Goal: Task Accomplishment & Management: Manage account settings

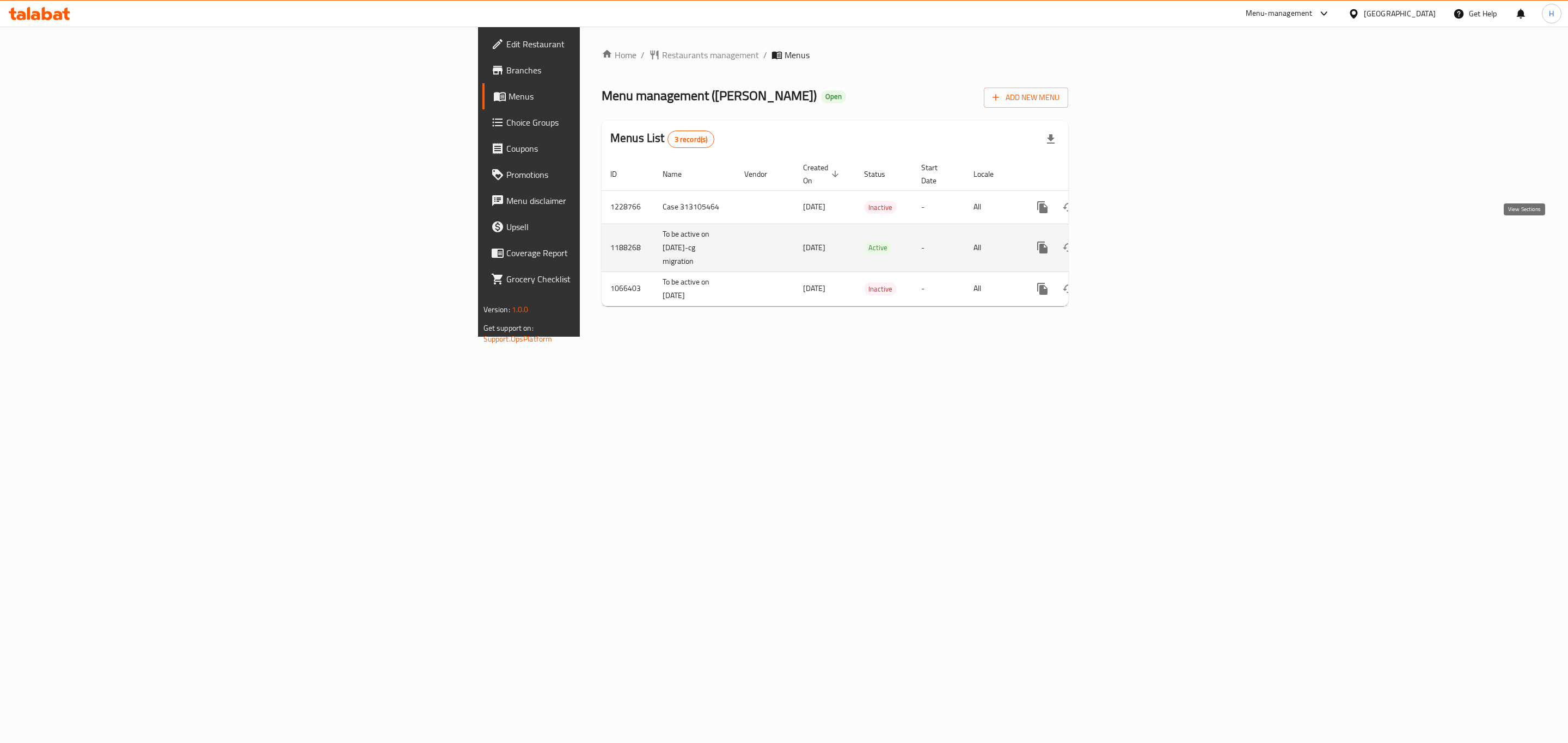
click at [1127, 241] on icon "enhanced table" at bounding box center [1121, 247] width 13 height 13
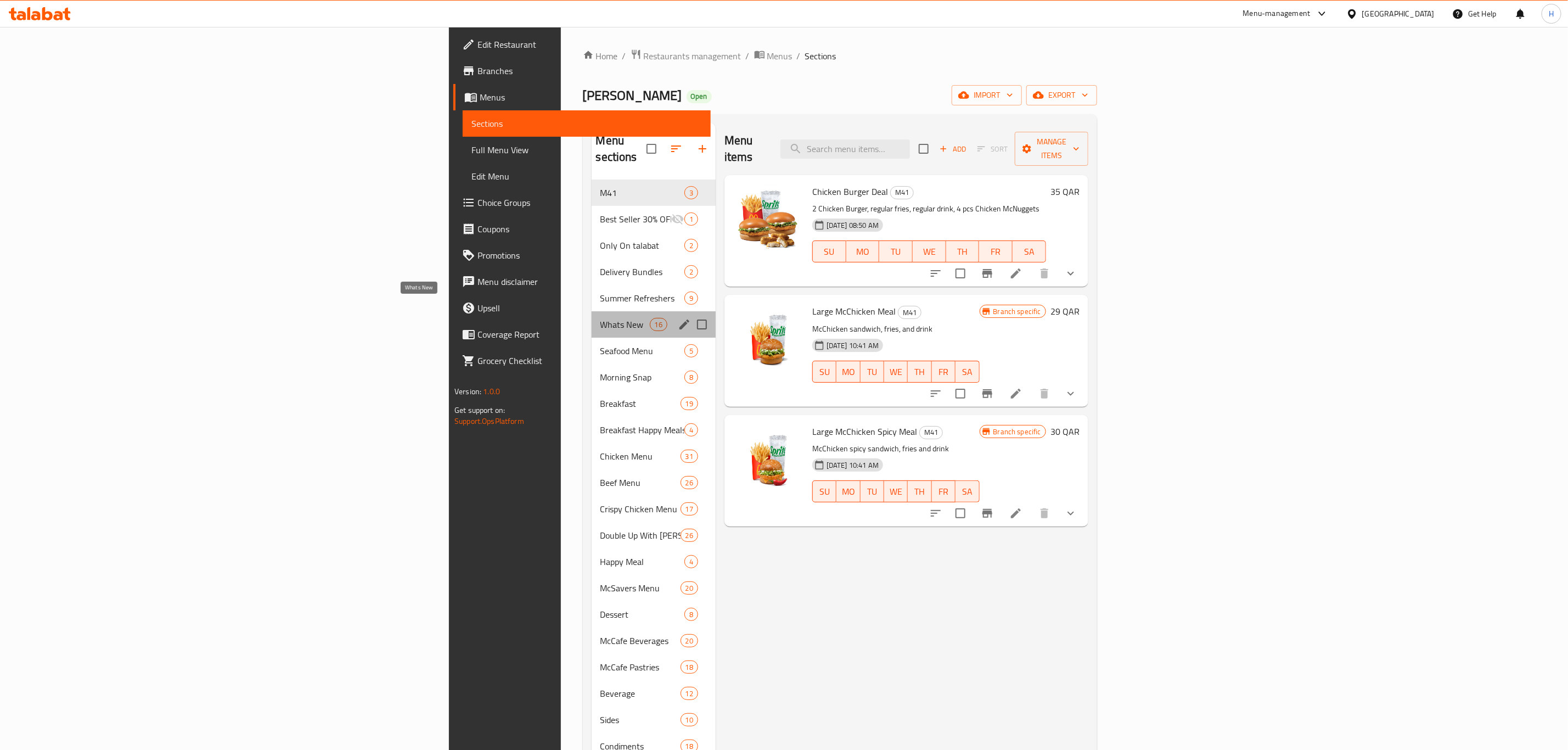
click at [600, 318] on span "Whats New" at bounding box center [625, 324] width 49 height 13
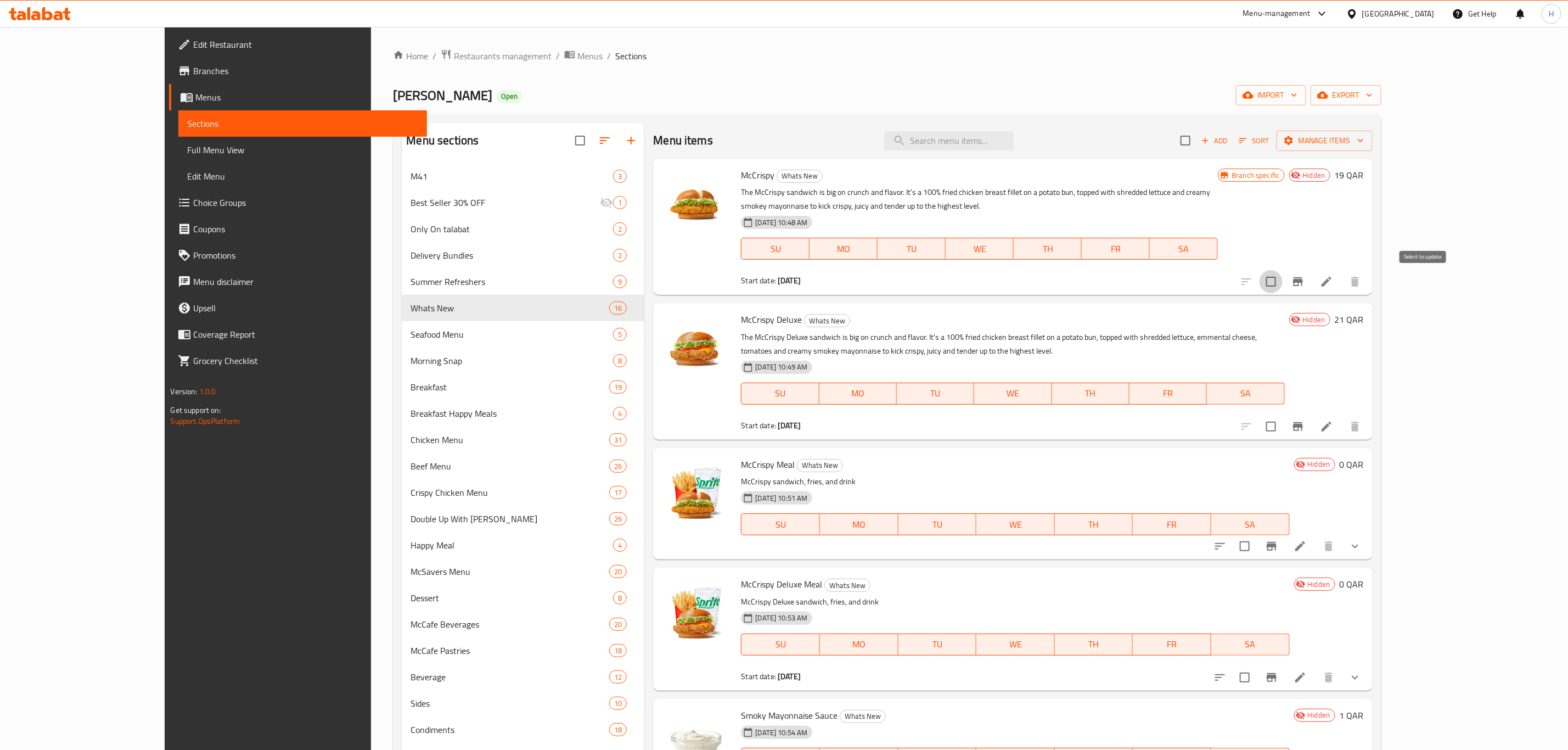
click at [1283, 284] on input "checkbox" at bounding box center [1271, 282] width 23 height 23
checkbox input "true"
click at [1283, 428] on input "checkbox" at bounding box center [1271, 427] width 23 height 23
checkbox input "true"
click at [1233, 546] on button "sort-choices" at bounding box center [1220, 546] width 27 height 27
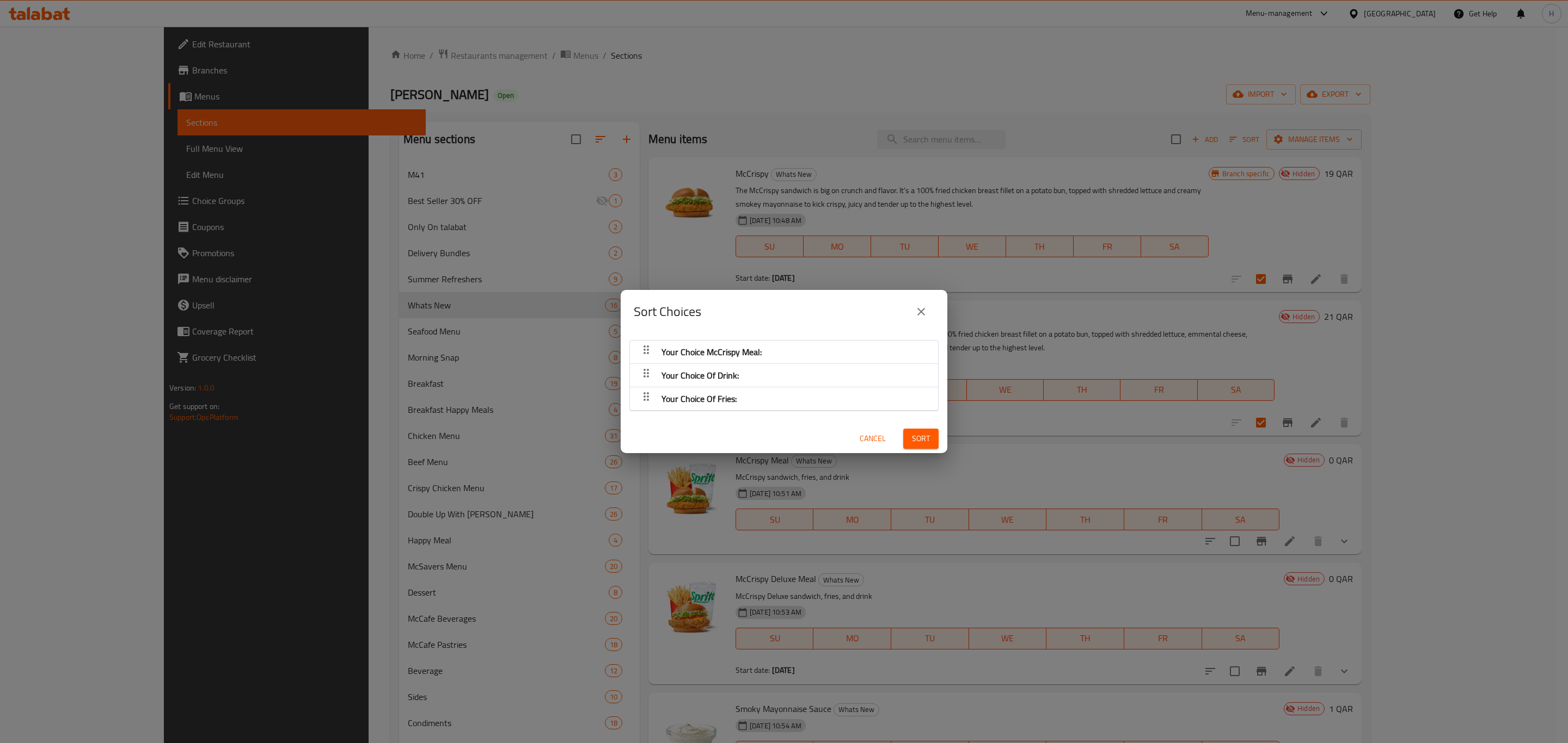
click at [1385, 541] on div "Sort Choices Your Choice McCrispy Meal: Your Choice Of Drink: Your Choice Of Fr…" at bounding box center [784, 372] width 1568 height 743
click at [916, 310] on icon "close" at bounding box center [921, 312] width 13 height 13
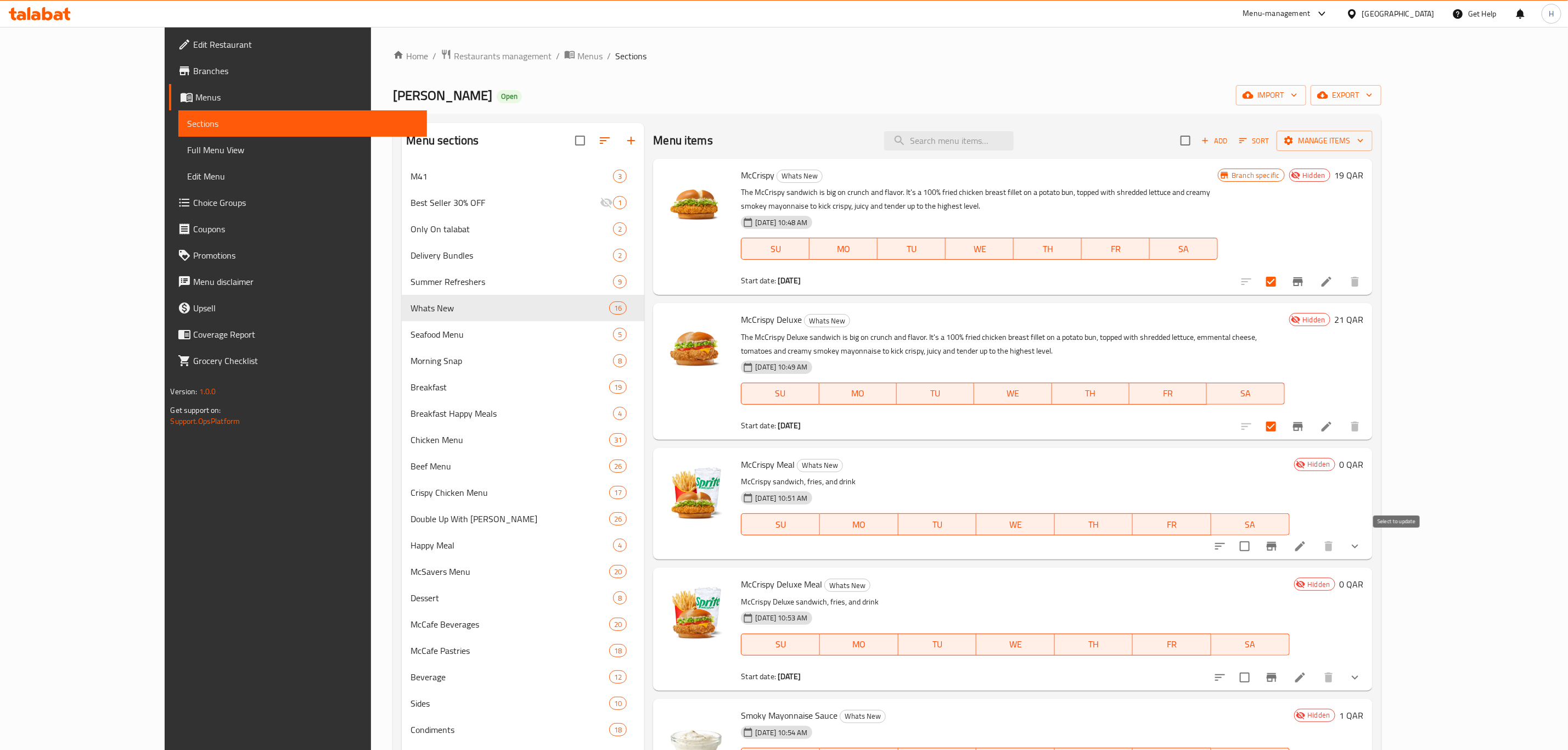
click at [1256, 545] on input "checkbox" at bounding box center [1245, 546] width 23 height 23
checkbox input "true"
click at [1256, 679] on input "checkbox" at bounding box center [1245, 678] width 23 height 23
checkbox input "true"
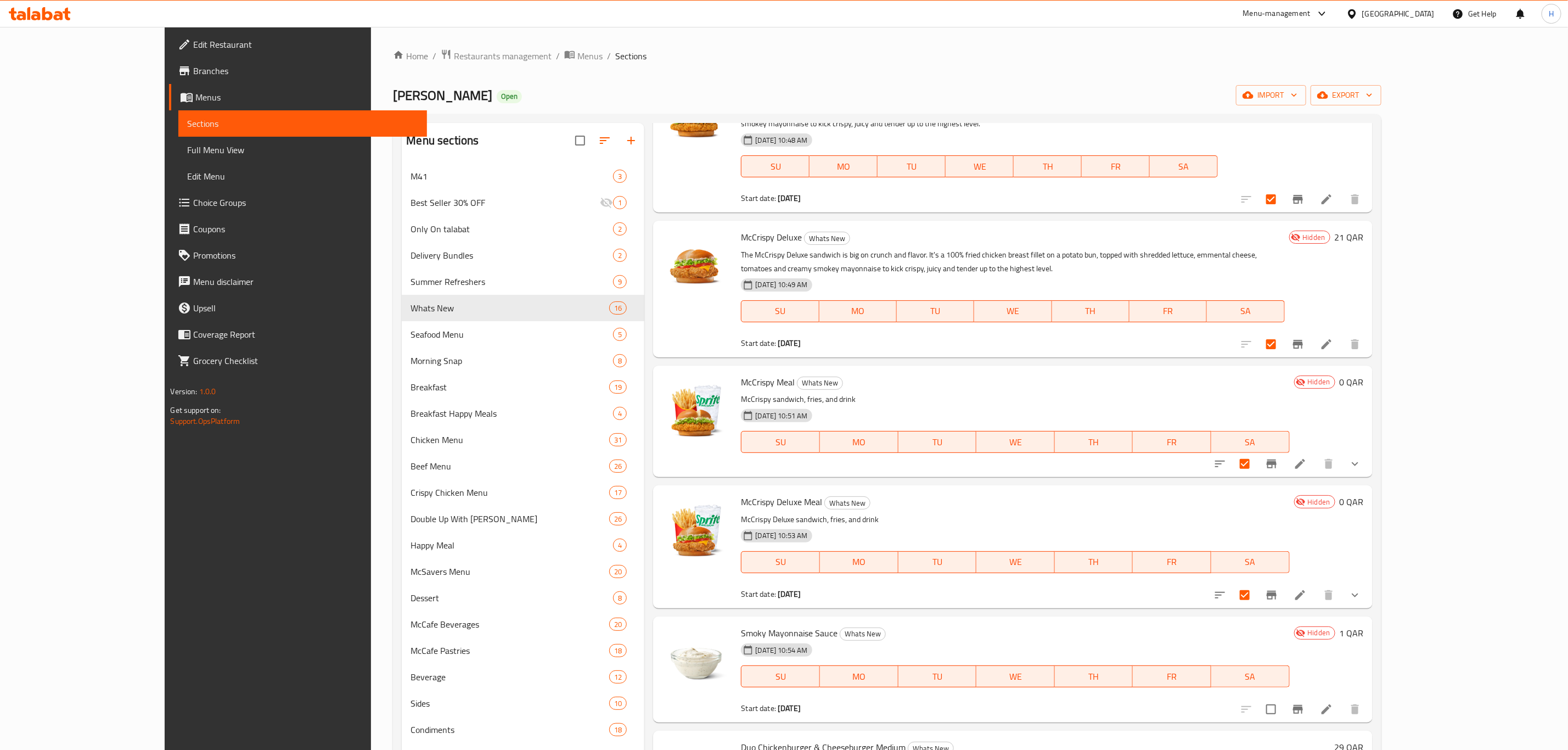
scroll to position [165, 0]
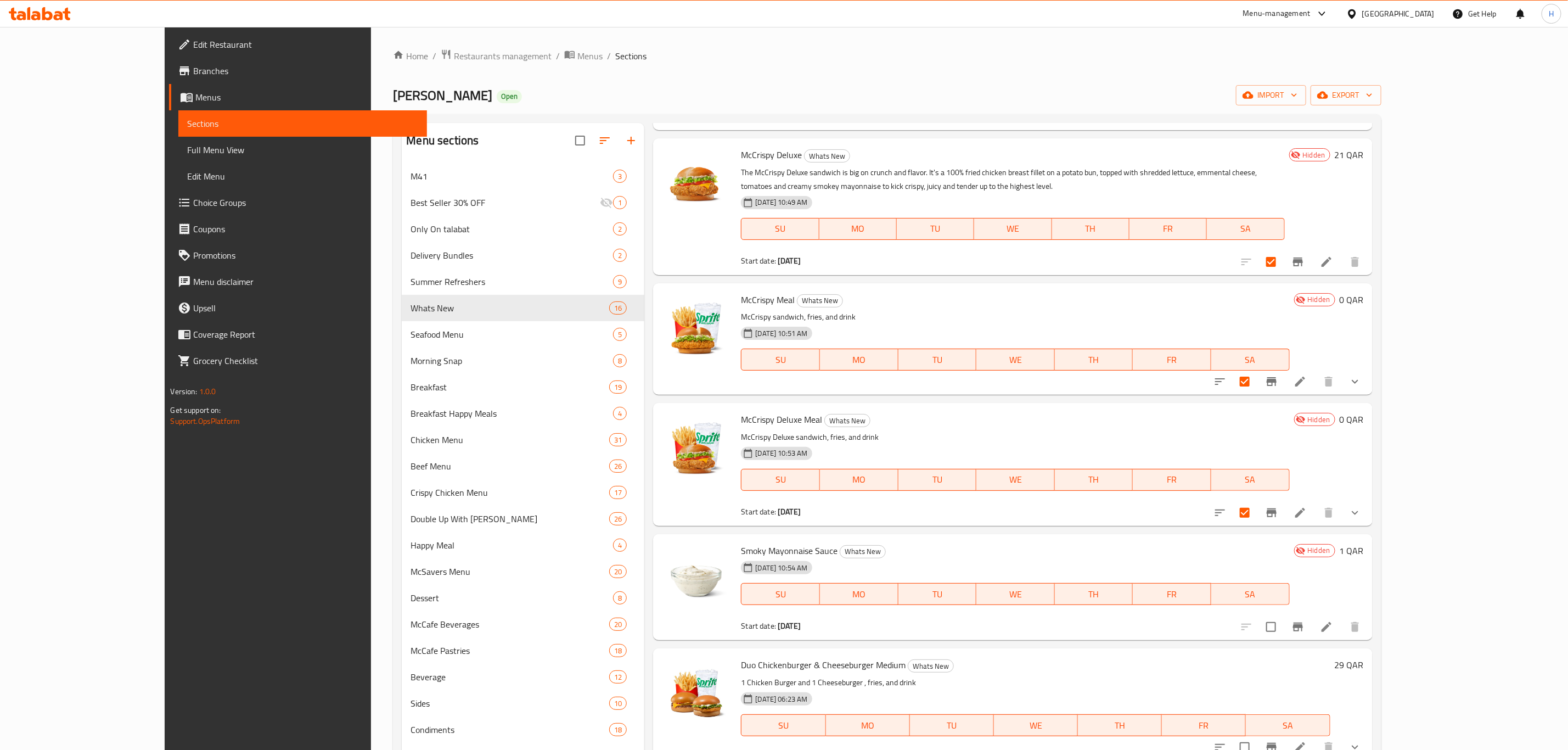
click at [1283, 631] on input "checkbox" at bounding box center [1271, 627] width 23 height 23
checkbox input "true"
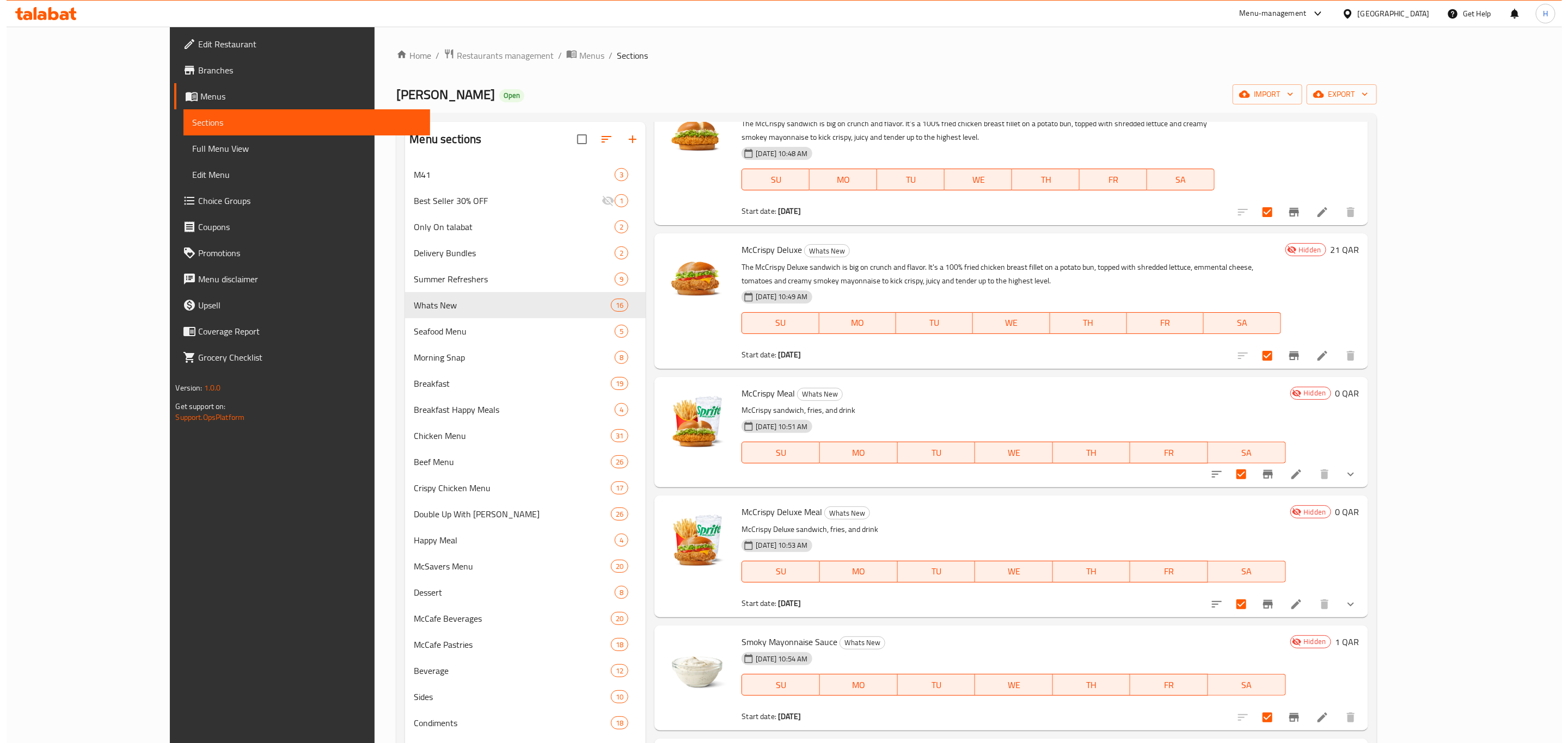
scroll to position [0, 0]
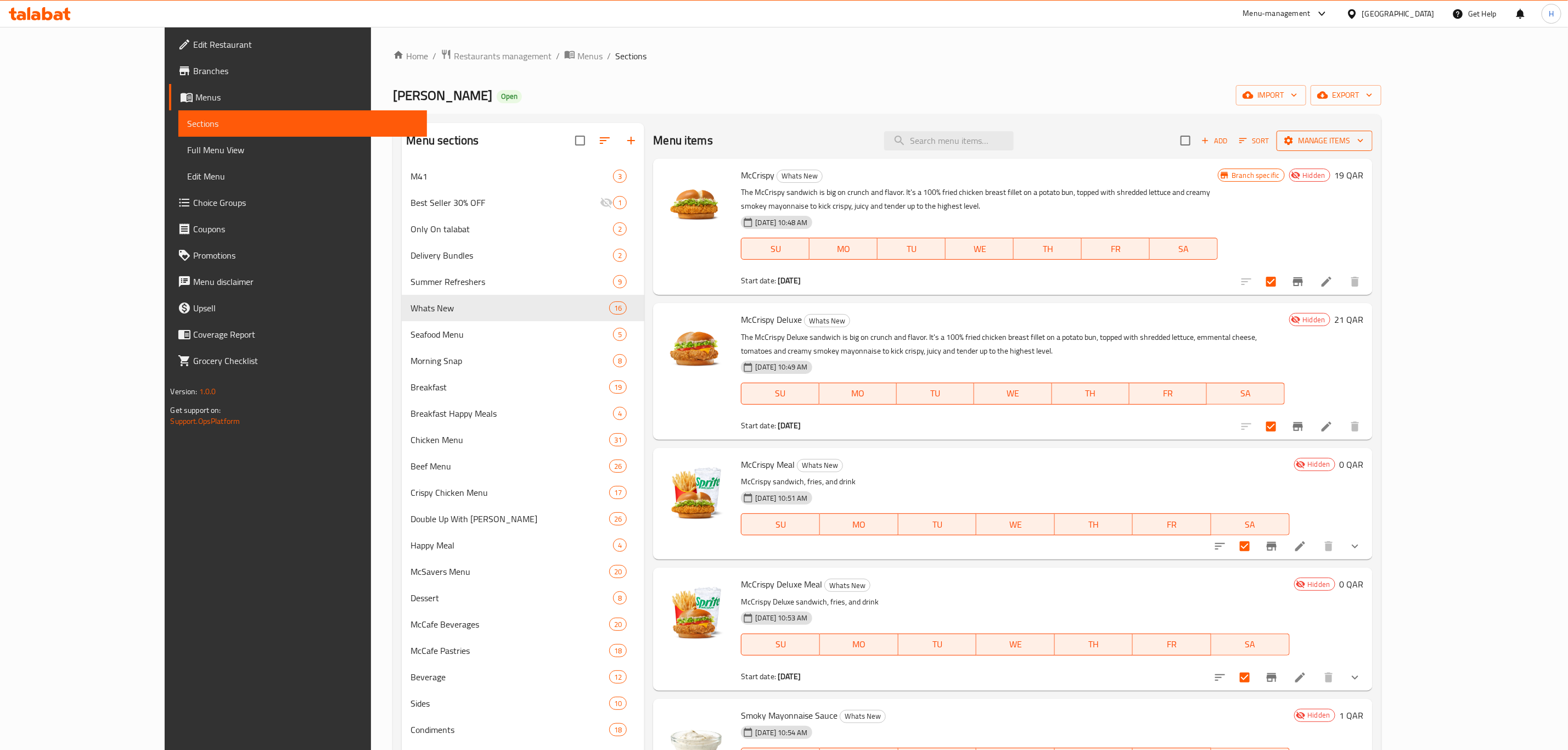
click at [1364, 142] on span "Manage items" at bounding box center [1324, 141] width 78 height 14
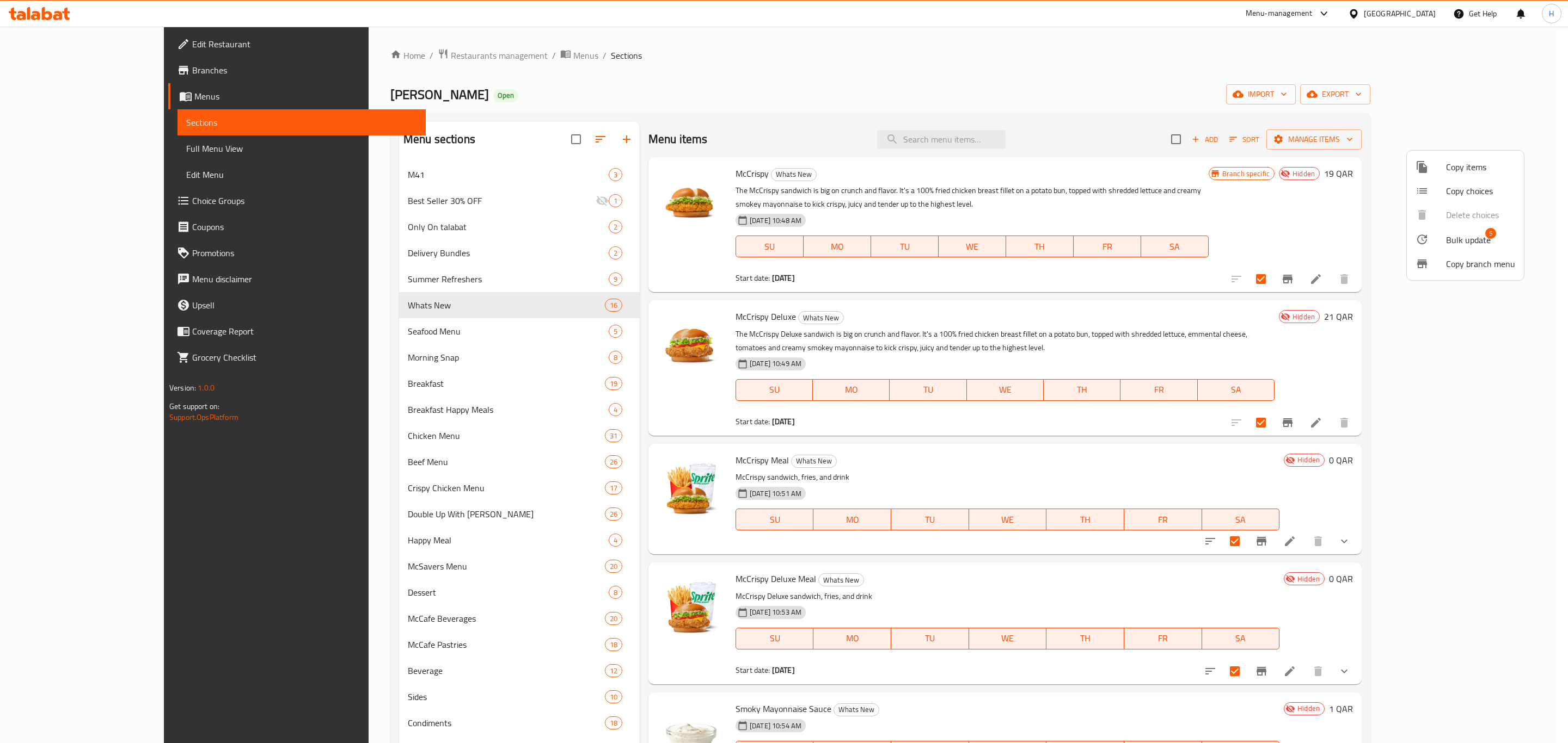
click at [1439, 235] on div at bounding box center [1430, 239] width 30 height 13
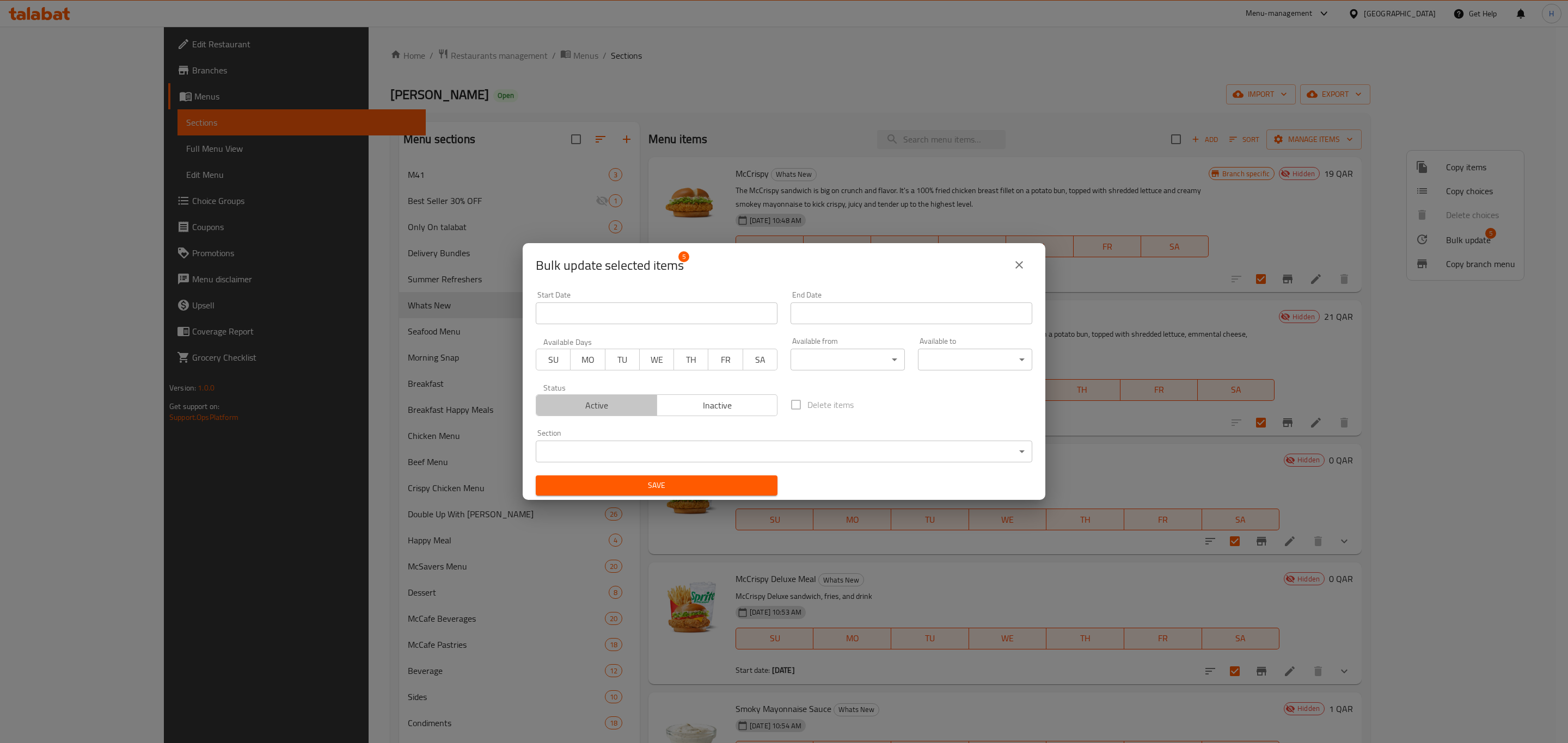
click at [600, 412] on span "Active" at bounding box center [596, 406] width 112 height 16
click at [661, 485] on span "Save" at bounding box center [656, 485] width 224 height 13
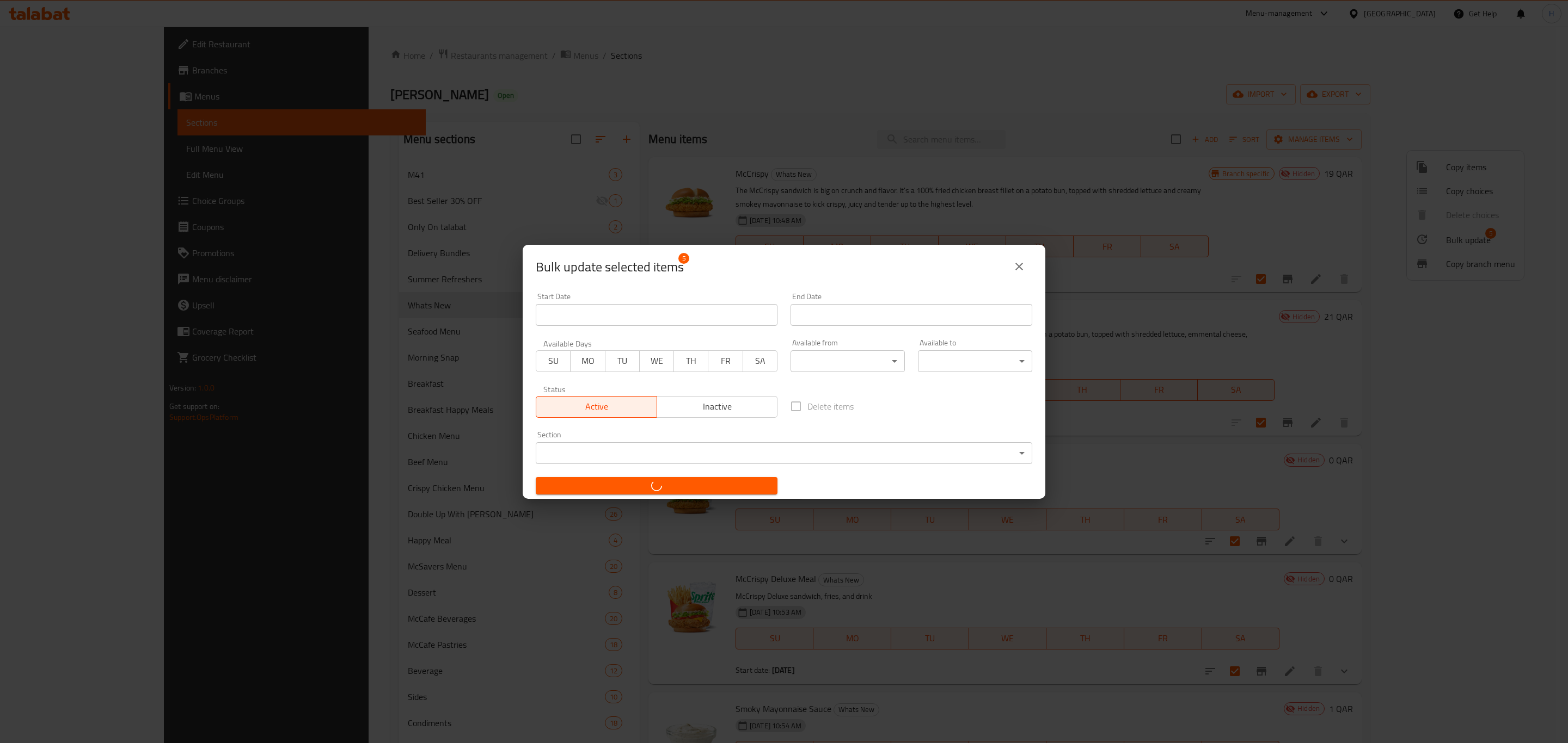
checkbox input "false"
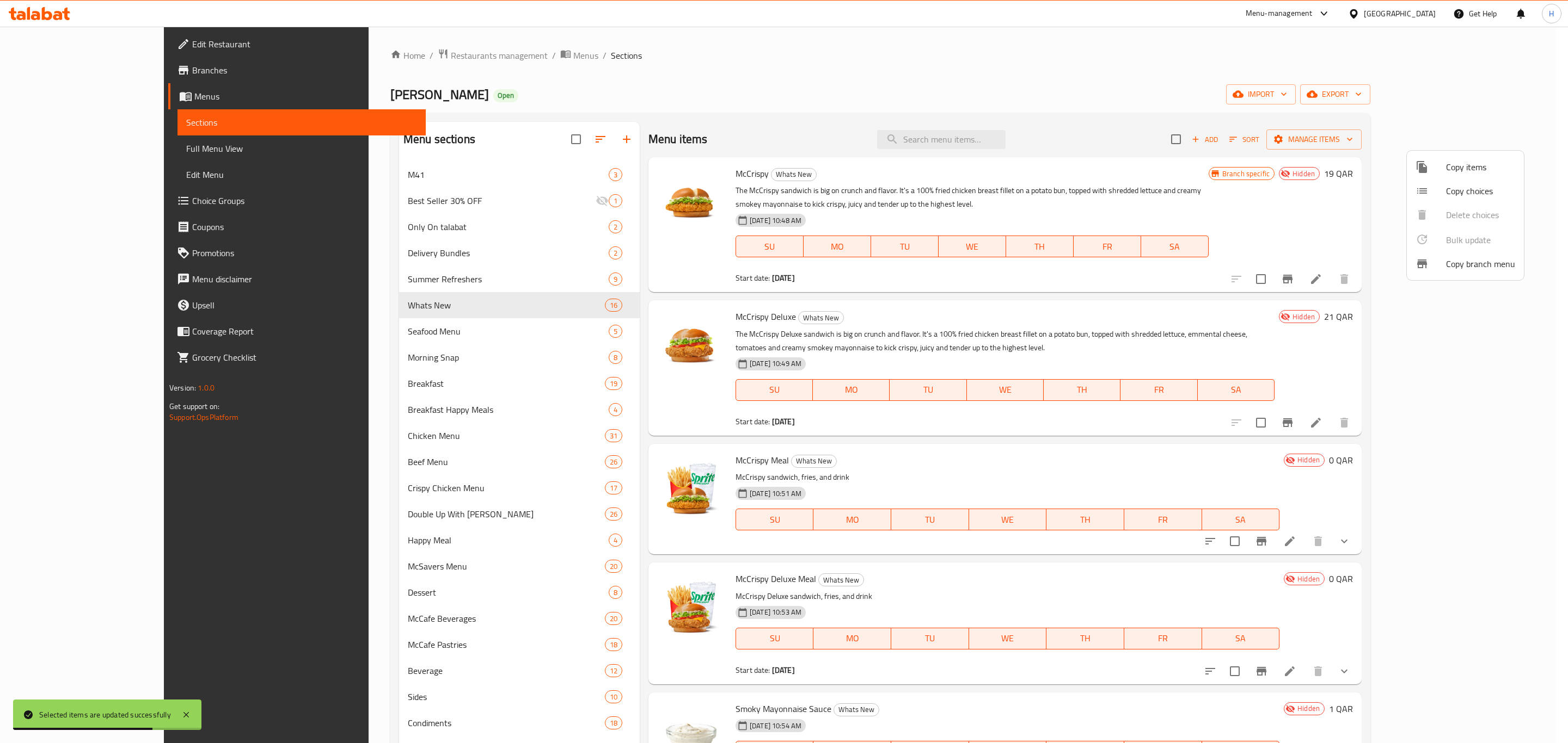
click at [745, 112] on div at bounding box center [784, 372] width 1568 height 743
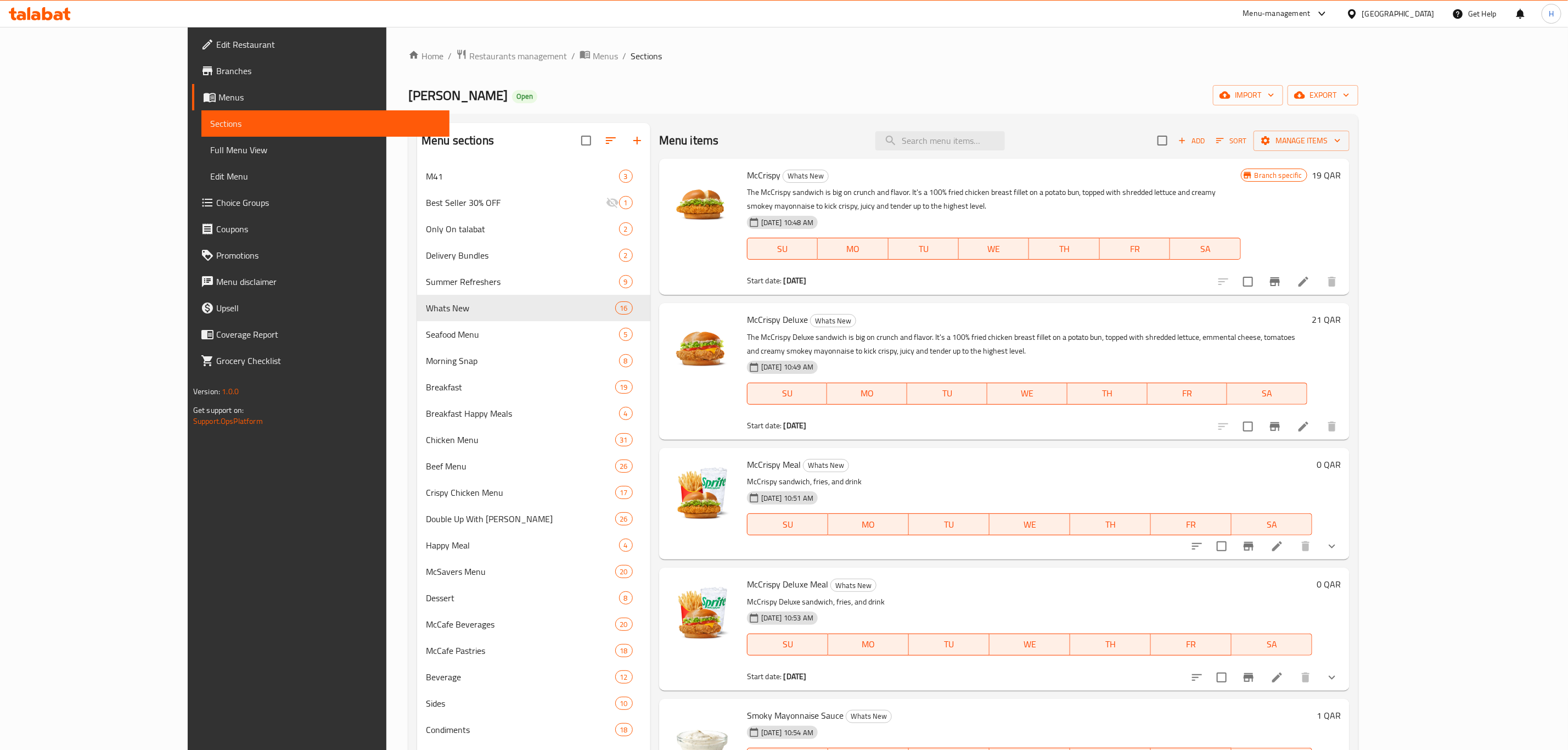
click at [1281, 275] on icon "Branch-specific-item" at bounding box center [1275, 282] width 13 height 13
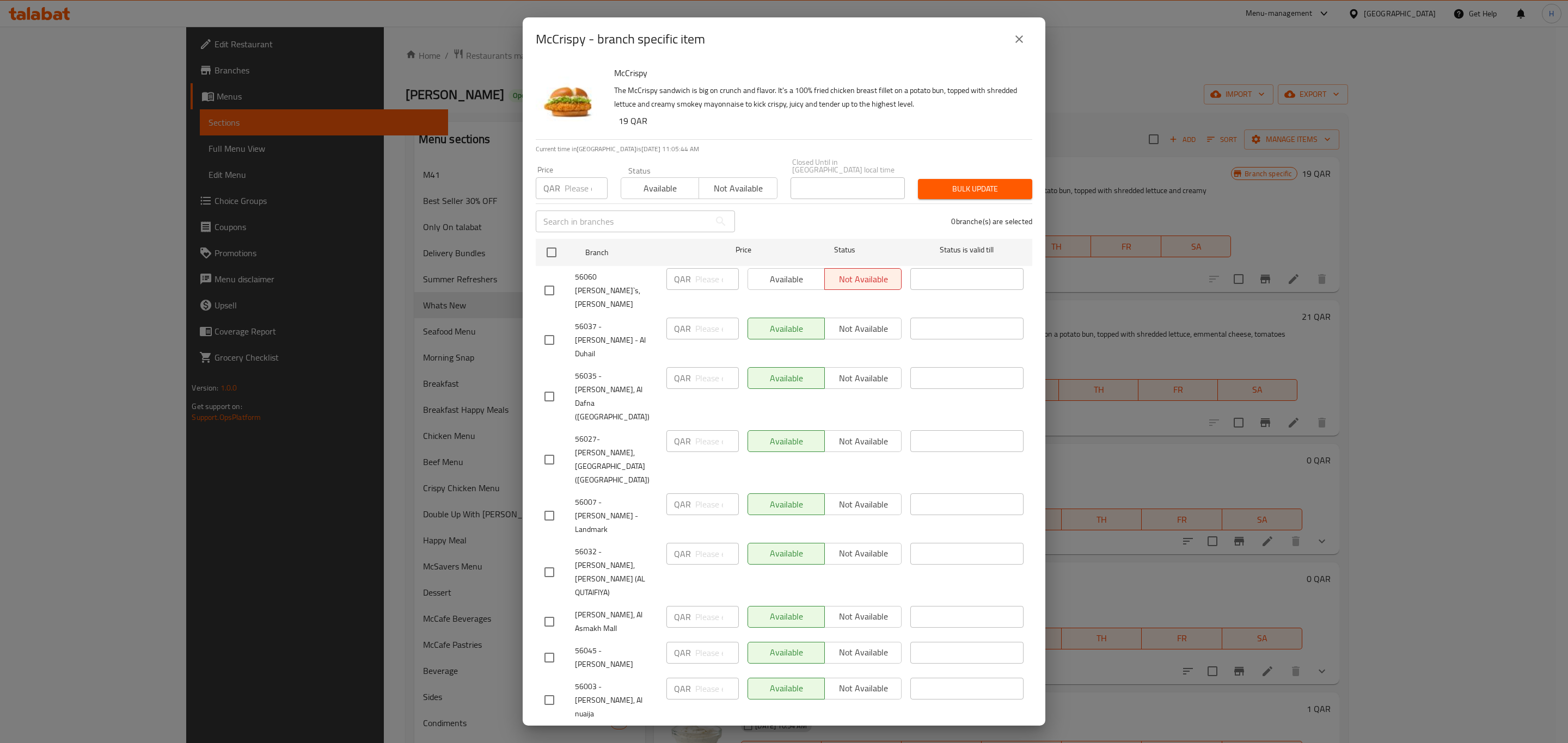
click at [544, 279] on input "checkbox" at bounding box center [549, 291] width 23 height 23
checkbox input "true"
click at [1019, 48] on button "close" at bounding box center [1019, 39] width 26 height 26
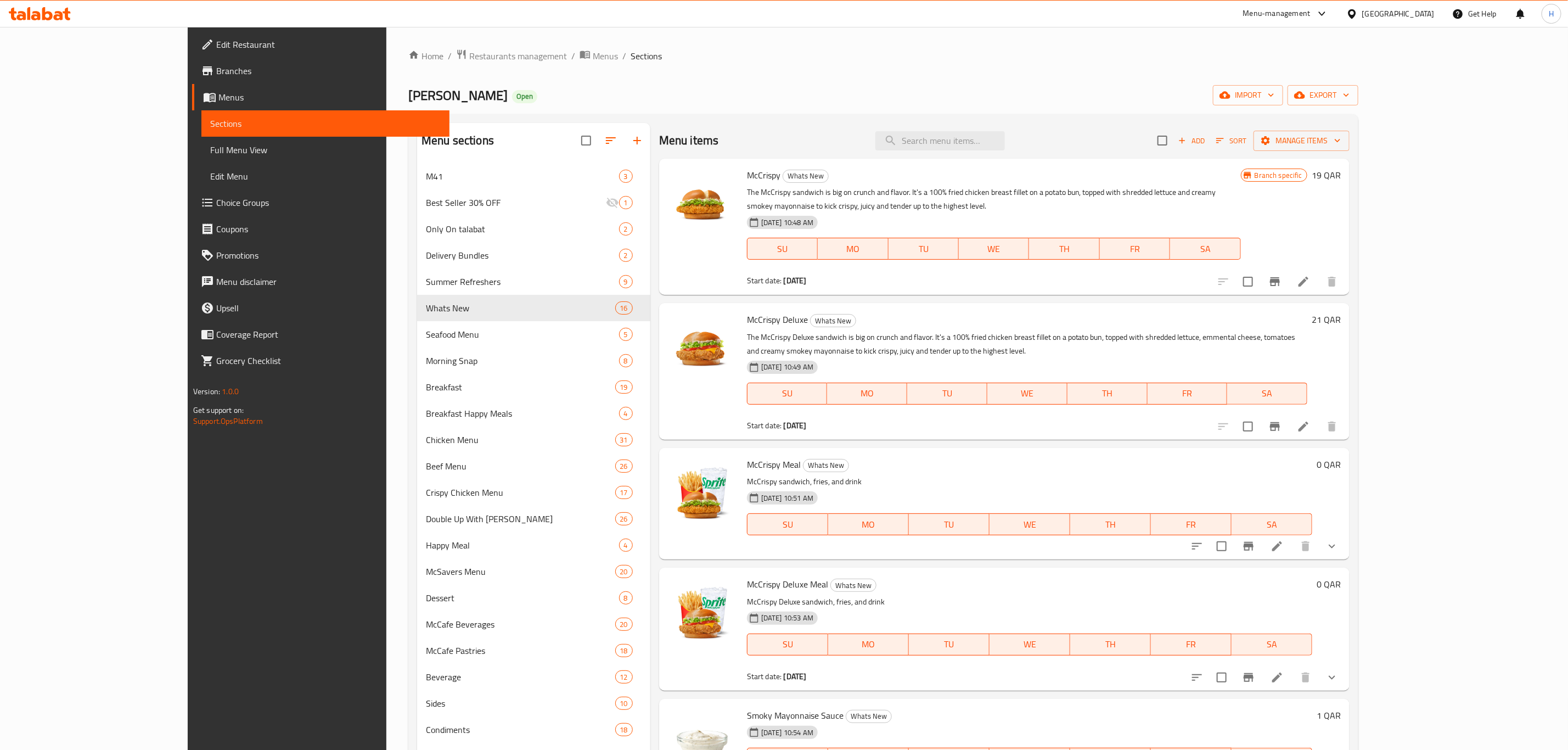
click at [1299, 10] on div "Menu-management" at bounding box center [1277, 14] width 67 height 13
click at [1278, 76] on div "Agent Campaigns Center" at bounding box center [1270, 74] width 83 height 12
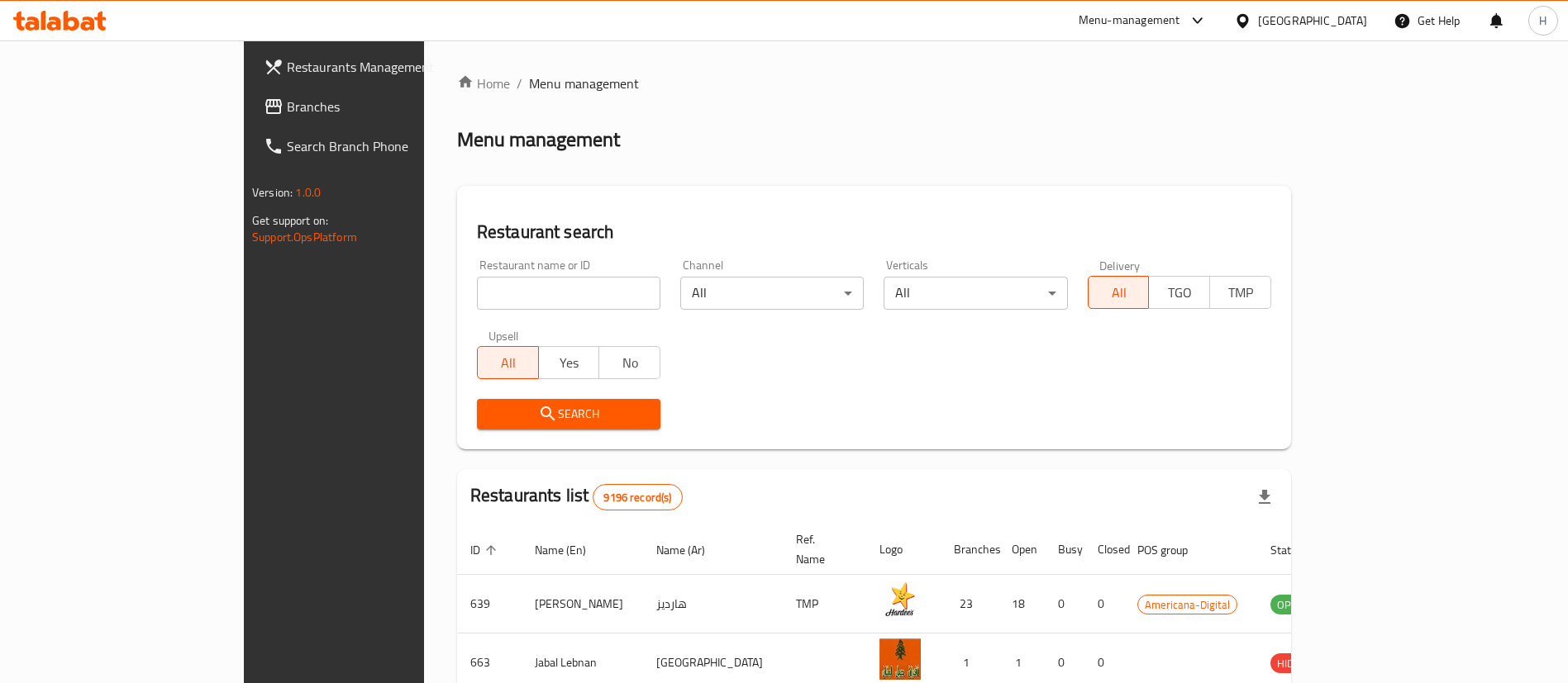
click at [476, 299] on input "search" at bounding box center [568, 294] width 184 height 33
type input "mcd"
click button "Search" at bounding box center [568, 414] width 184 height 30
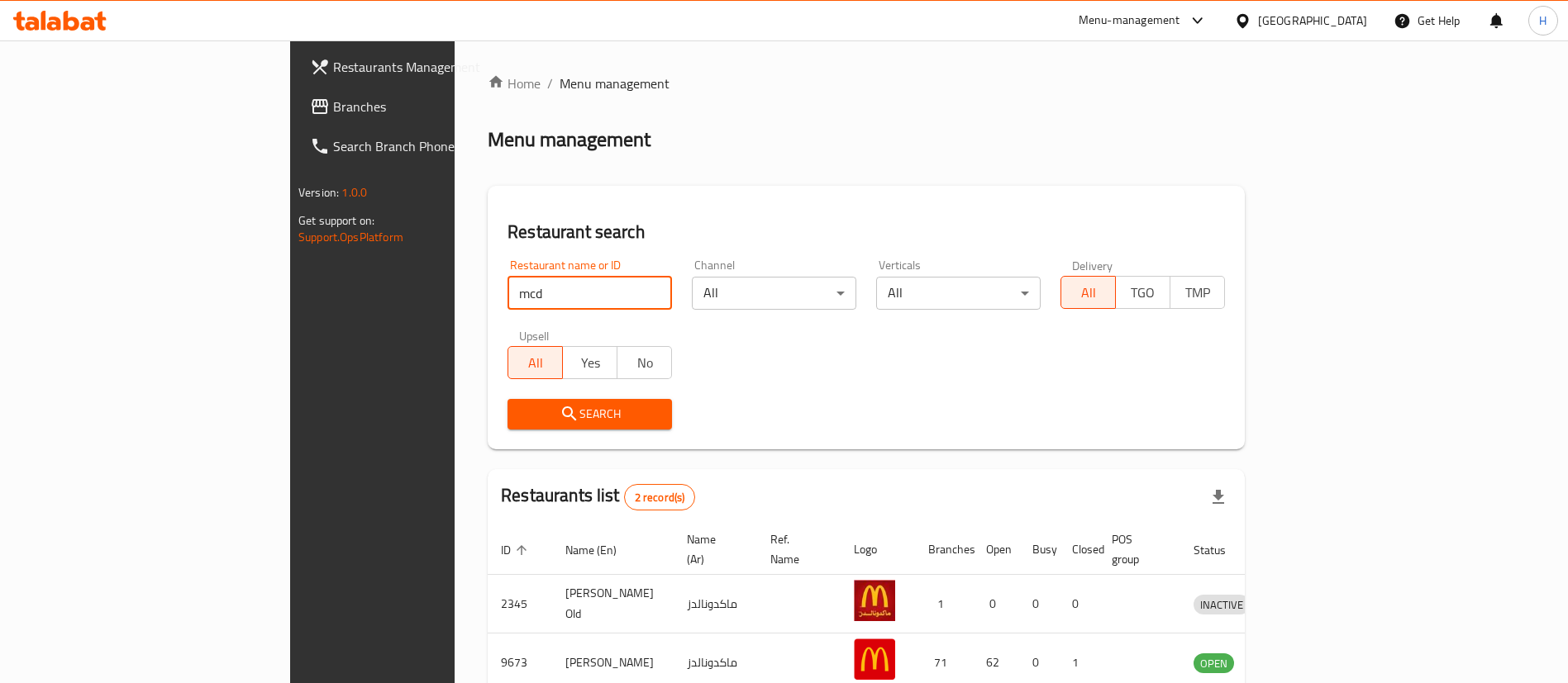
drag, startPoint x: 933, startPoint y: 422, endPoint x: 943, endPoint y: 413, distance: 13.5
click at [937, 421] on div "Search" at bounding box center [866, 415] width 737 height 51
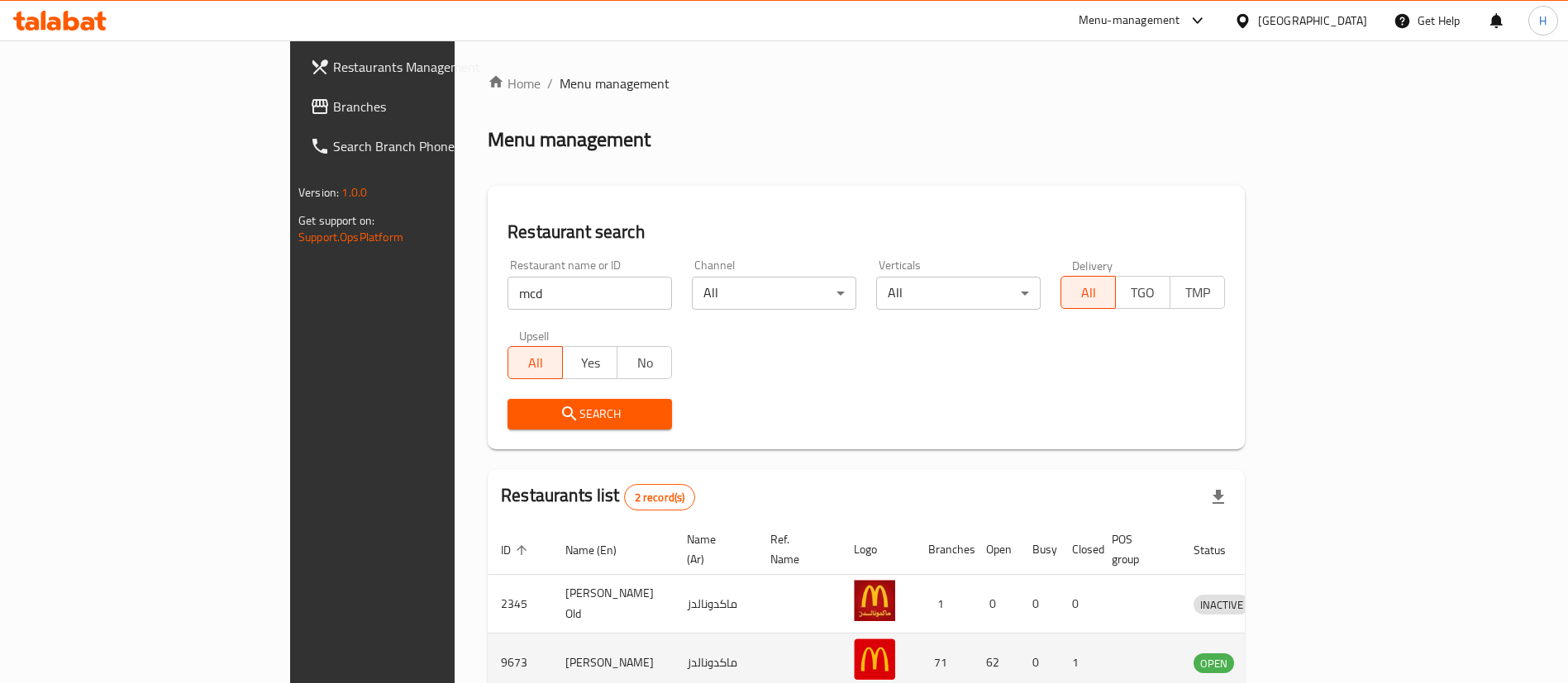
click at [1302, 653] on icon "enhanced table" at bounding box center [1293, 663] width 20 height 20
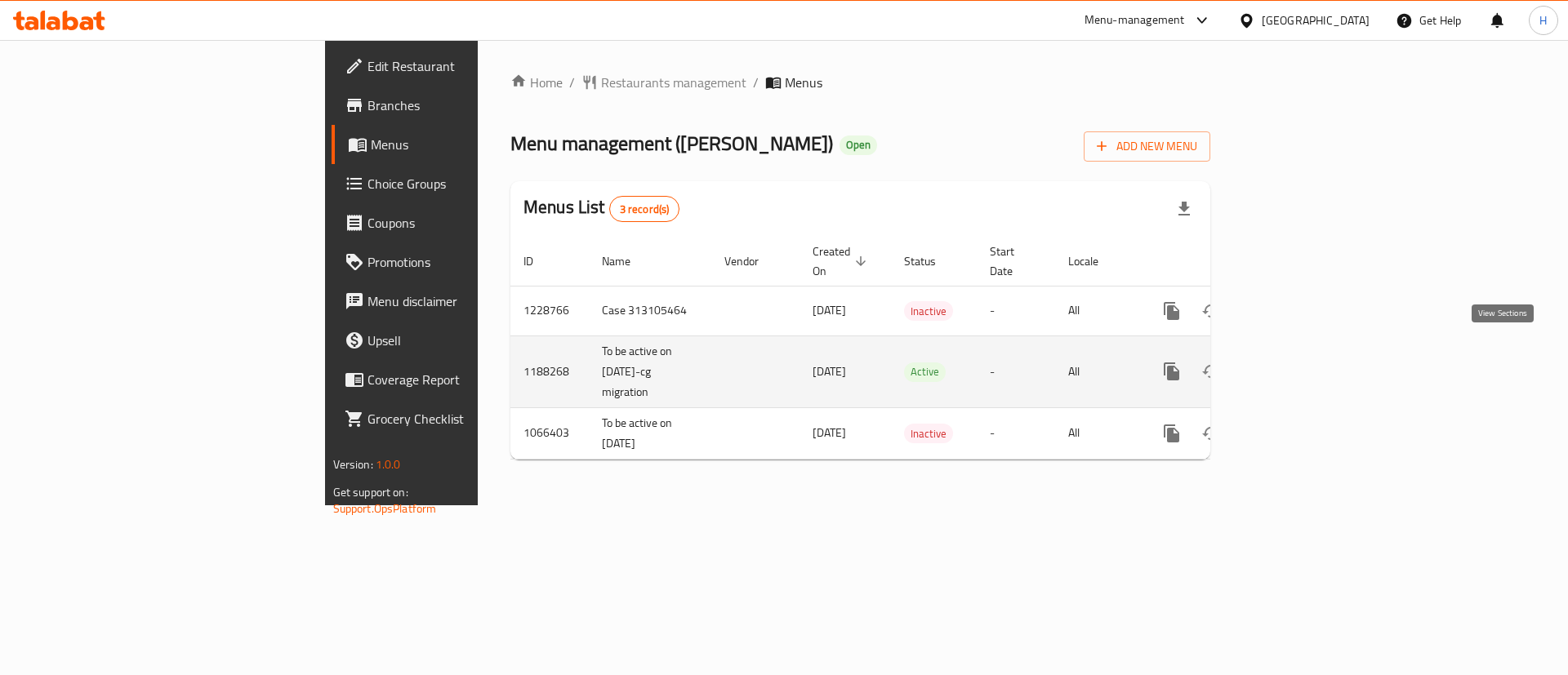
click at [1300, 362] on icon "enhanced table" at bounding box center [1289, 371] width 19 height 19
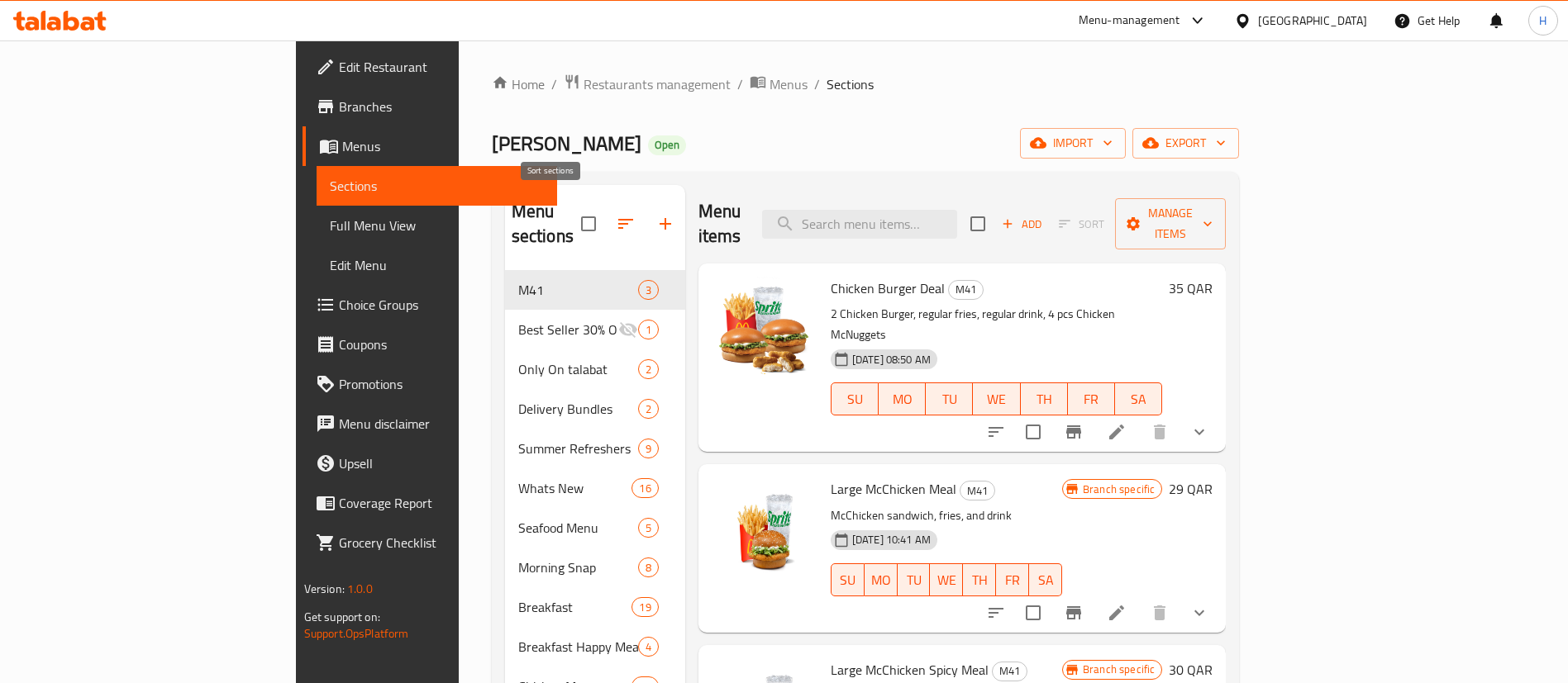
click at [618, 219] on icon "button" at bounding box center [625, 223] width 15 height 10
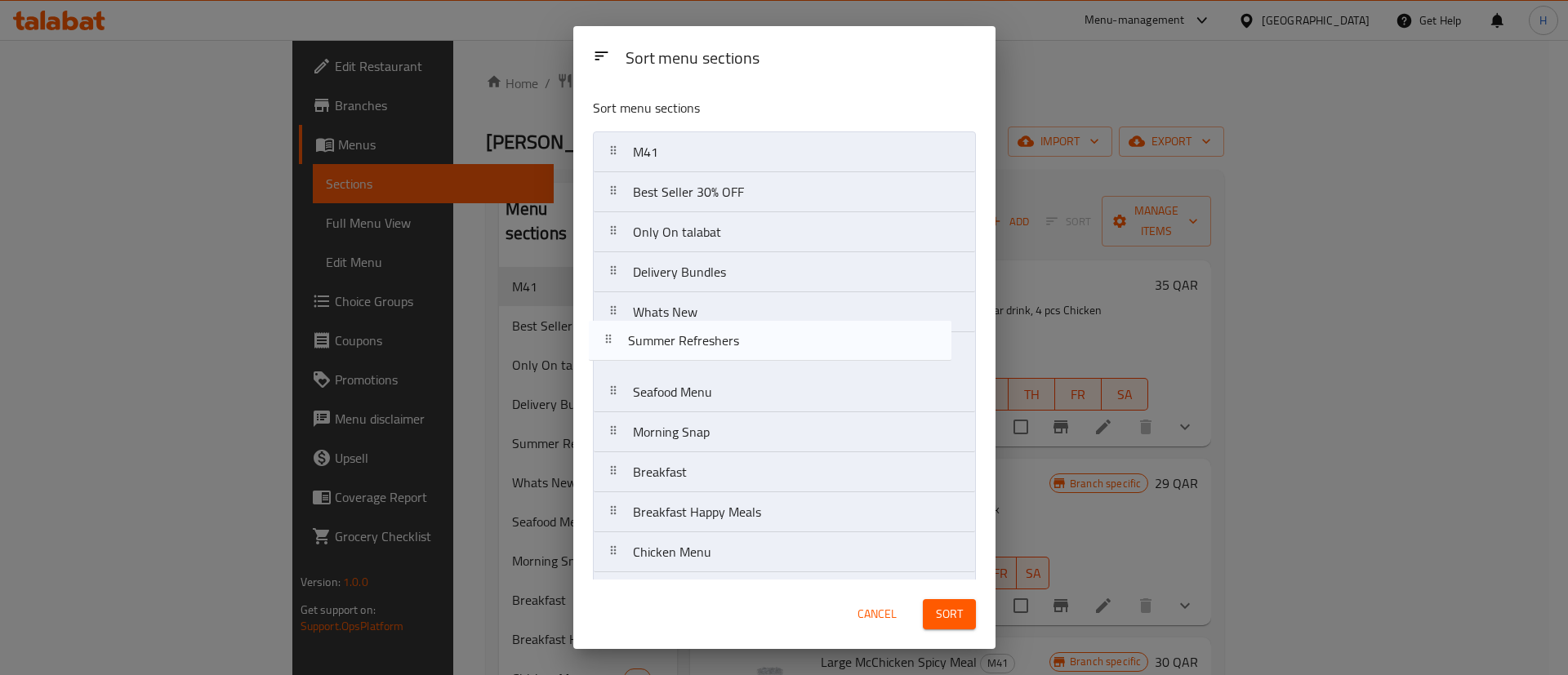
drag, startPoint x: 711, startPoint y: 329, endPoint x: 706, endPoint y: 362, distance: 33.4
click at [706, 362] on nav "M41 Best Seller 30% OFF Only On talabat Delivery Bundles Summer Refreshers What…" at bounding box center [784, 572] width 383 height 881
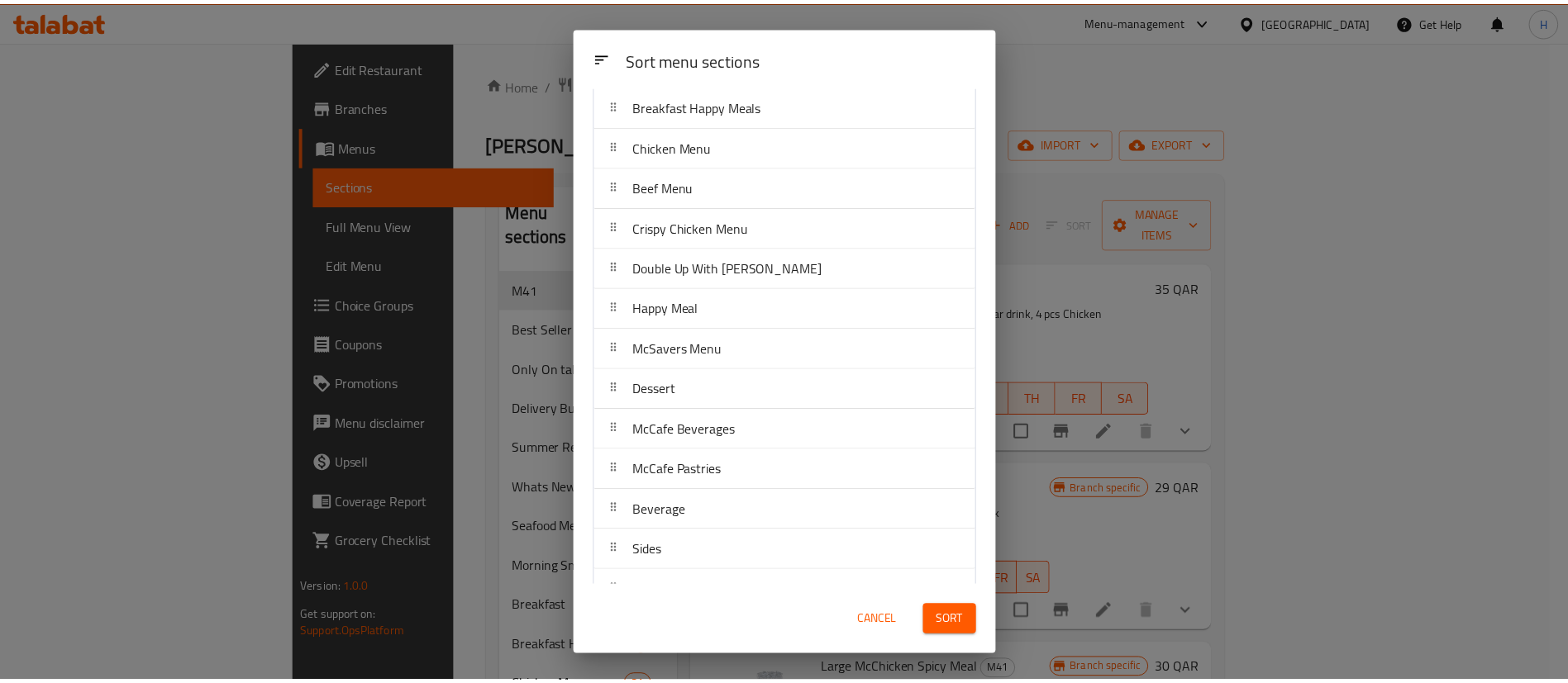
scroll to position [445, 0]
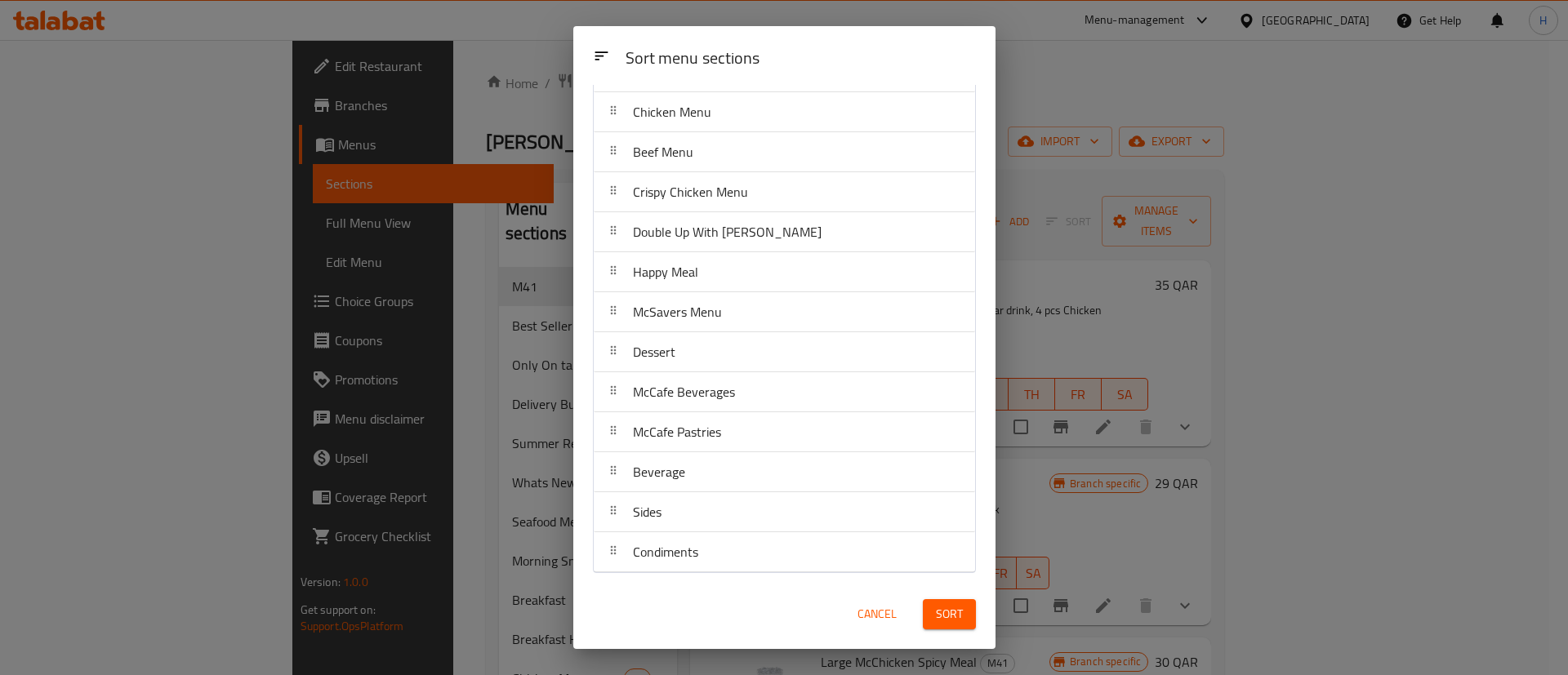
click at [963, 613] on button "Sort" at bounding box center [949, 613] width 53 height 30
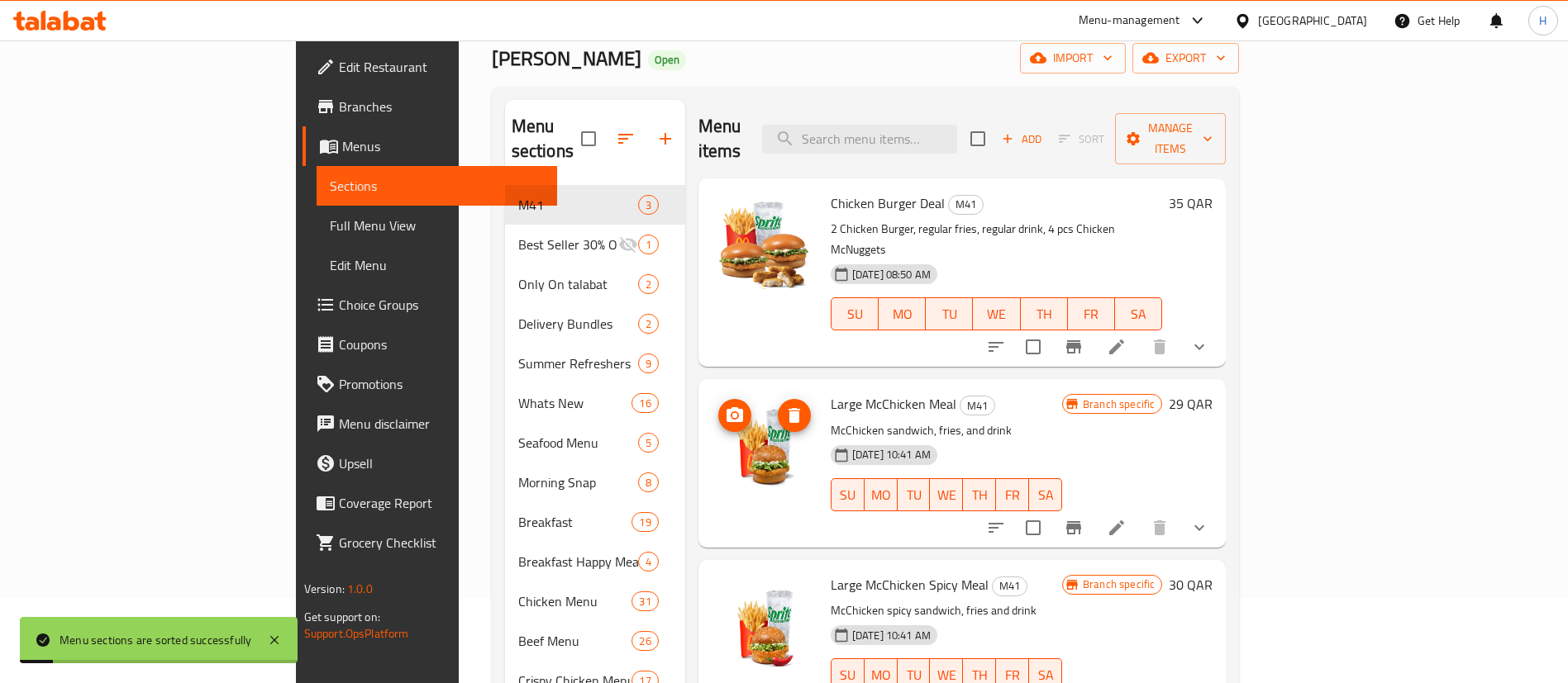
scroll to position [124, 0]
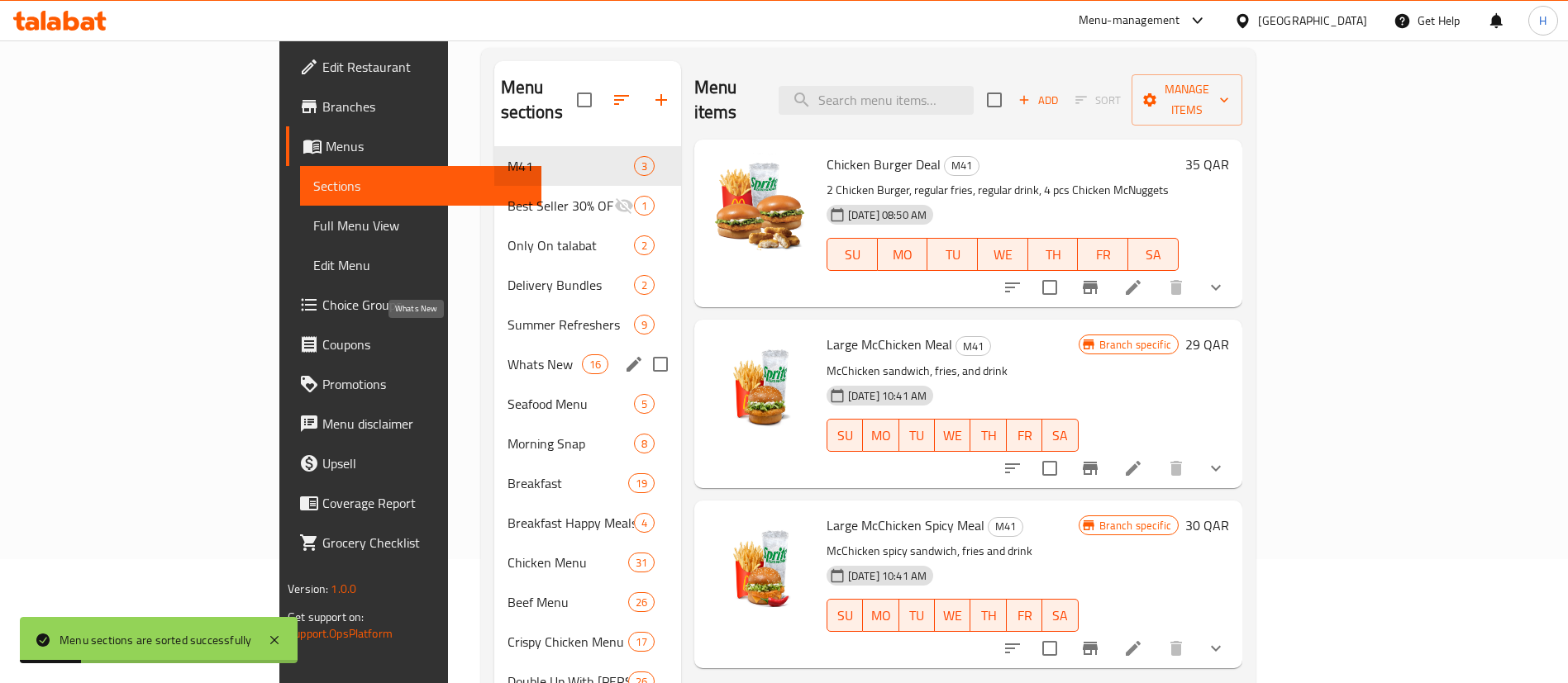
click at [508, 335] on span "Summer Refreshers" at bounding box center [570, 324] width 126 height 20
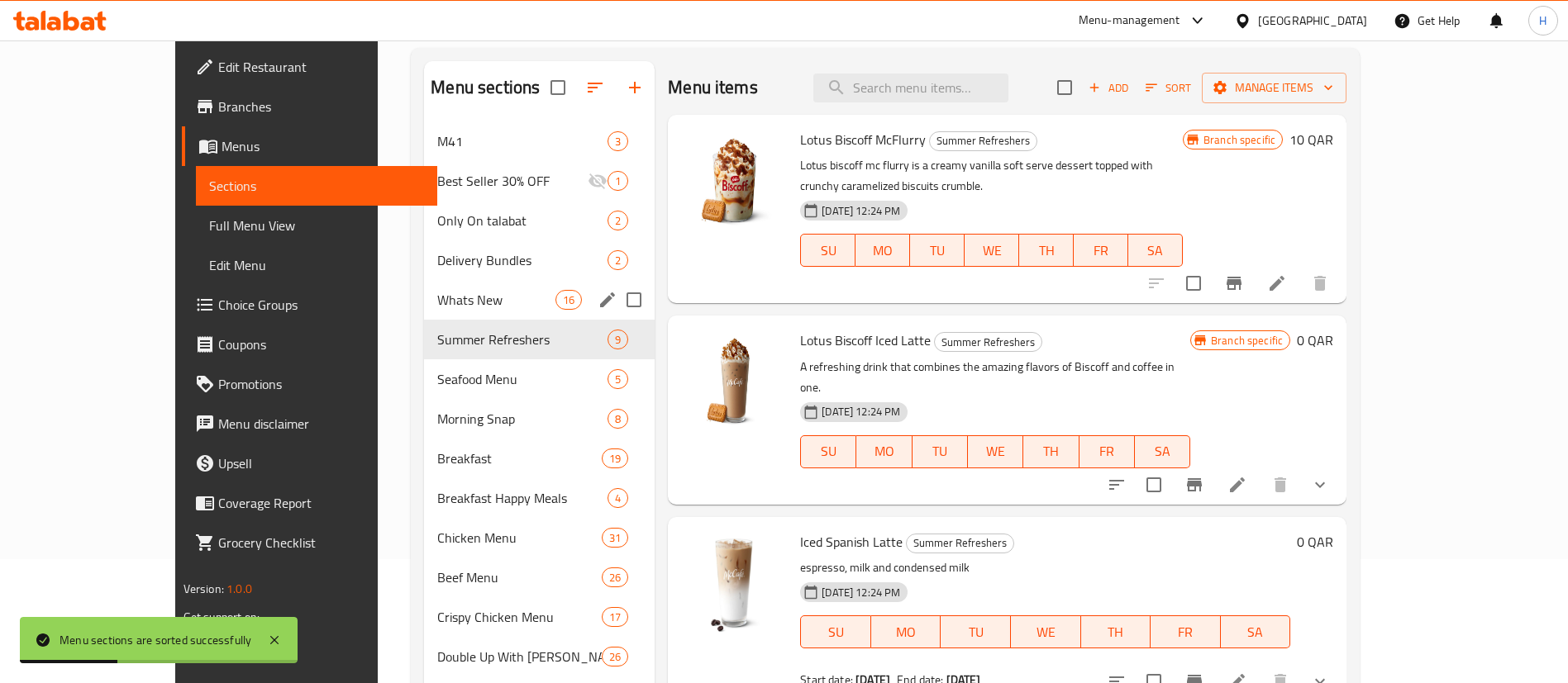
click at [424, 285] on div "Whats New 16" at bounding box center [539, 300] width 230 height 40
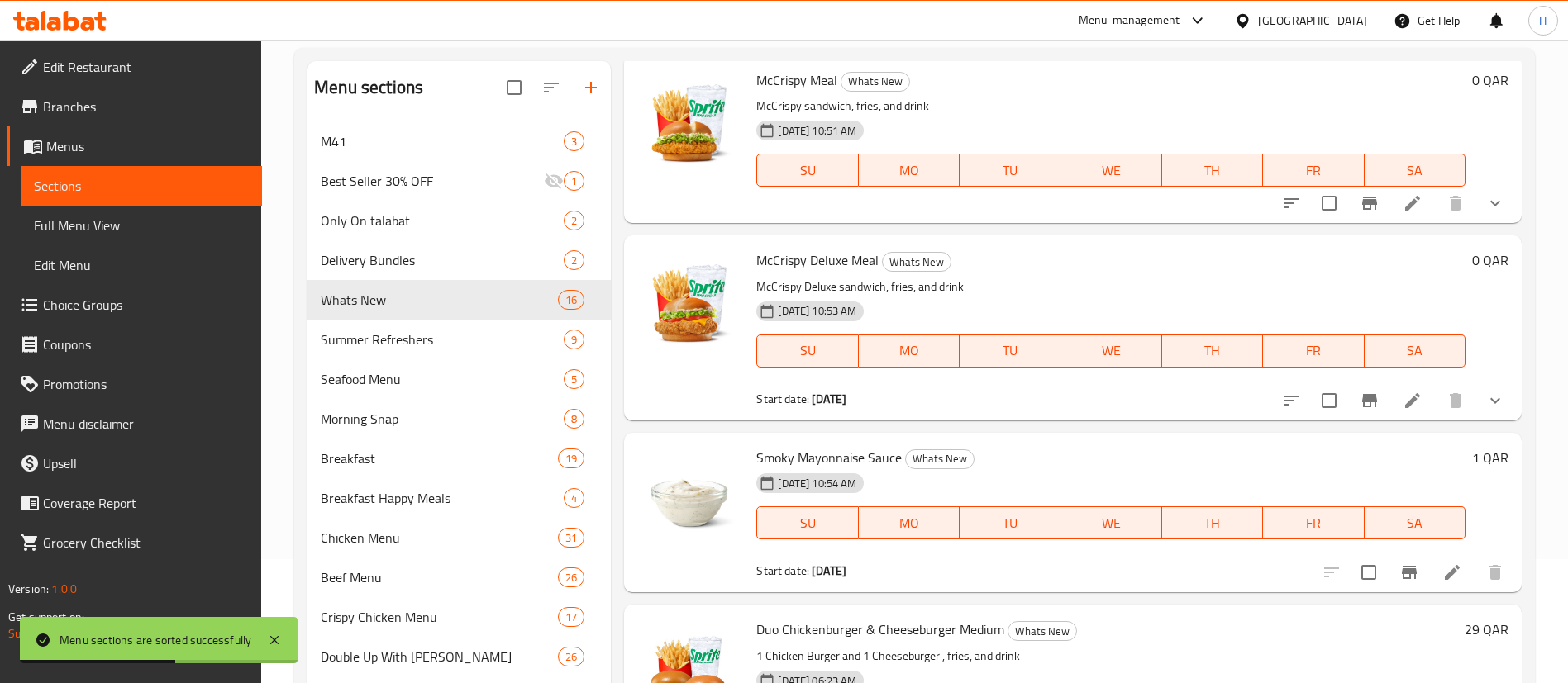
scroll to position [496, 0]
click at [1351, 579] on input "checkbox" at bounding box center [1369, 572] width 35 height 35
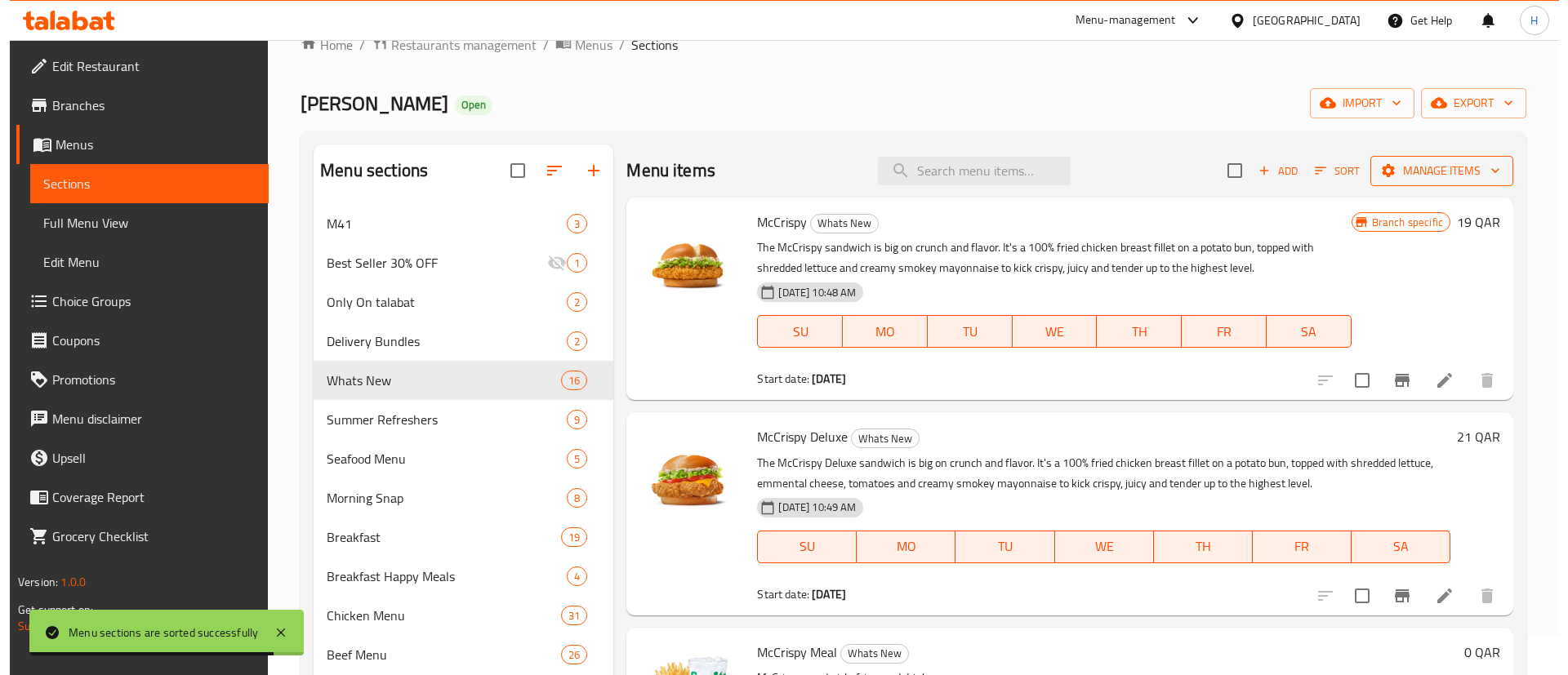
scroll to position [0, 0]
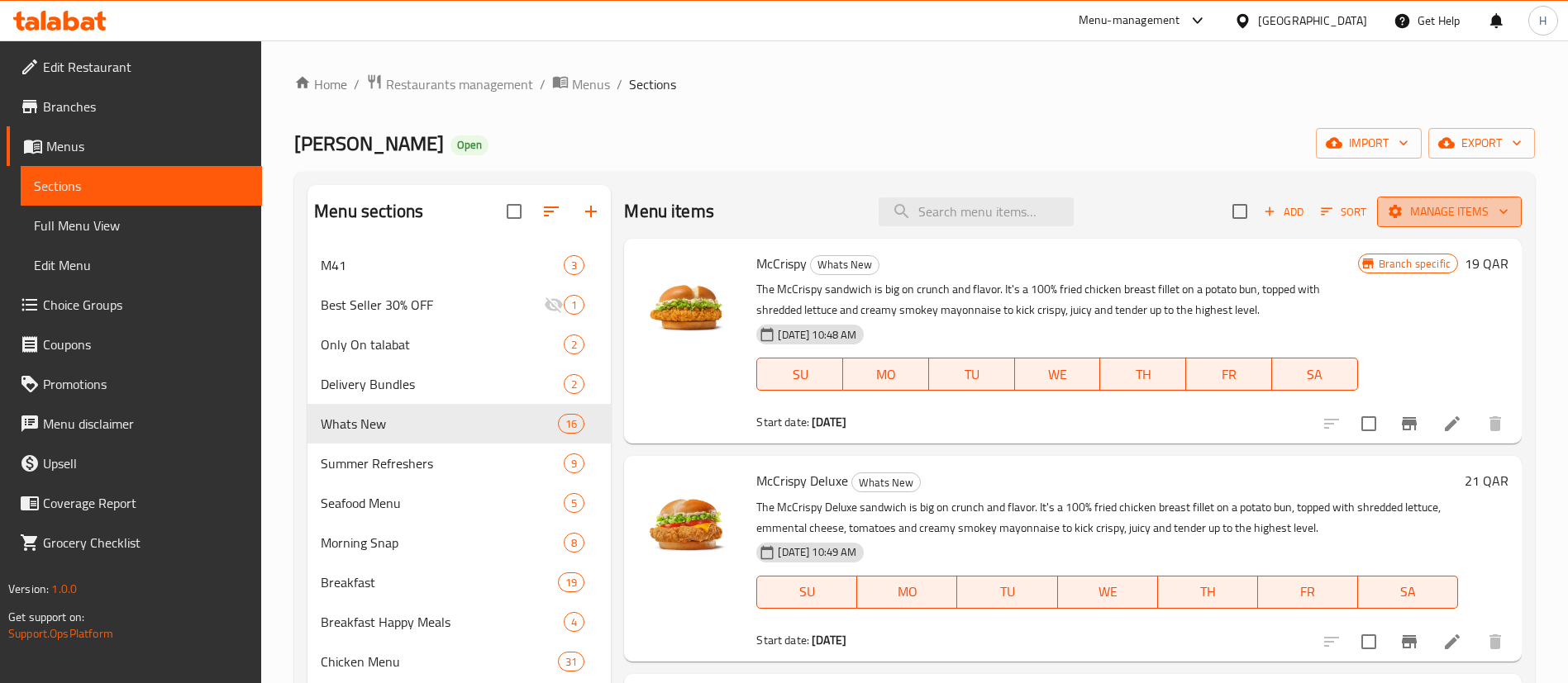
click at [1424, 205] on span "Manage items" at bounding box center [1449, 212] width 118 height 20
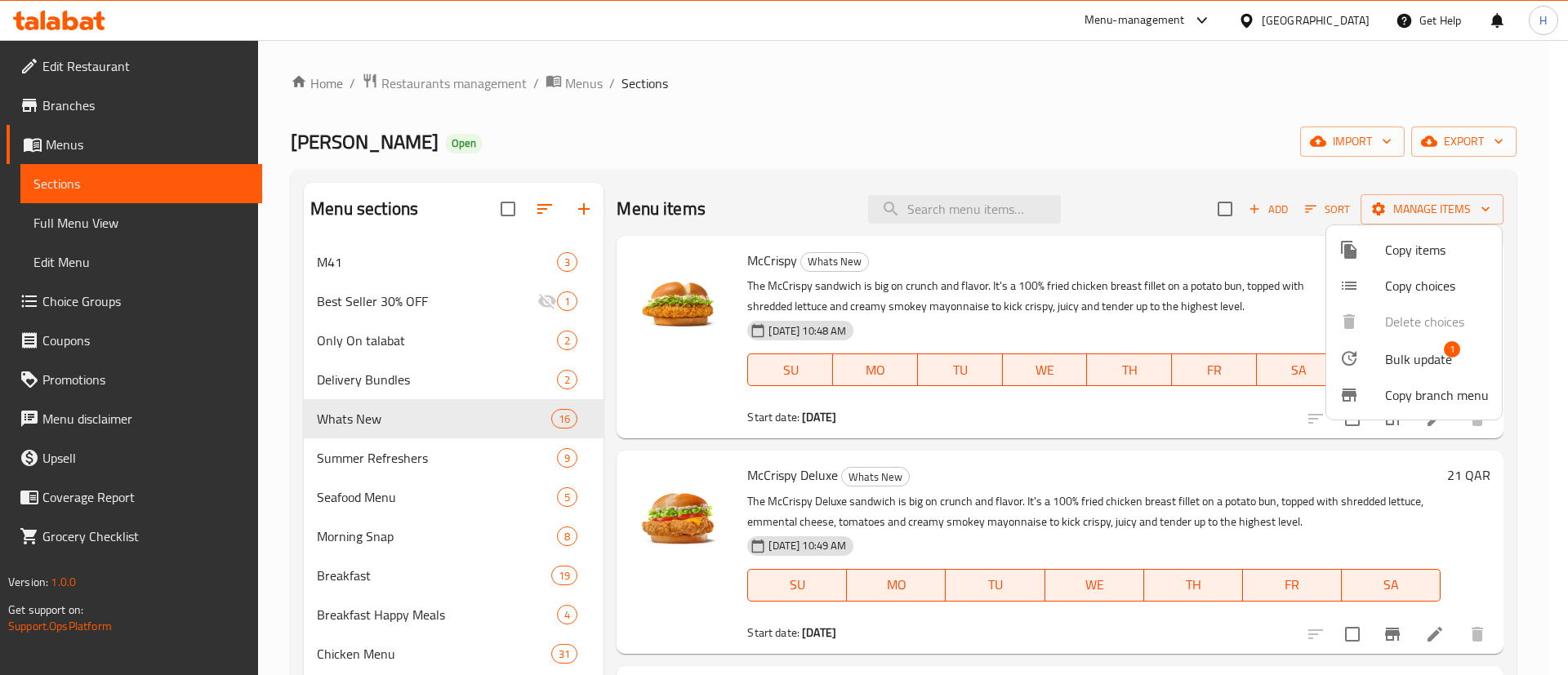
click at [1403, 366] on span "Bulk update" at bounding box center [1417, 359] width 67 height 19
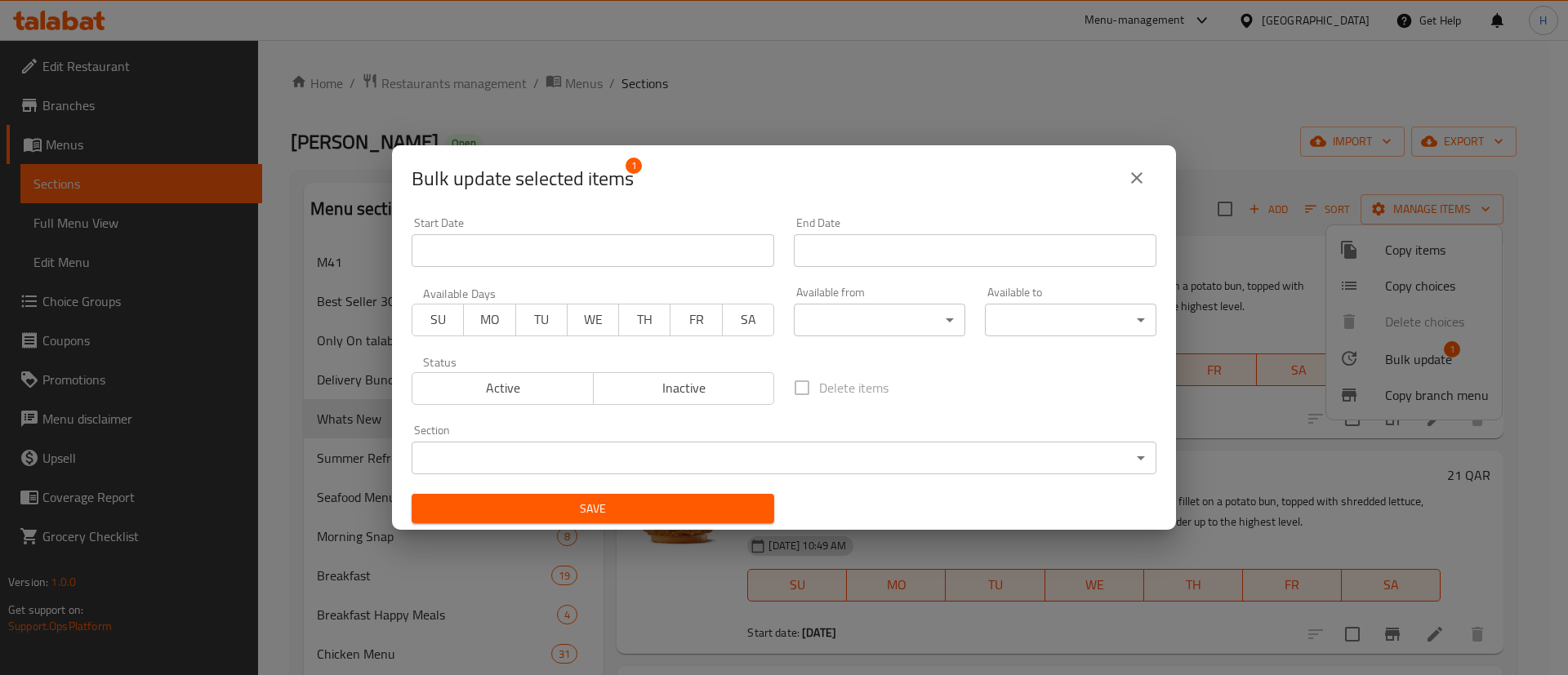
click at [673, 399] on span "Inactive" at bounding box center [684, 388] width 168 height 24
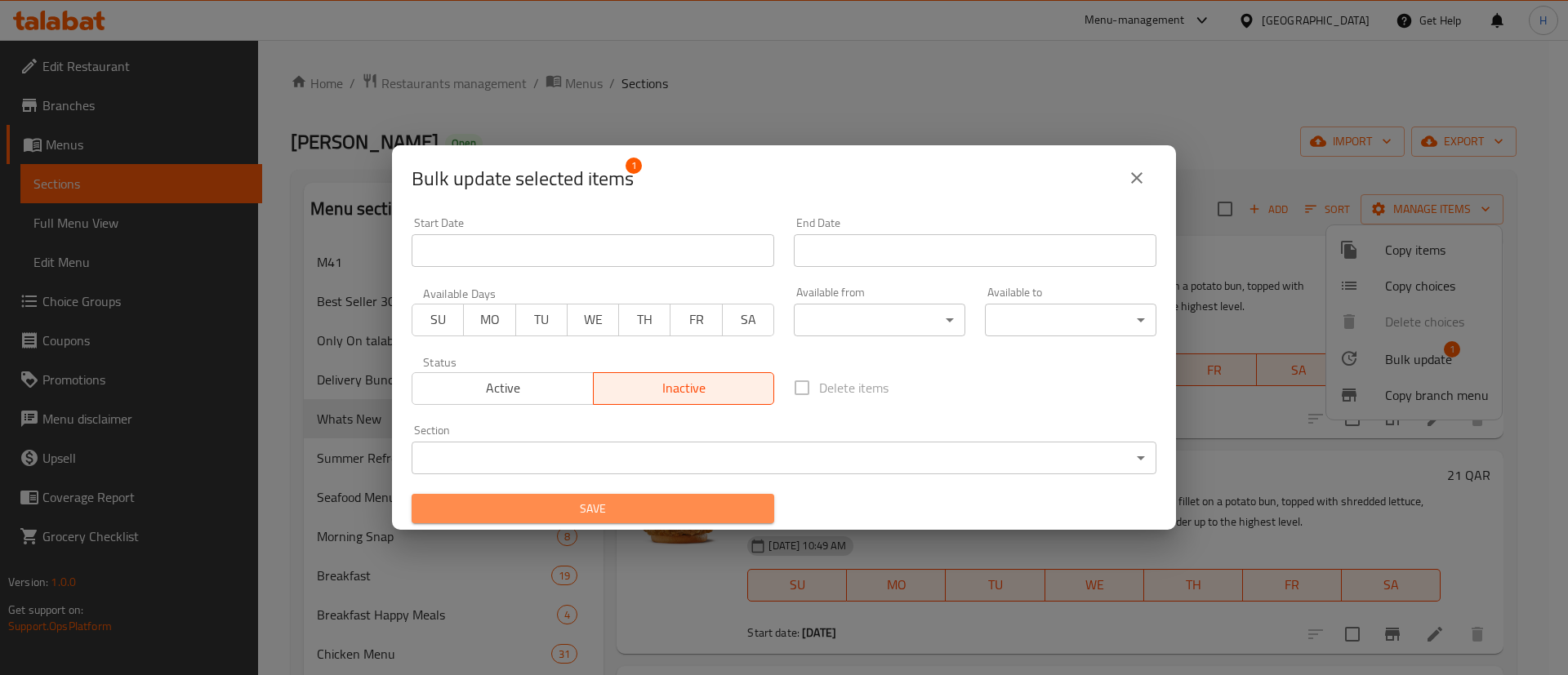
click at [653, 500] on span "Save" at bounding box center [592, 508] width 337 height 20
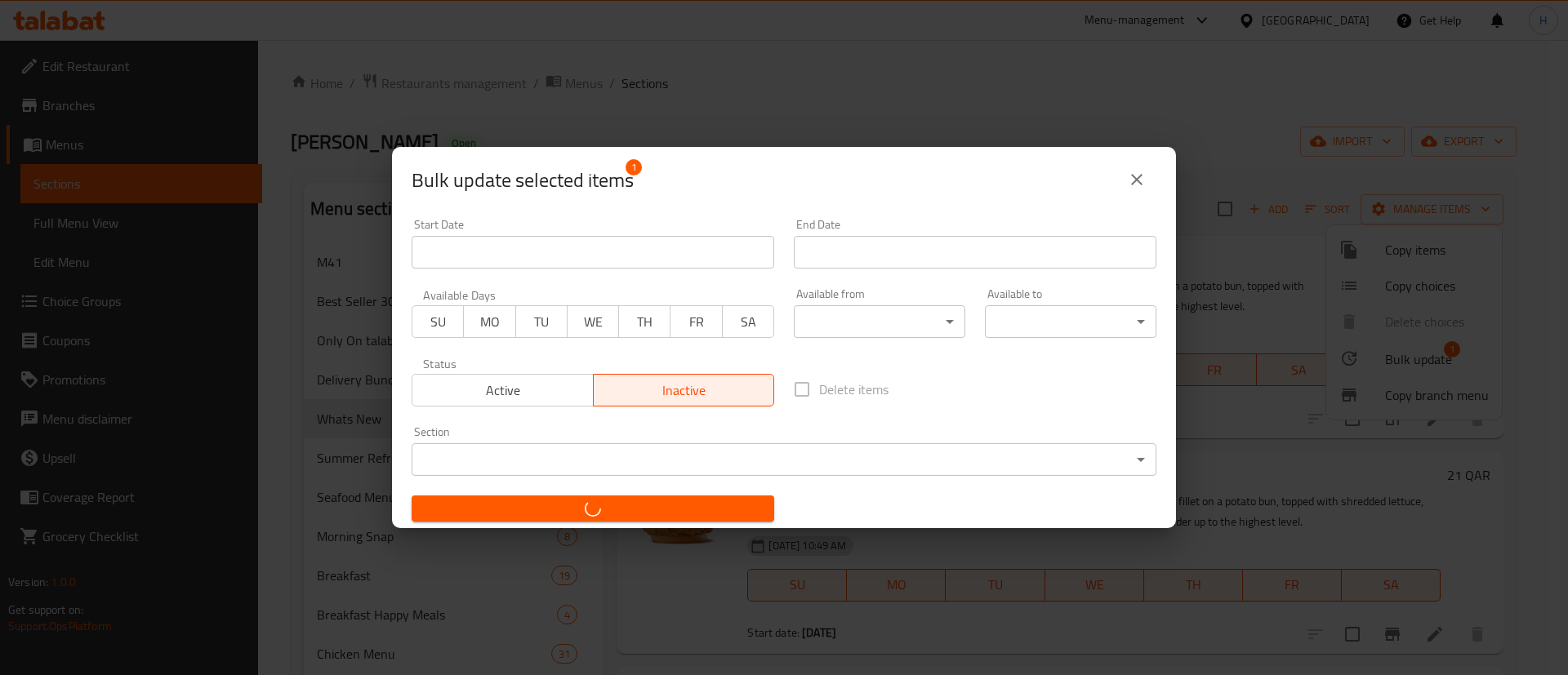
checkbox input "false"
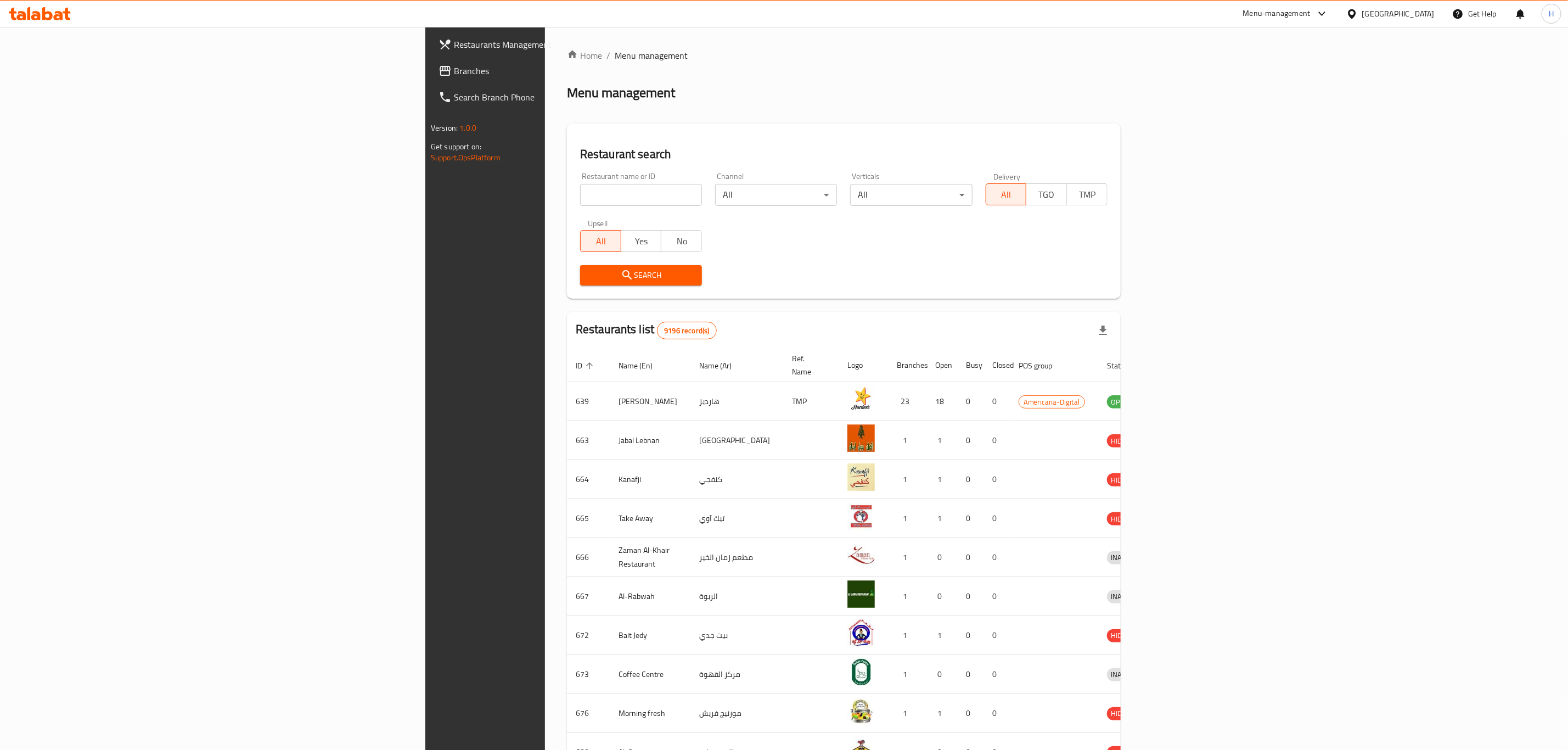
click at [580, 186] on input "search" at bounding box center [641, 195] width 122 height 22
type input "mcd"
click at [717, 243] on div "Restaurant name or ID mcd Restaurant name or ID Channel All ​ Verticals All ​ D…" at bounding box center [844, 229] width 541 height 127
click at [589, 278] on span "Search" at bounding box center [641, 275] width 104 height 14
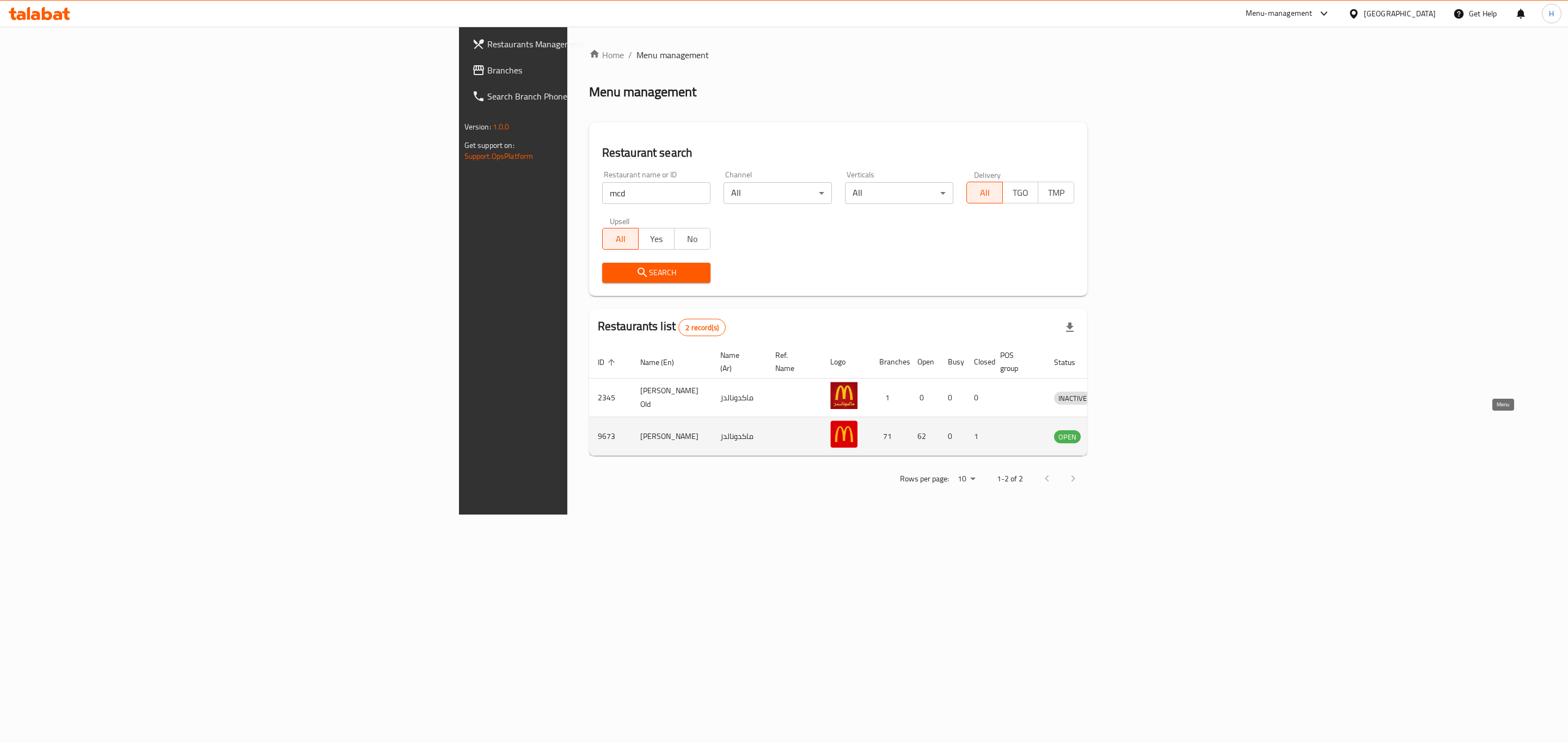
click at [1126, 430] on icon "enhanced table" at bounding box center [1119, 436] width 13 height 13
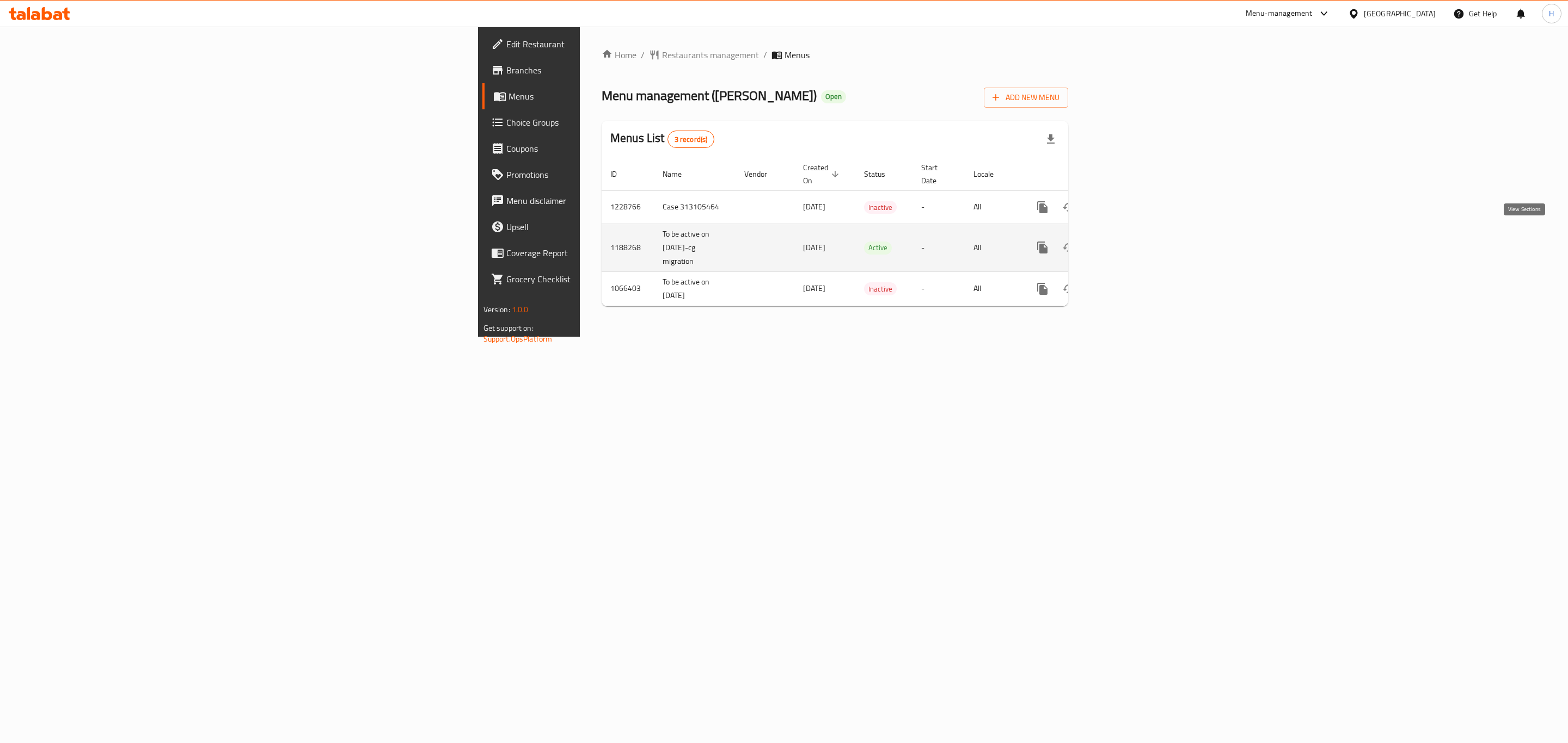
click at [1134, 235] on link "enhanced table" at bounding box center [1120, 247] width 26 height 26
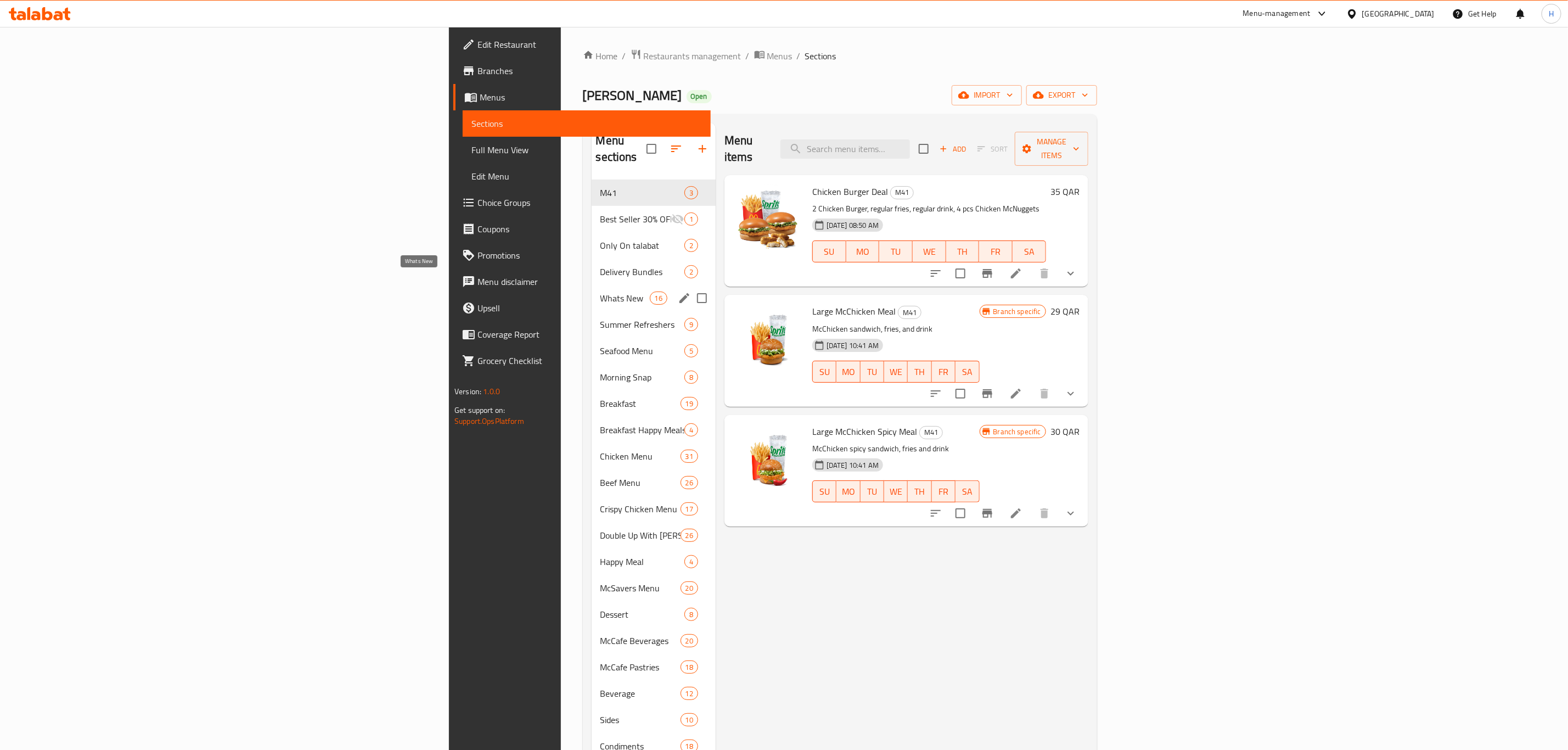
click at [600, 291] on span "Whats New" at bounding box center [625, 298] width 49 height 13
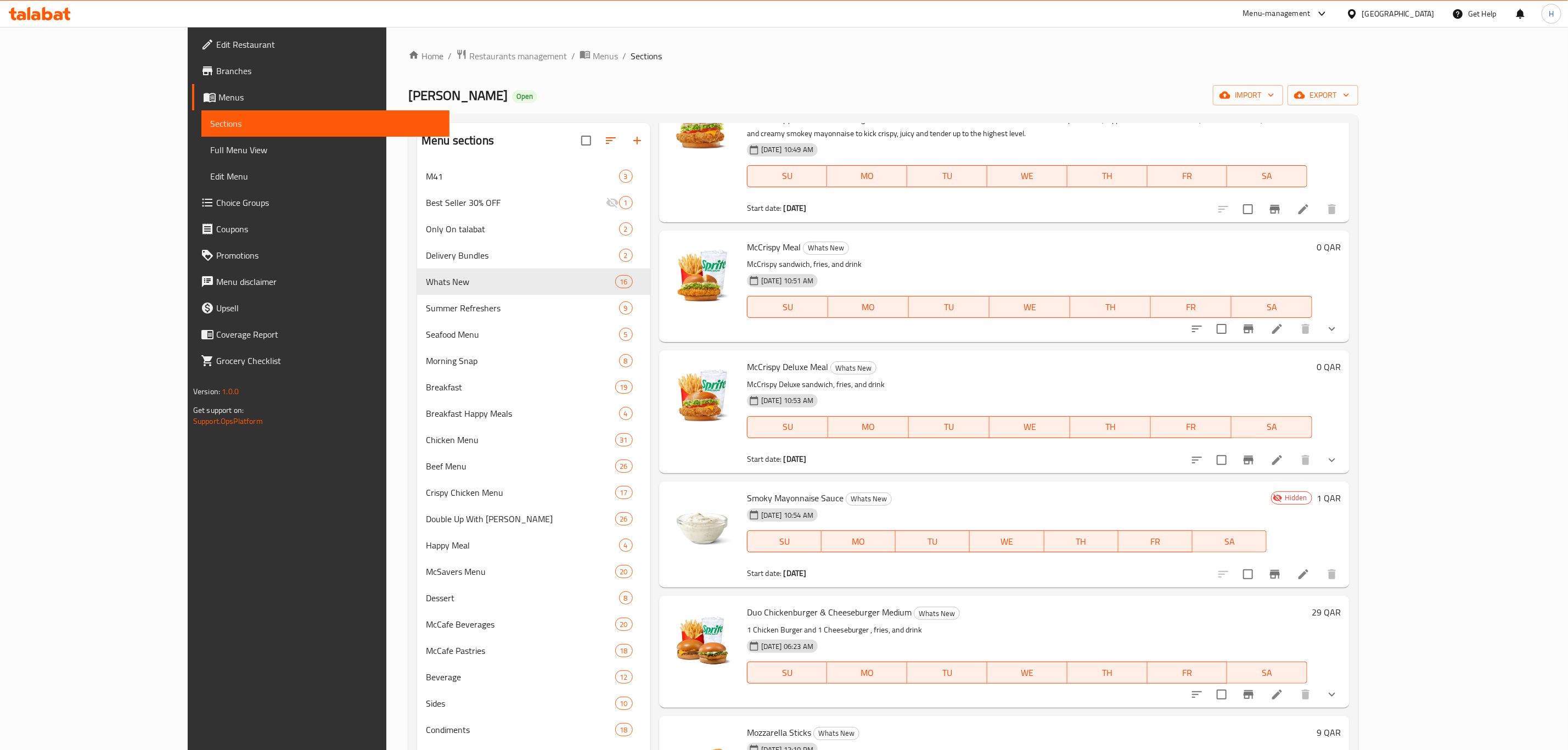
scroll to position [330, 0]
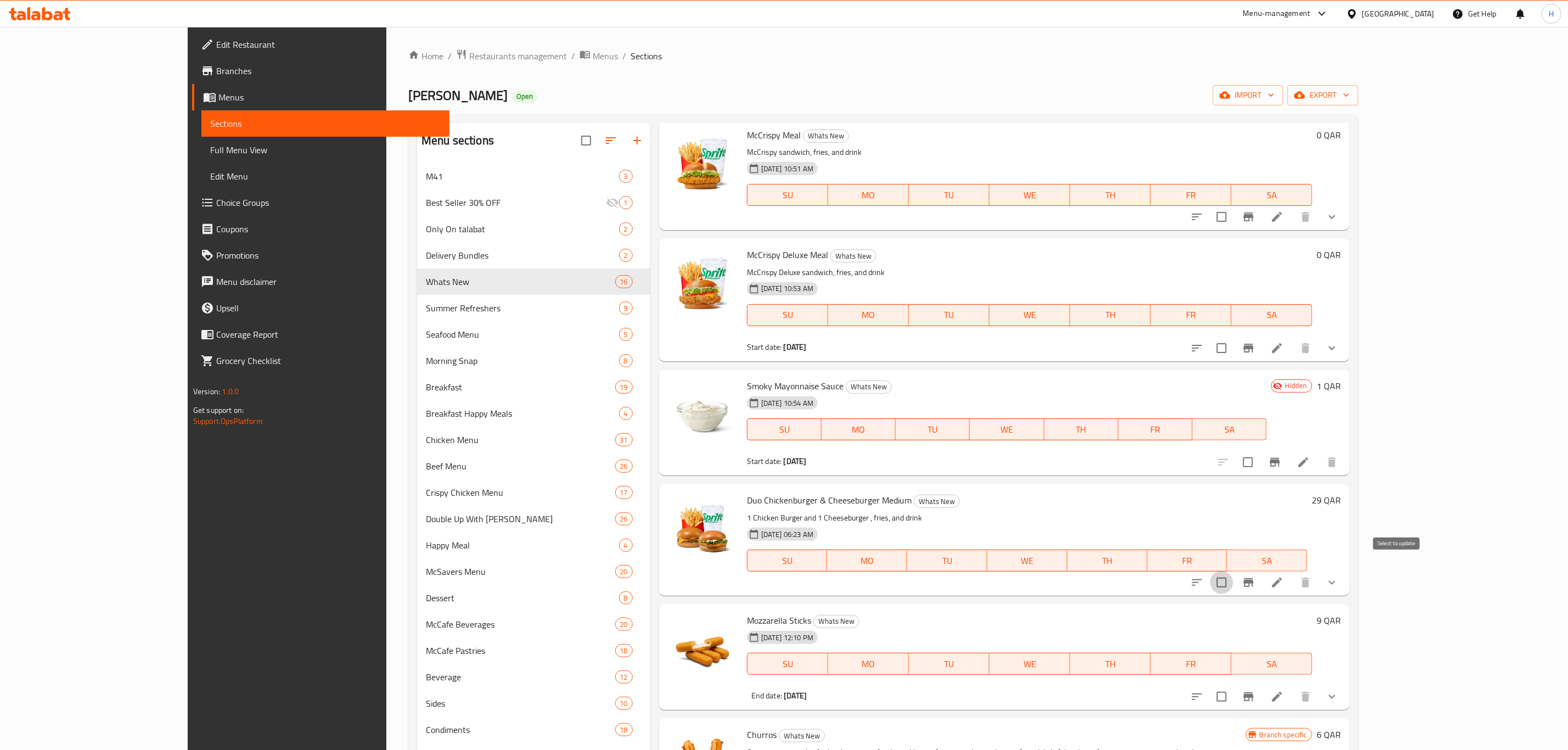
click at [1233, 574] on input "checkbox" at bounding box center [1222, 583] width 23 height 23
checkbox input "true"
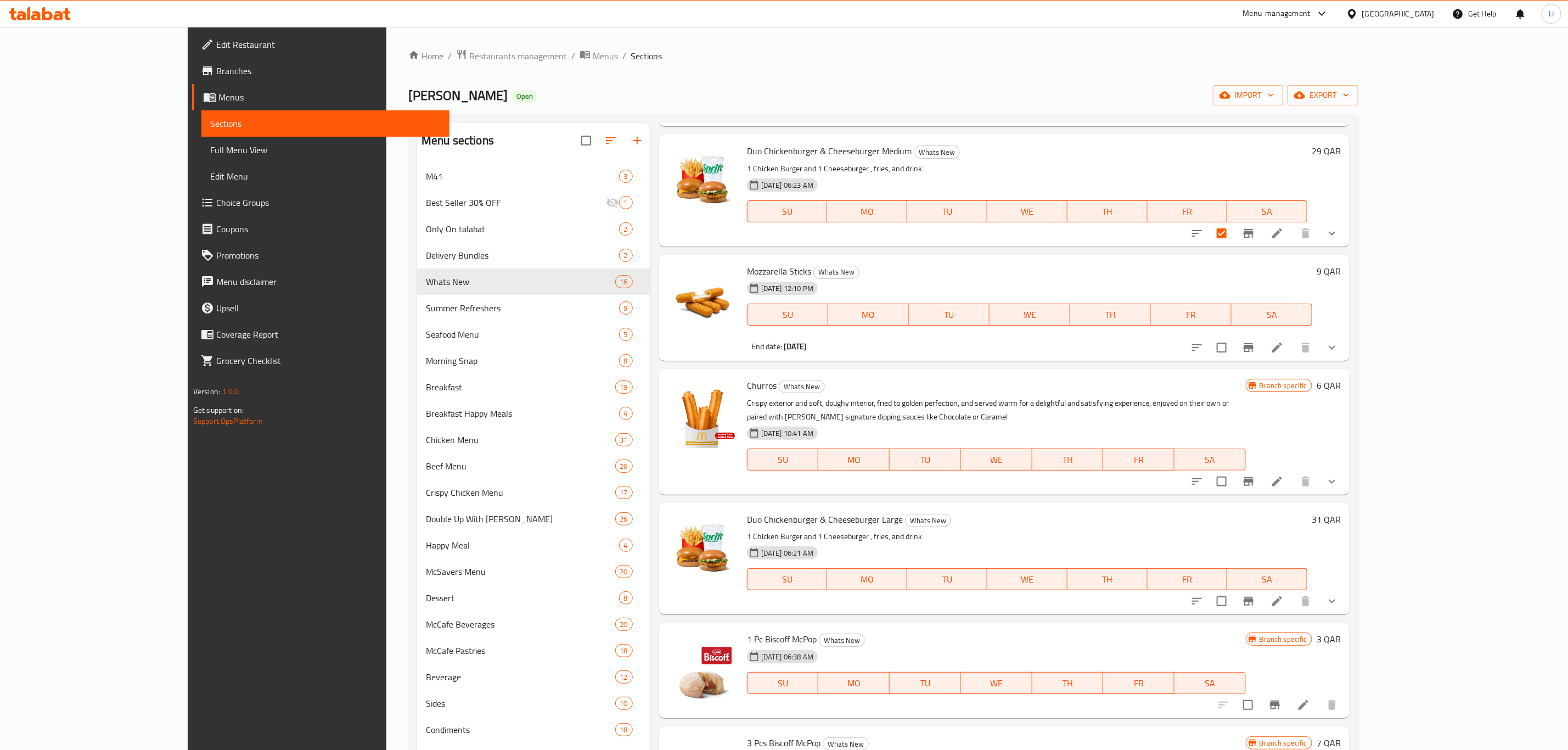
scroll to position [742, 0]
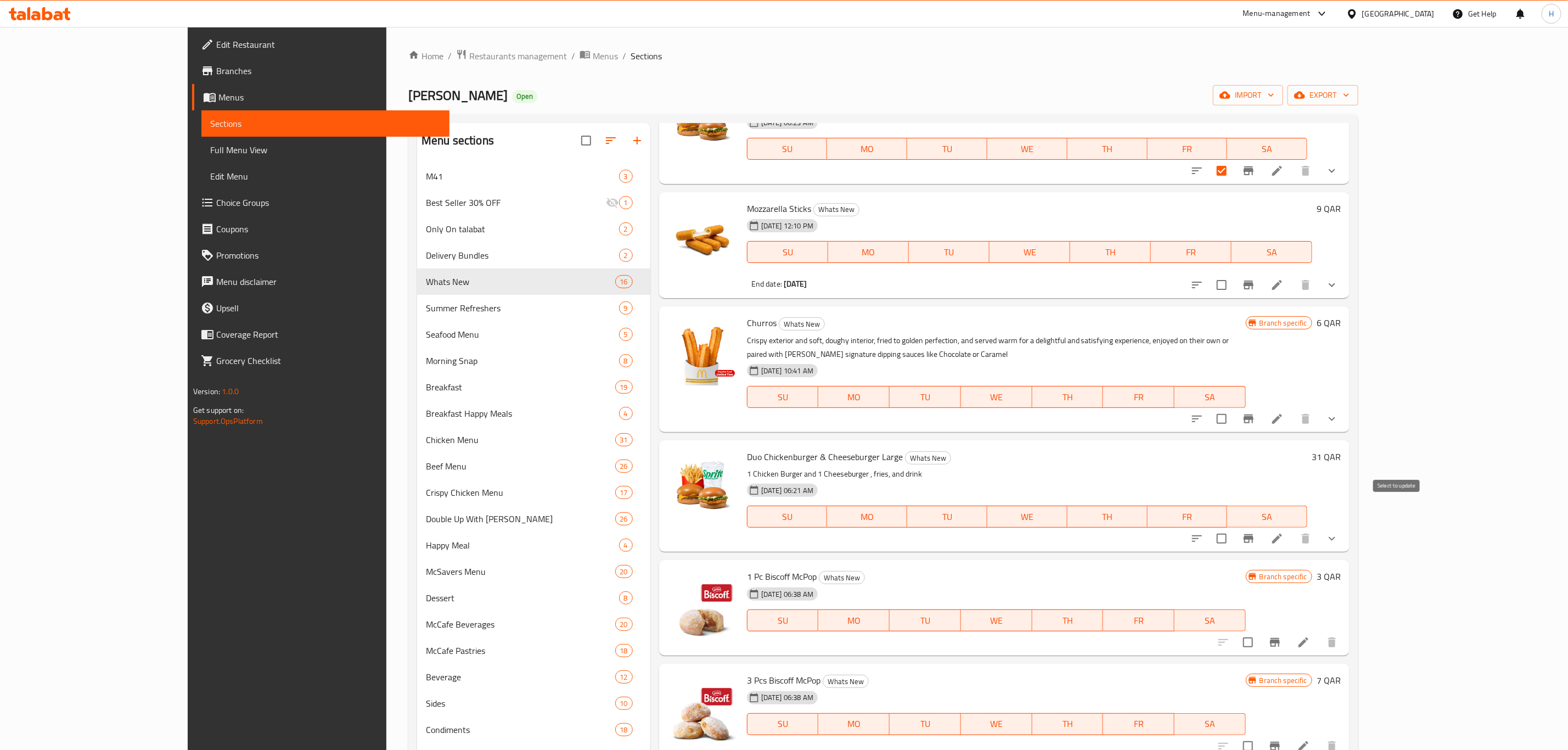
click at [1233, 527] on input "checkbox" at bounding box center [1222, 539] width 23 height 23
checkbox input "true"
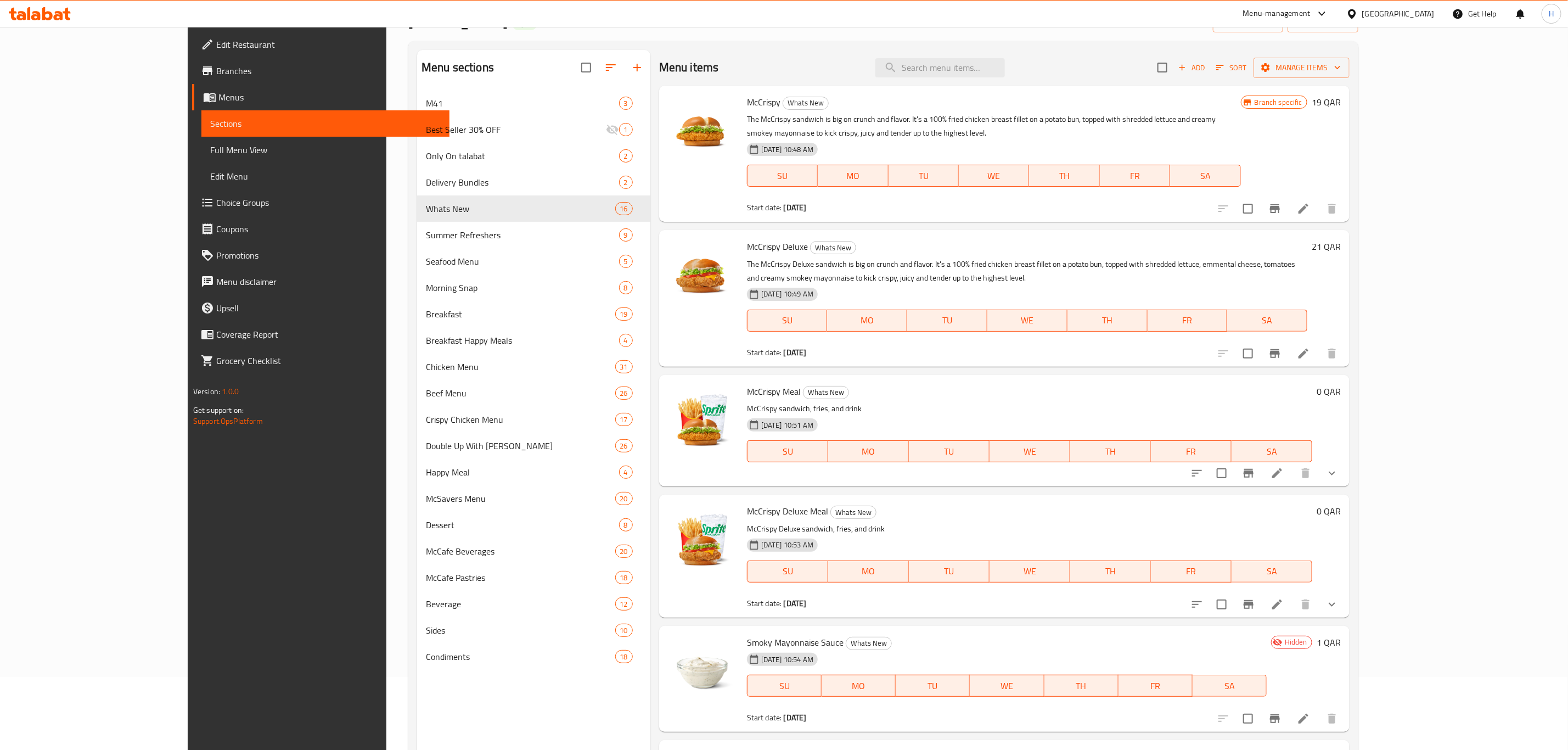
scroll to position [0, 0]
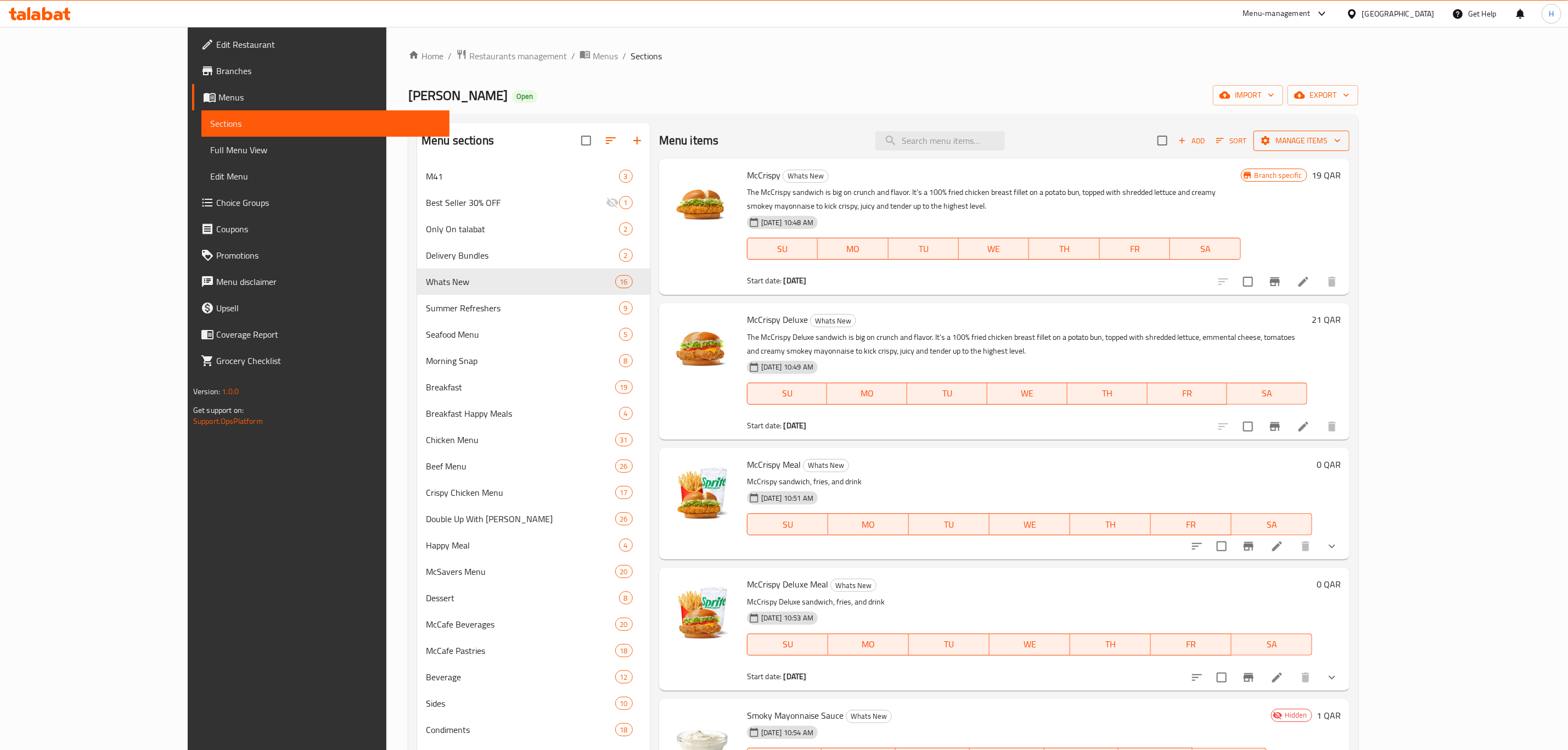
click at [1341, 143] on span "Manage items" at bounding box center [1301, 141] width 78 height 14
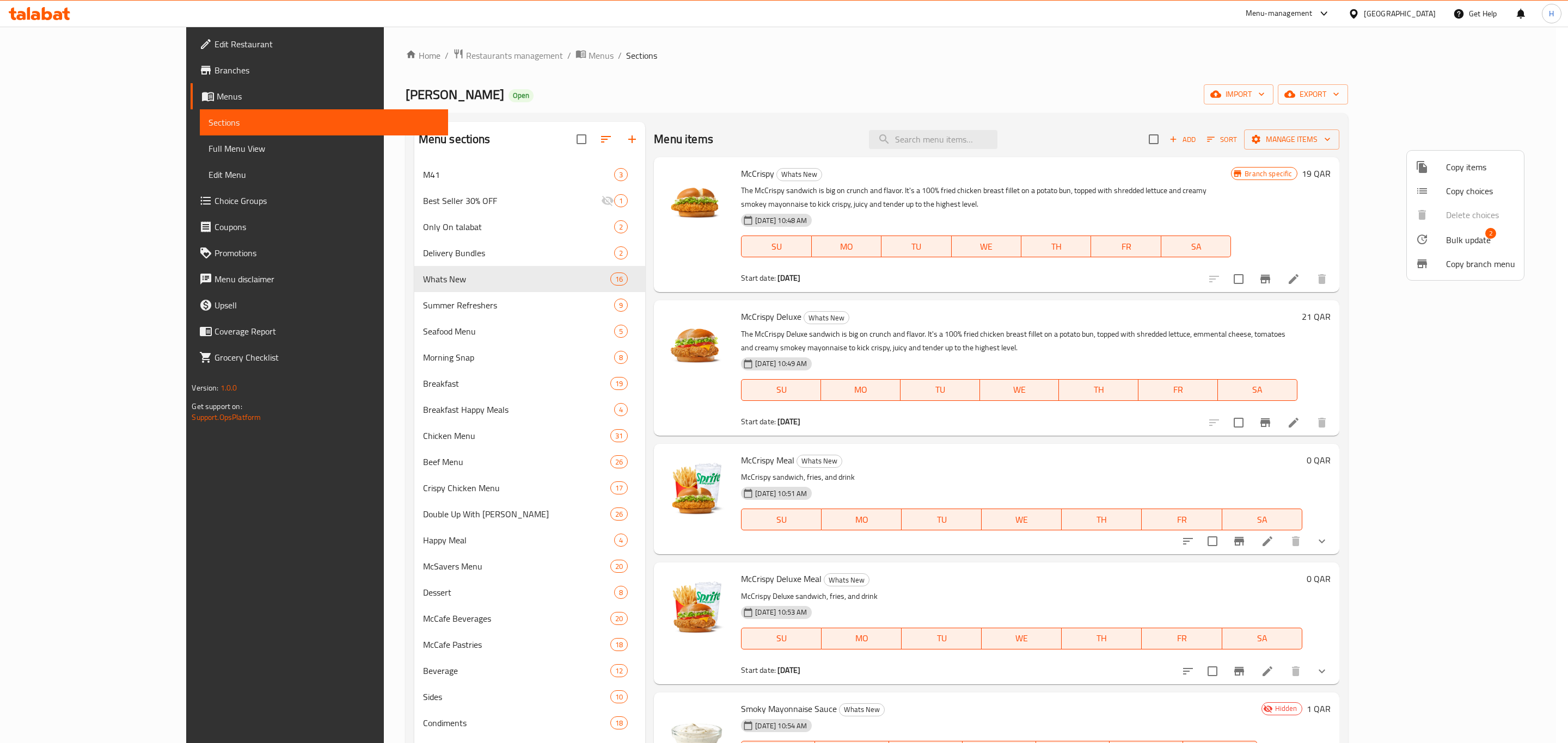
click at [1461, 242] on span "Bulk update" at bounding box center [1468, 240] width 44 height 13
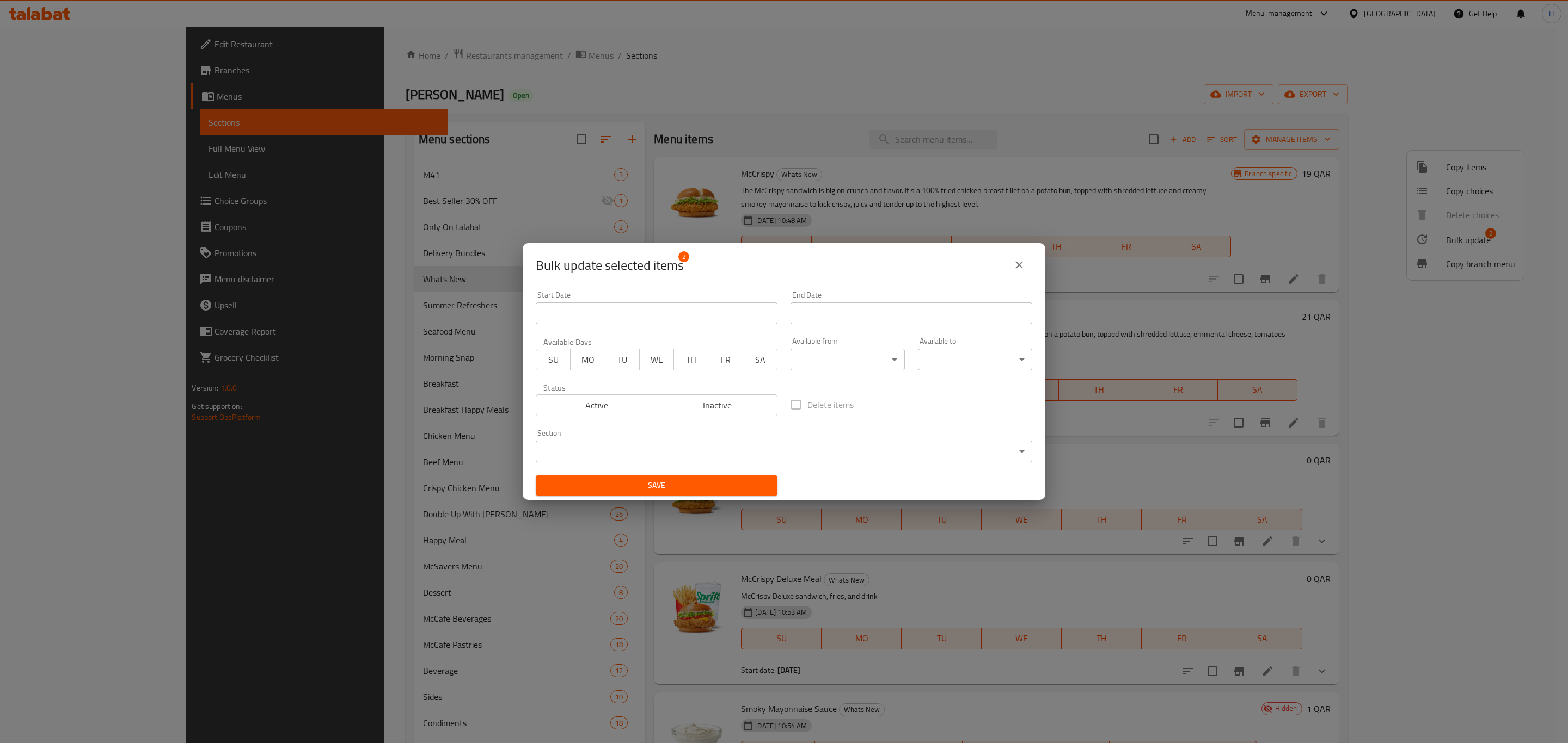
click at [600, 458] on body "​ Menu-management [GEOGRAPHIC_DATA] Get Help H Edit Restaurant Branches Menus S…" at bounding box center [784, 384] width 1568 height 717
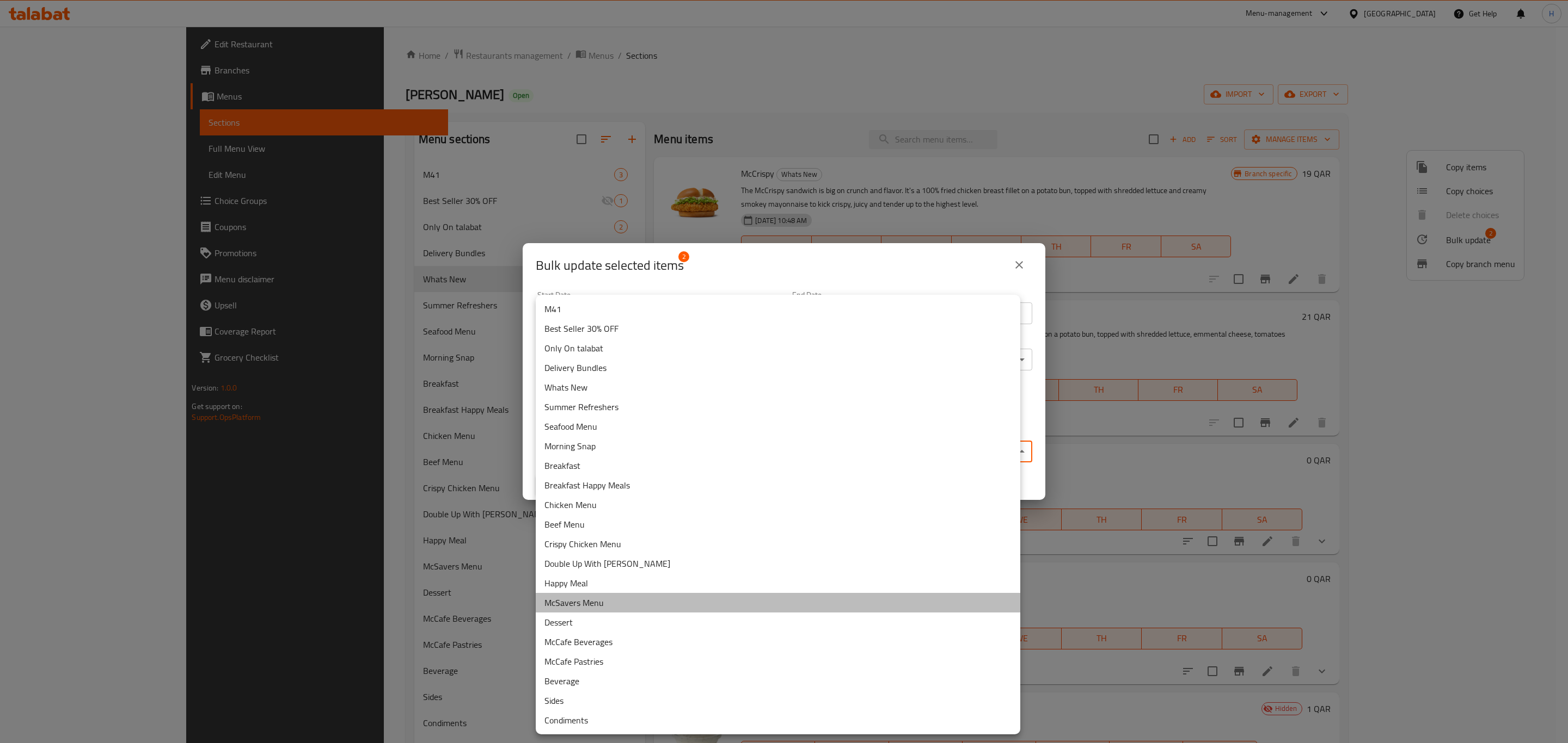
click at [629, 599] on li "McSavers Menu" at bounding box center [778, 603] width 484 height 19
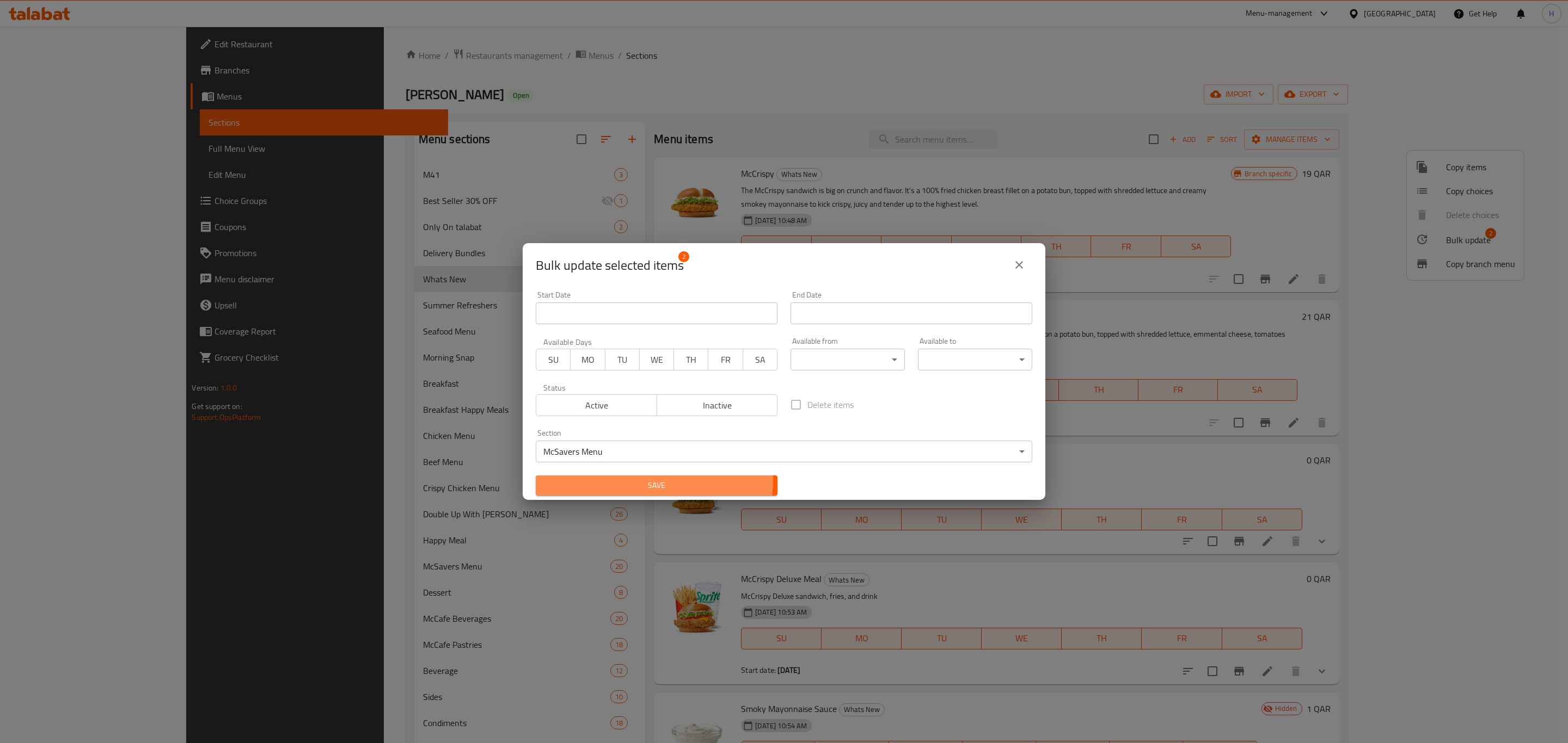
click at [647, 480] on span "Save" at bounding box center [656, 485] width 224 height 13
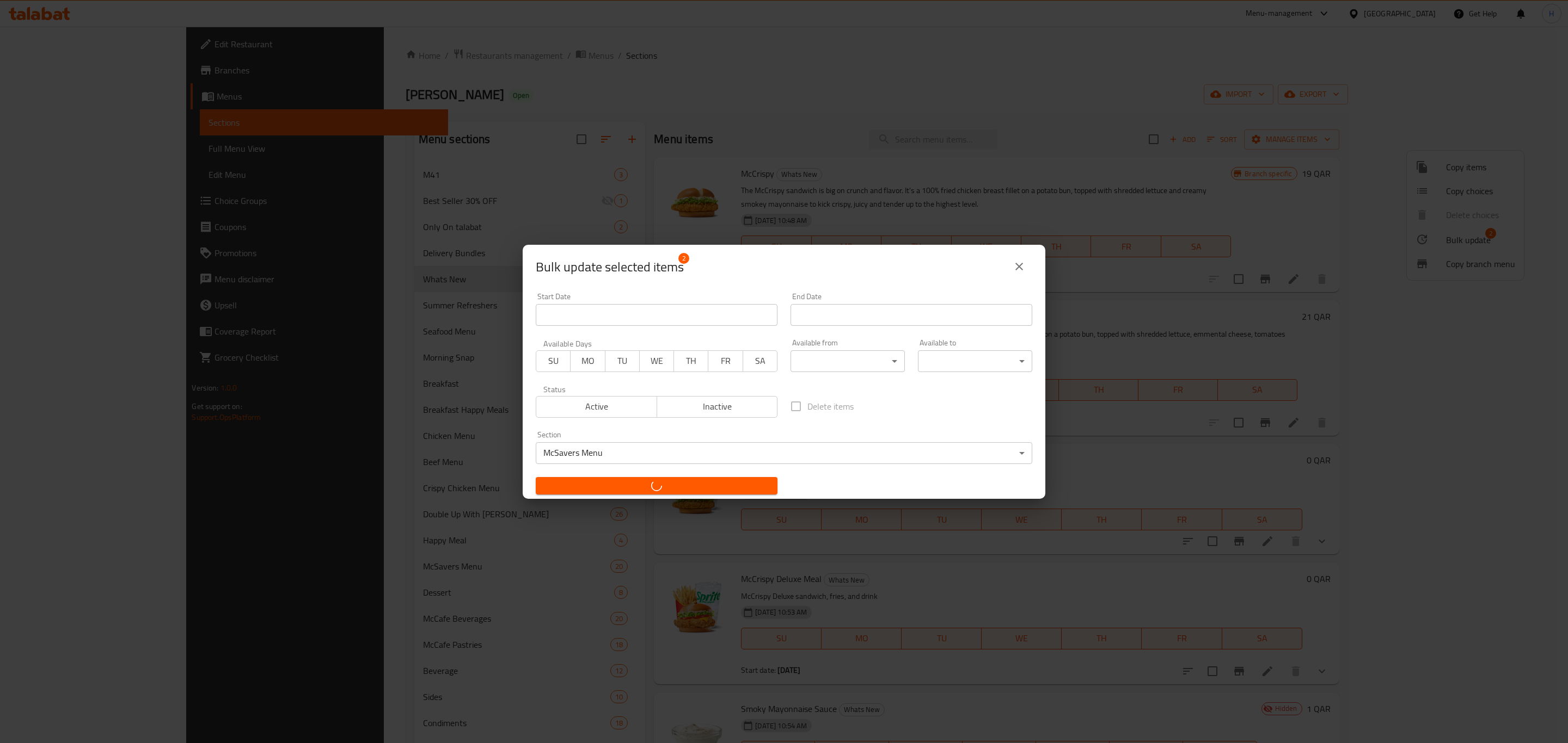
checkbox input "false"
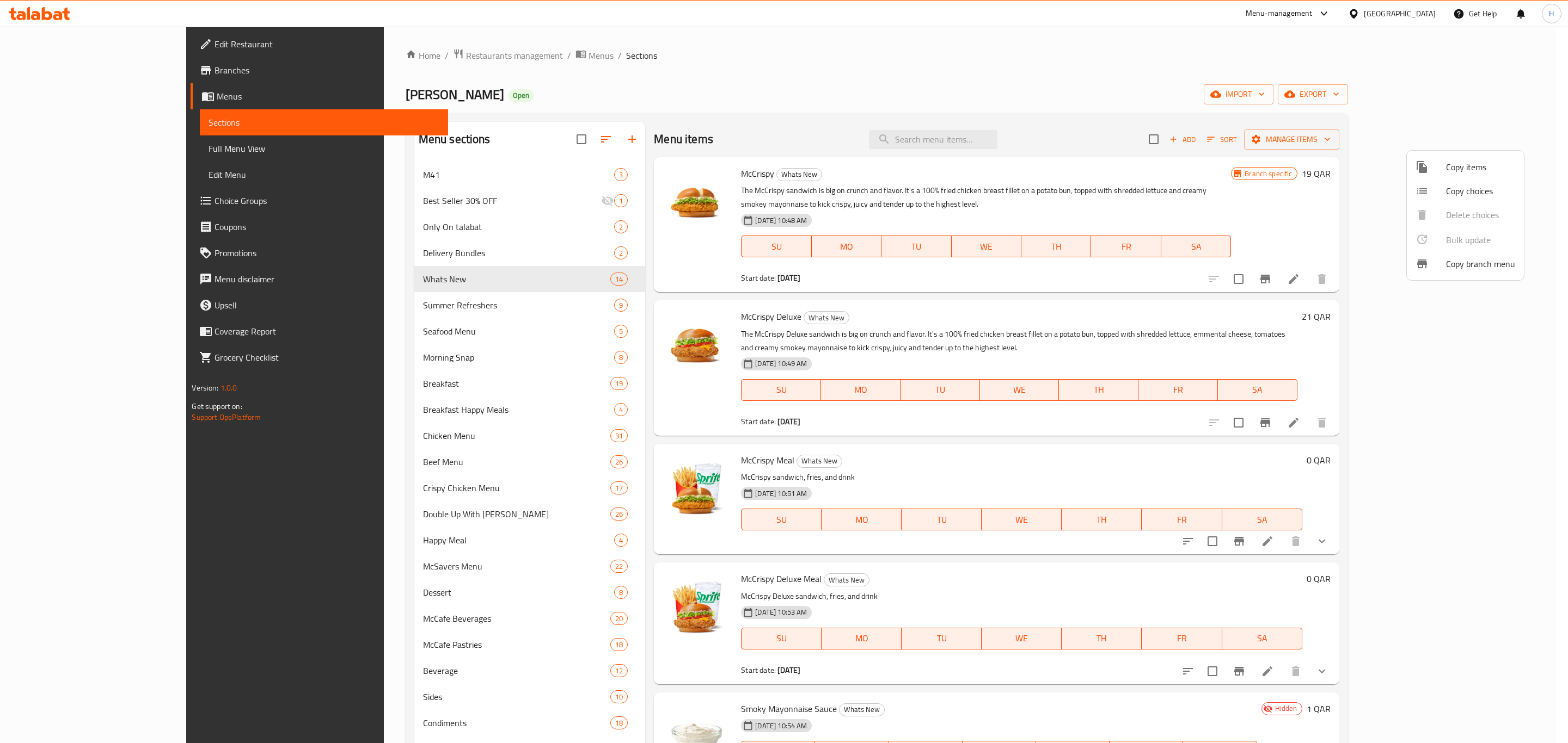
click at [746, 125] on div at bounding box center [784, 372] width 1568 height 743
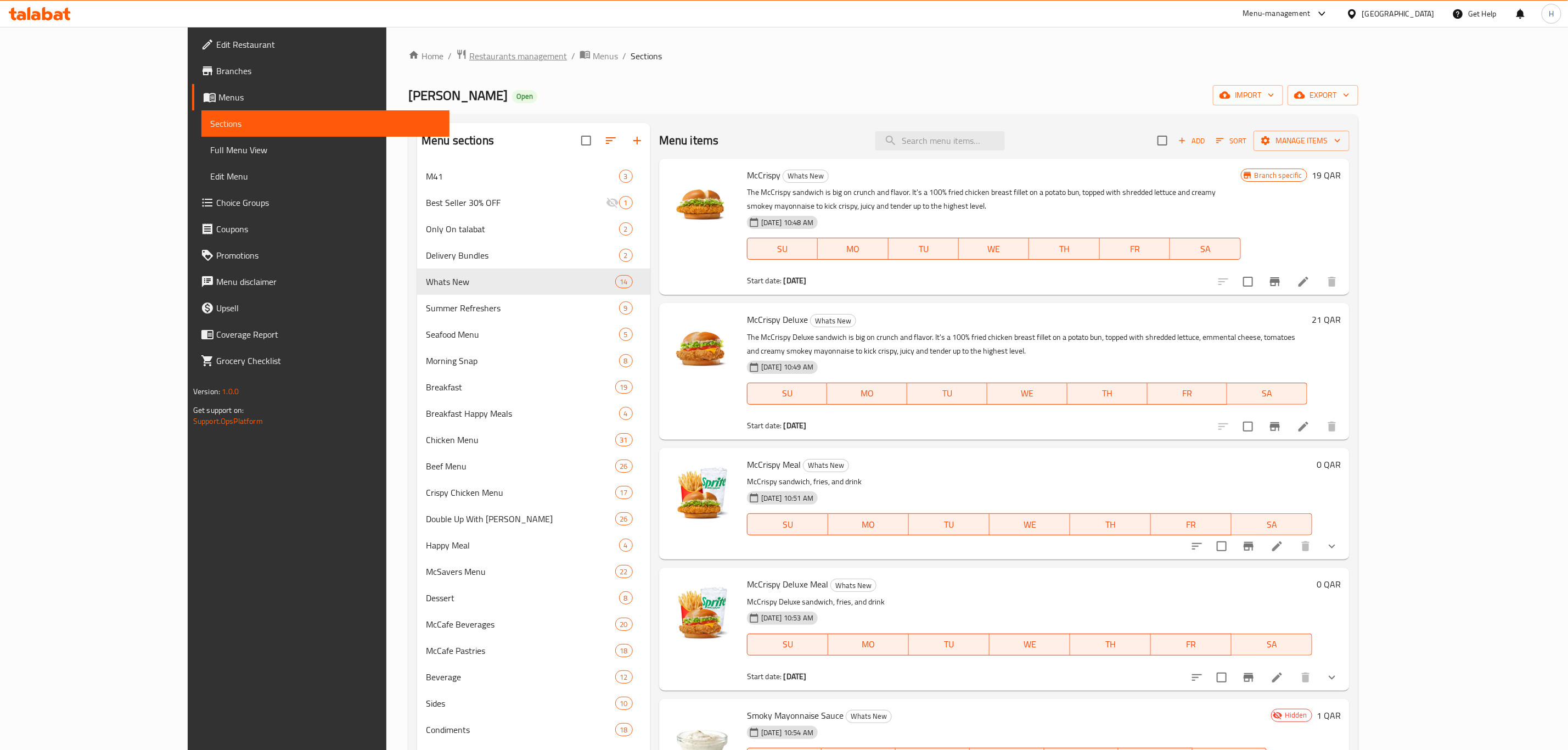
click at [469, 53] on span "Restaurants management" at bounding box center [518, 56] width 98 height 13
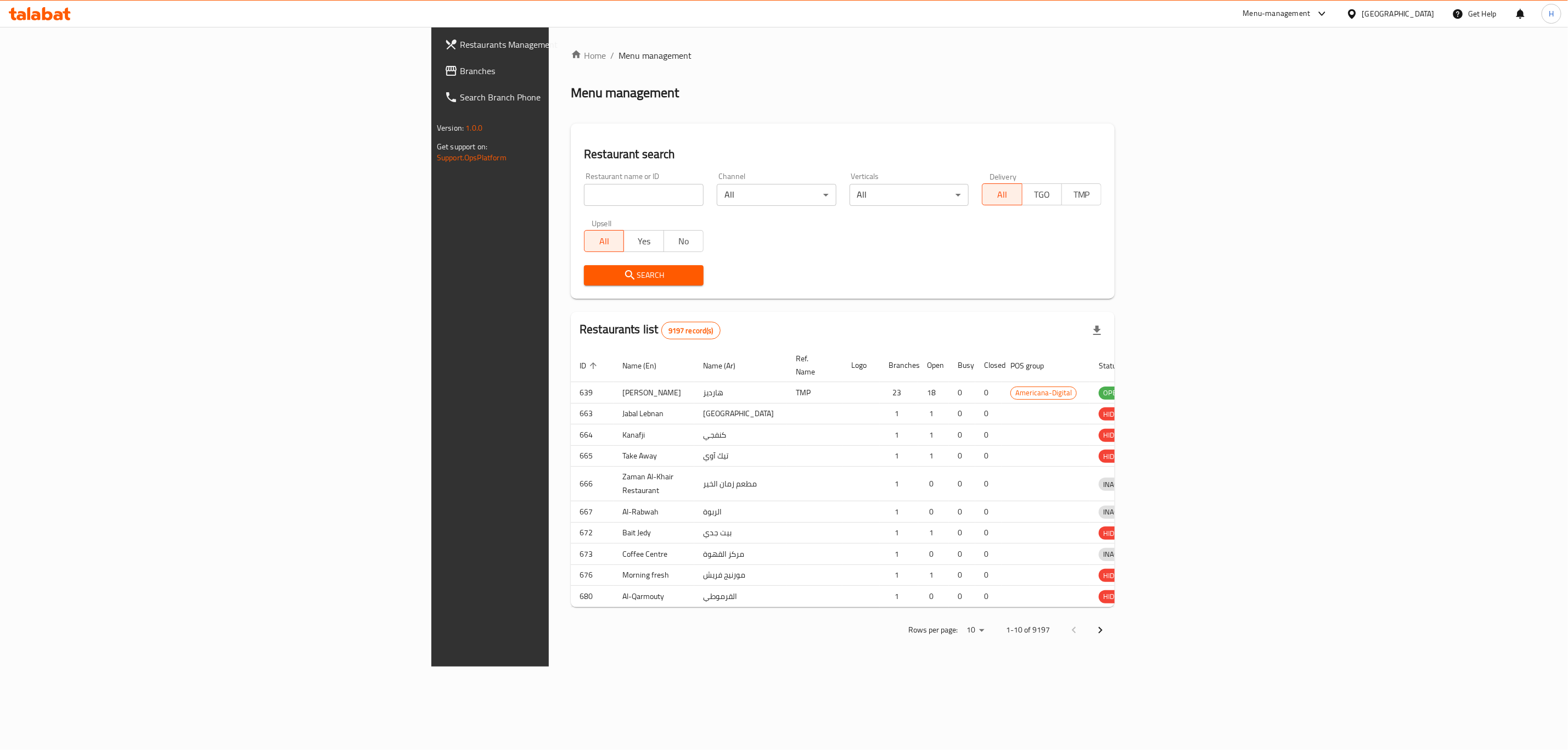
click at [452, 199] on div at bounding box center [784, 375] width 1568 height 750
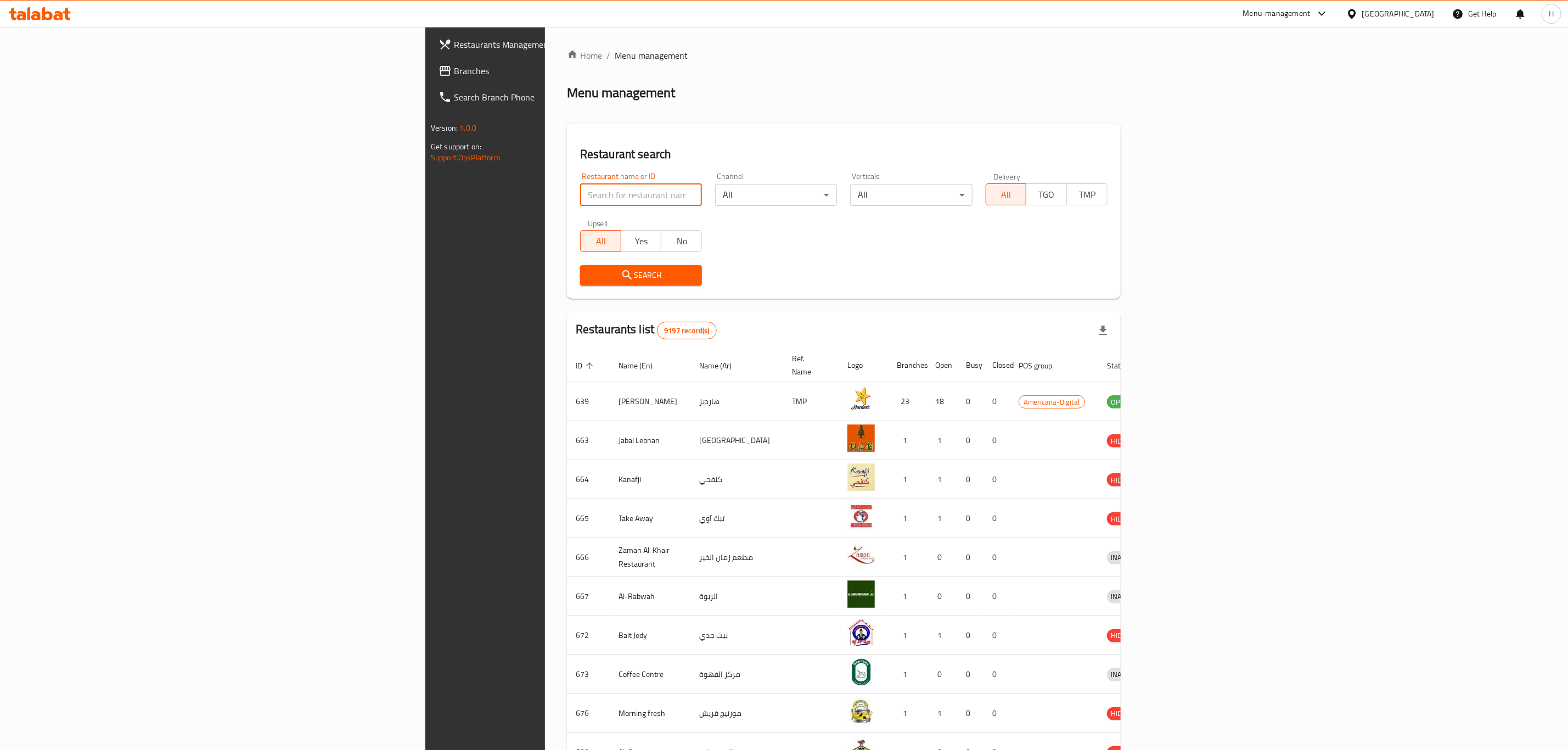
click at [580, 199] on input "search" at bounding box center [641, 195] width 122 height 22
type input "krispy"
click button "Search" at bounding box center [641, 275] width 122 height 20
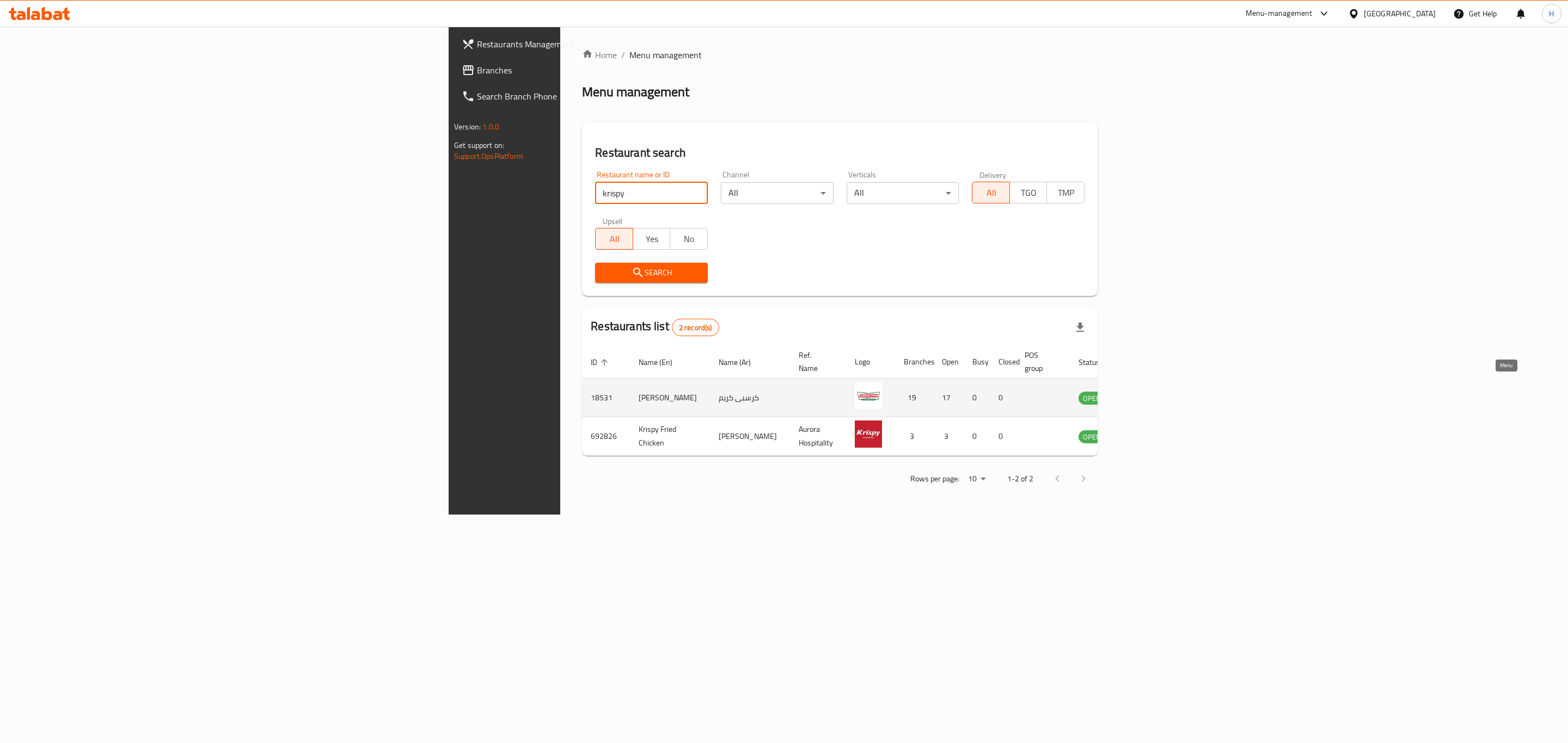
click at [1148, 394] on icon "enhanced table" at bounding box center [1142, 398] width 12 height 9
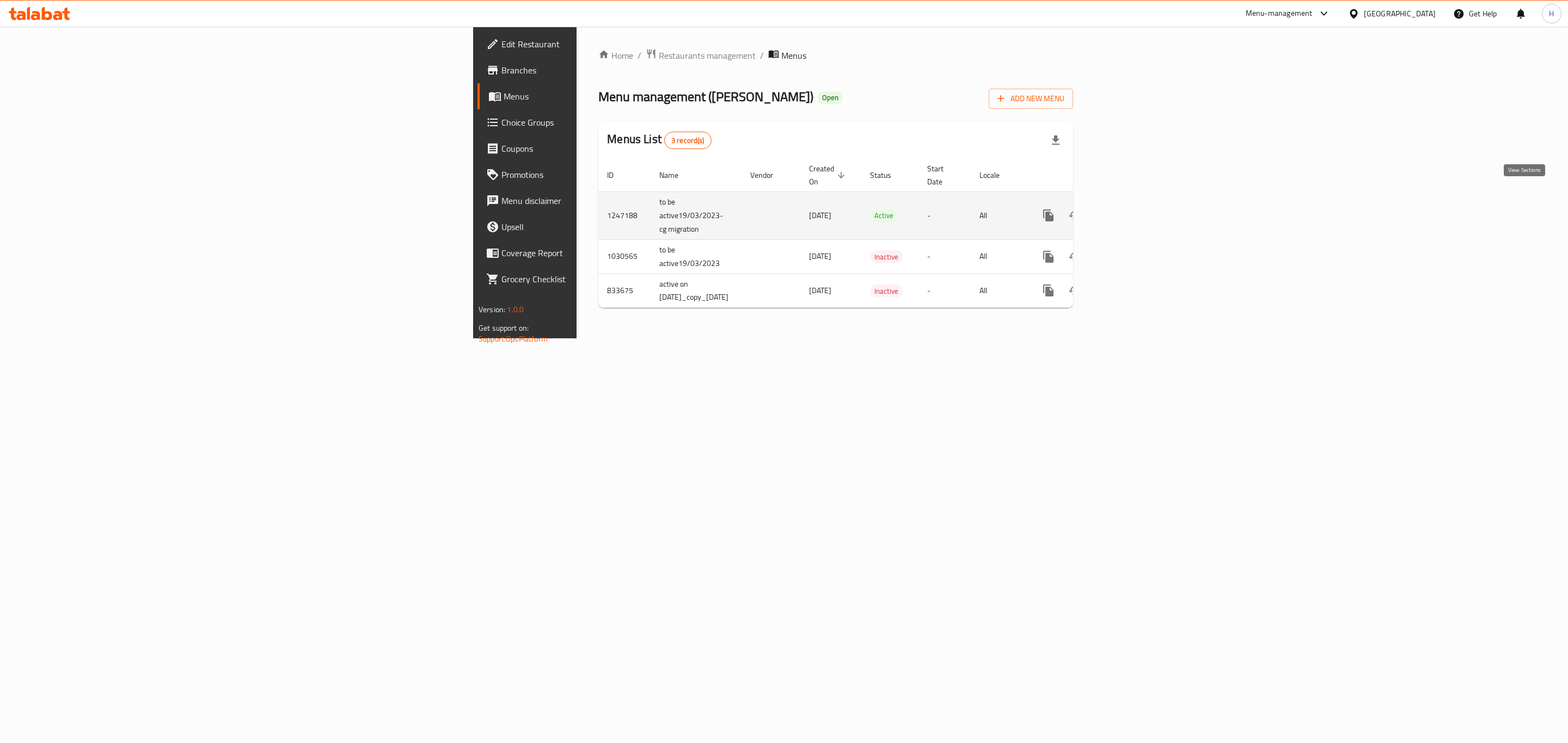
click at [1140, 202] on link "enhanced table" at bounding box center [1127, 215] width 26 height 26
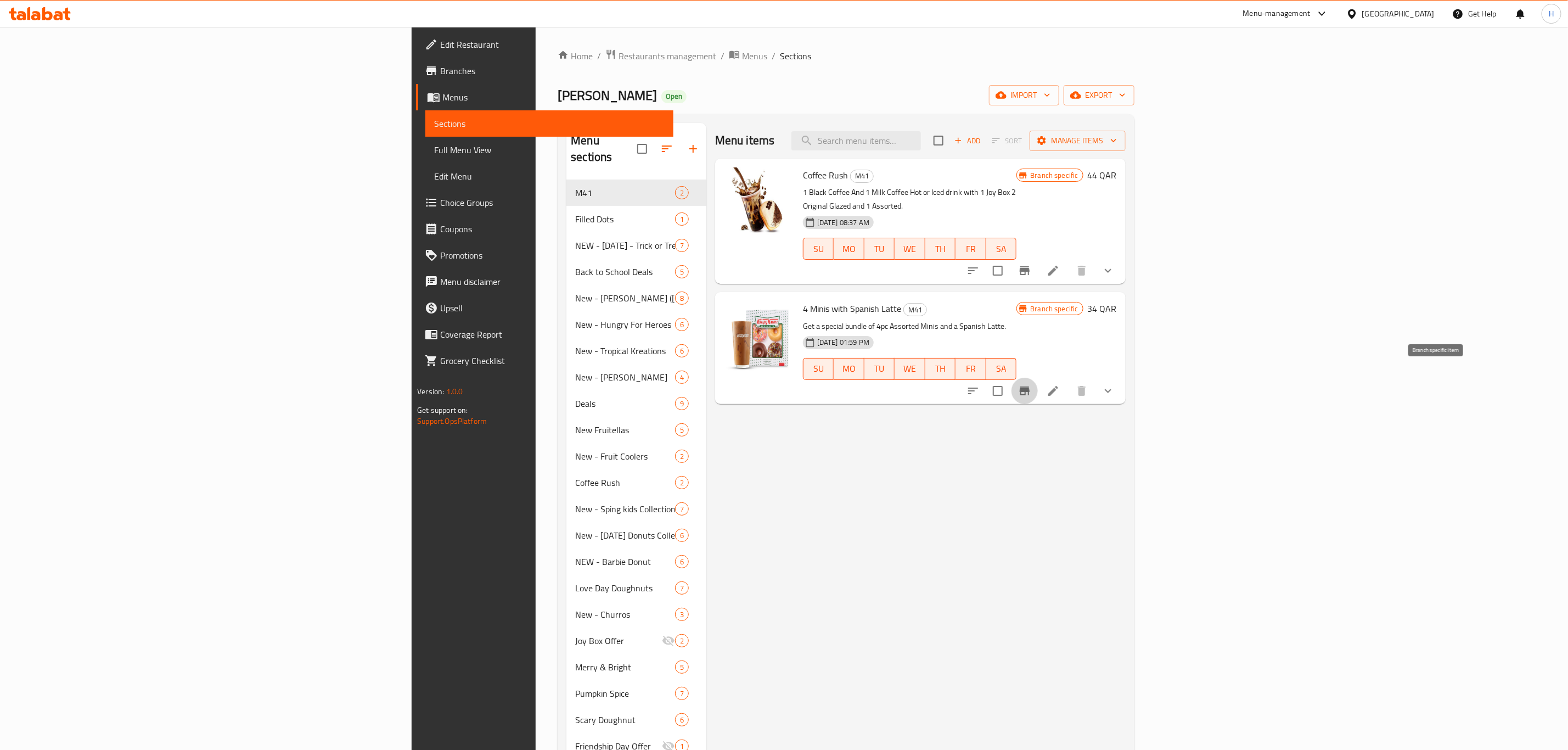
click at [1030, 387] on icon "Branch-specific-item" at bounding box center [1025, 391] width 10 height 9
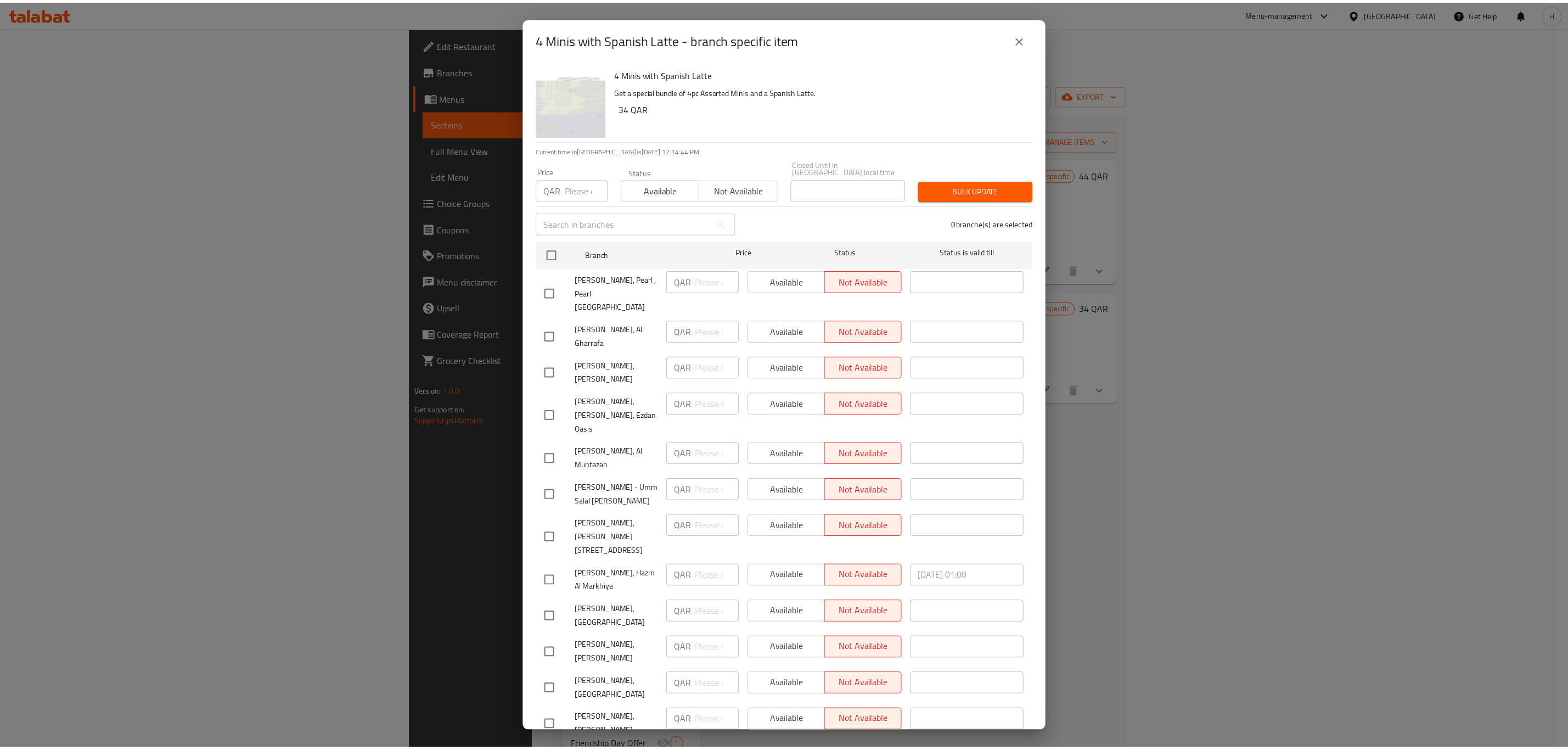
scroll to position [1, 0]
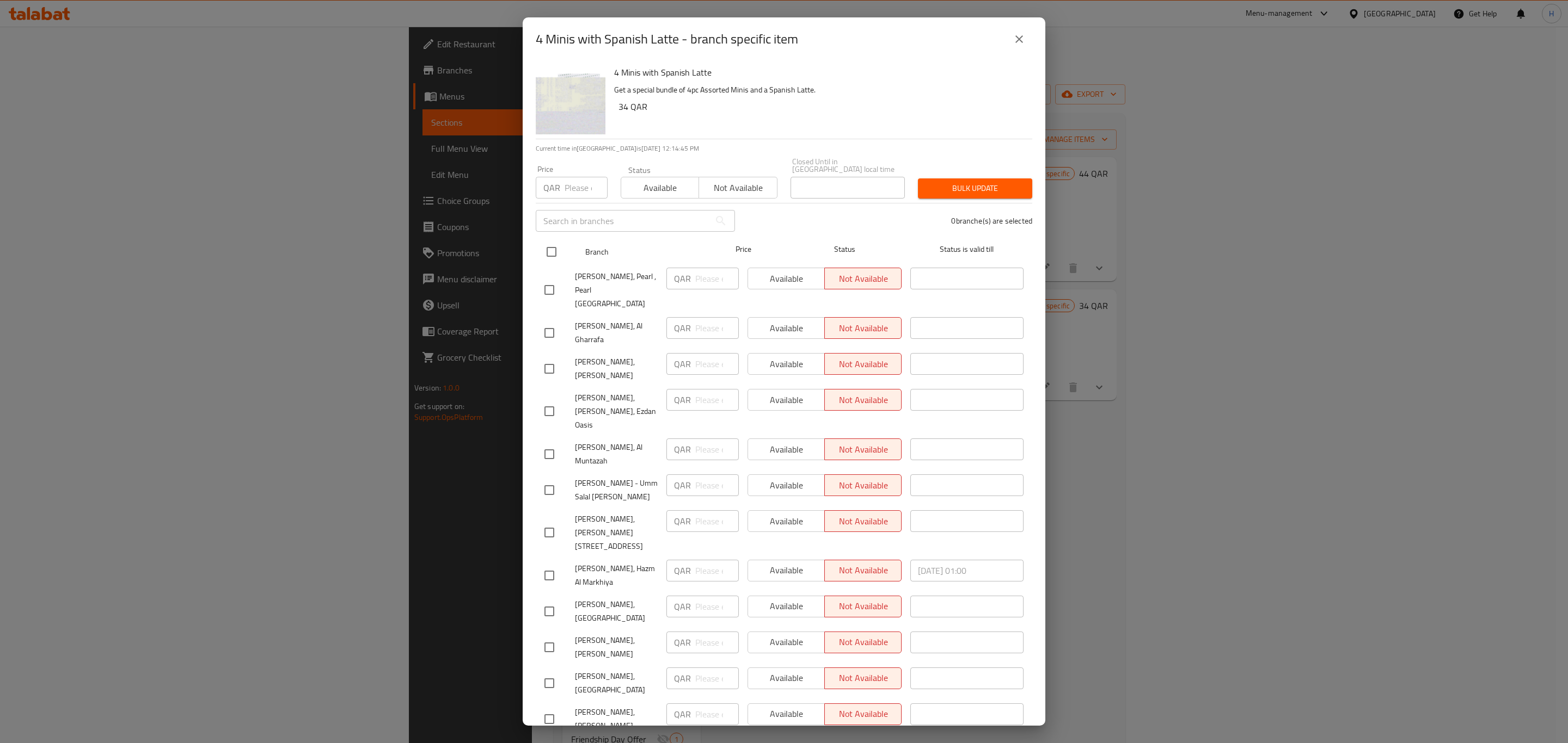
click at [551, 249] on input "checkbox" at bounding box center [552, 252] width 23 height 23
checkbox input "true"
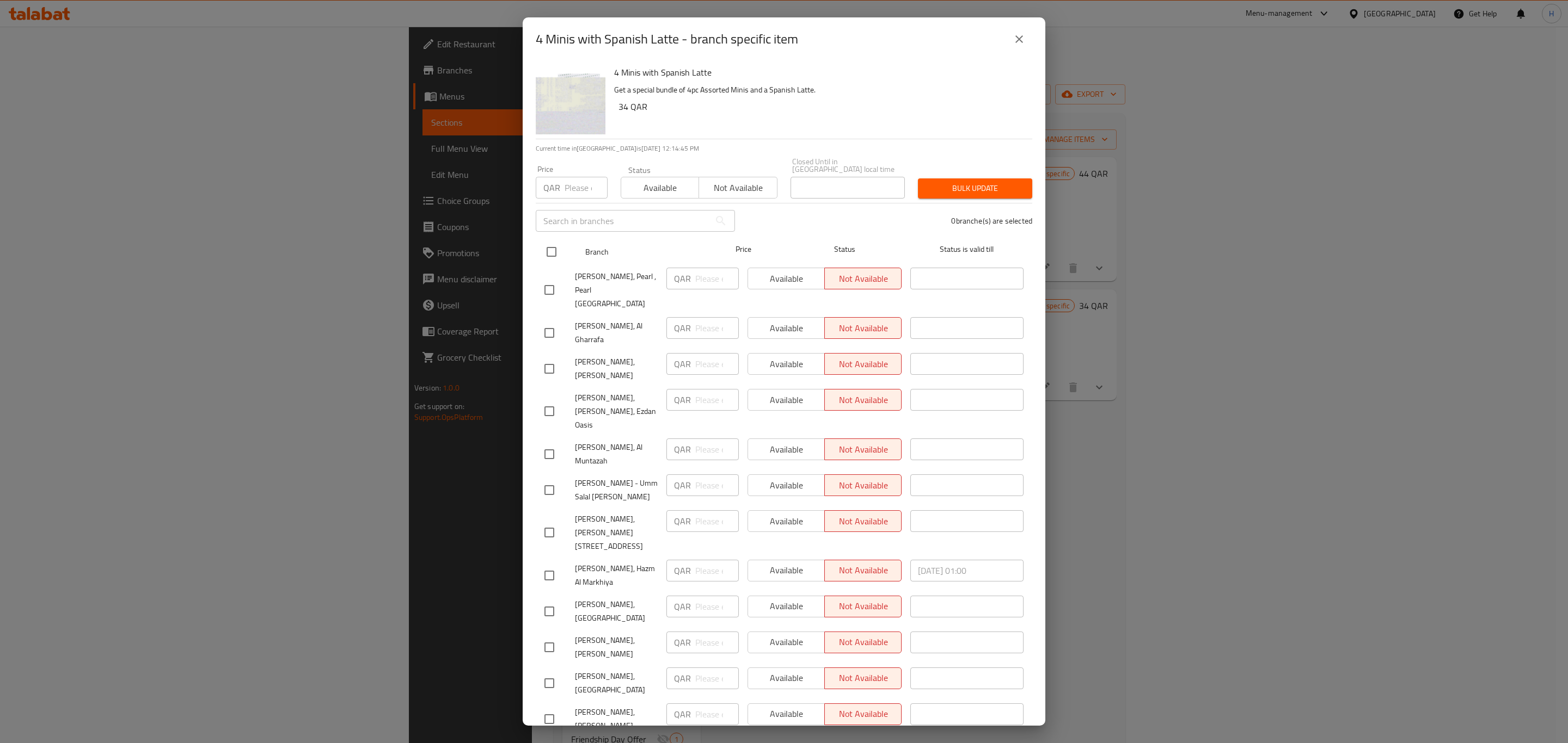
checkbox input "true"
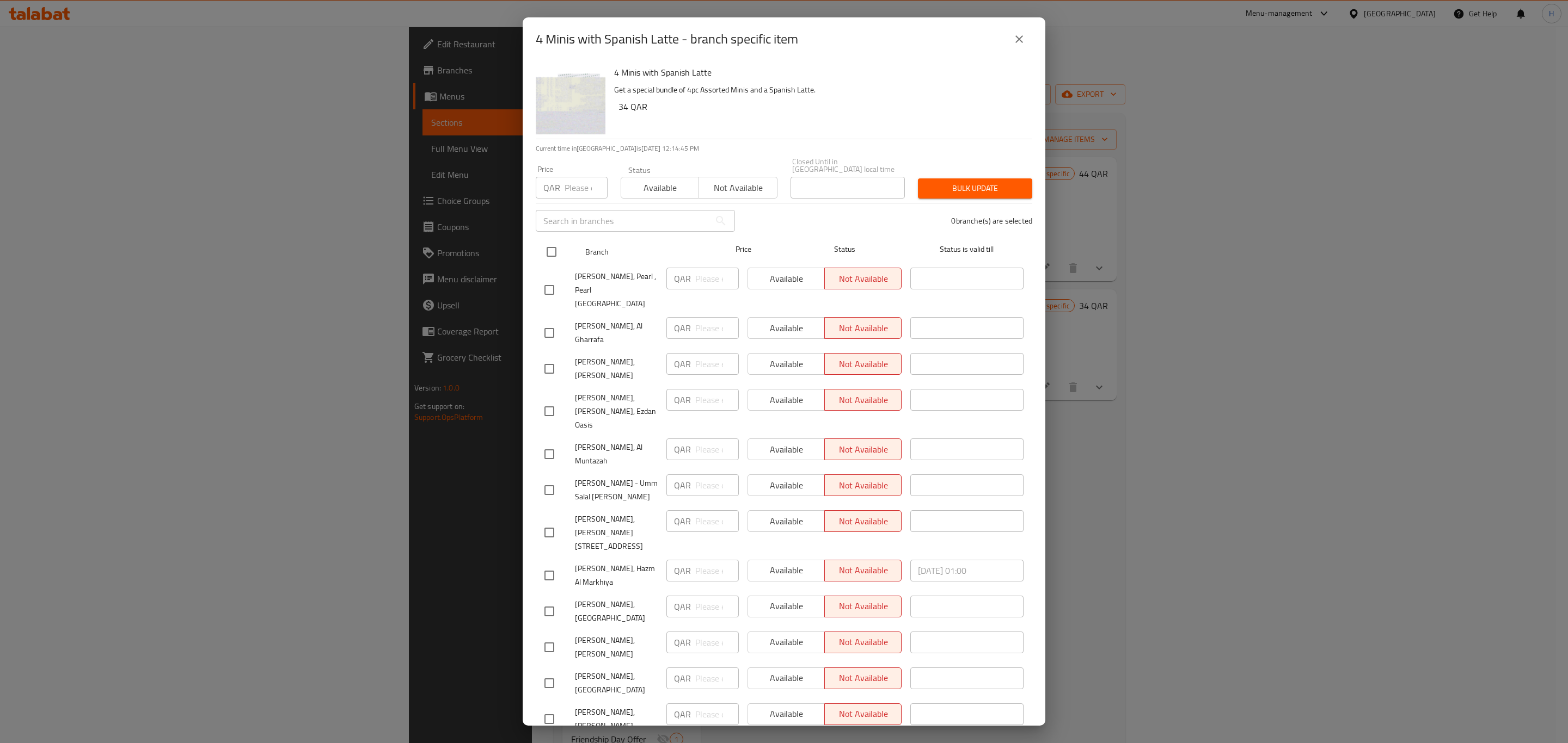
checkbox input "true"
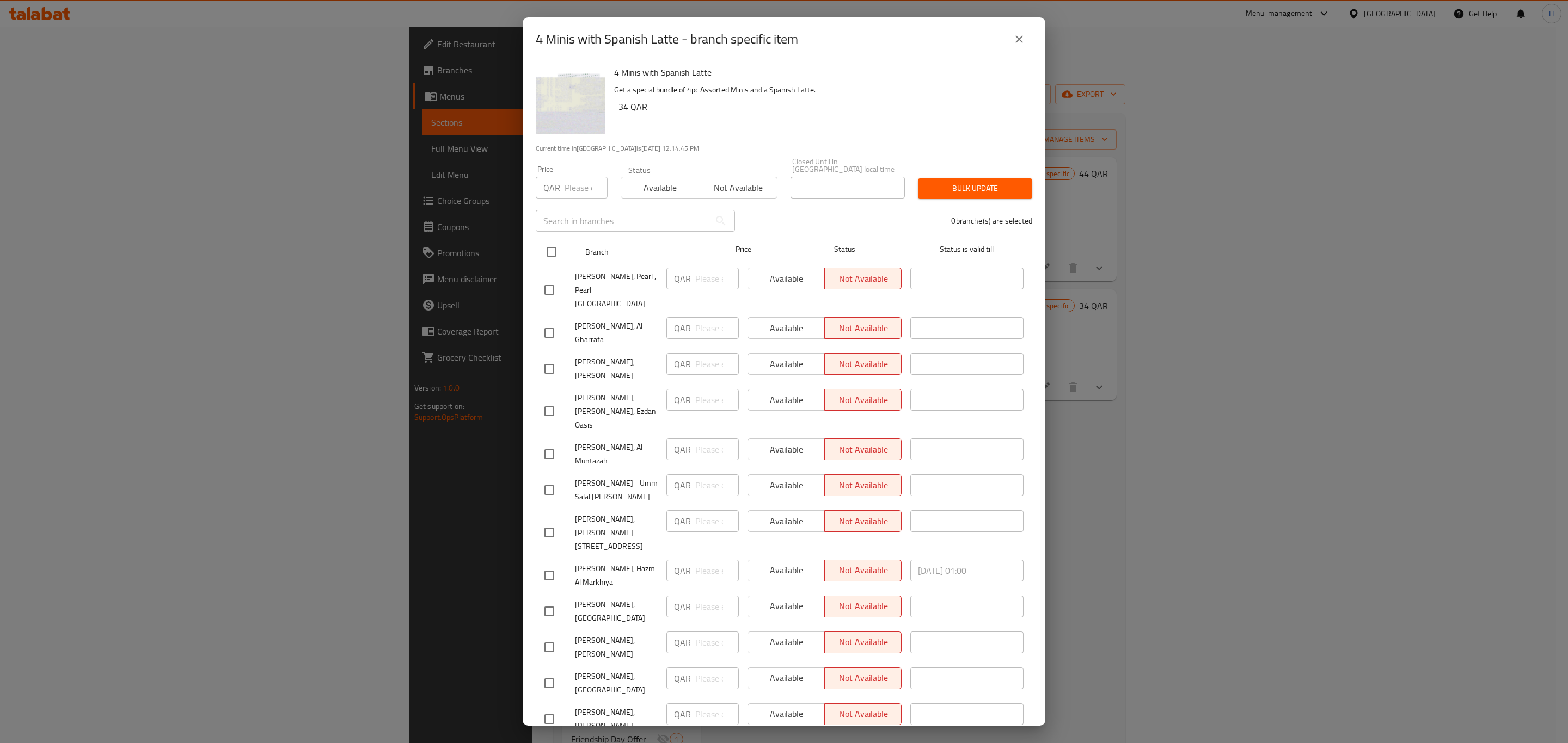
checkbox input "true"
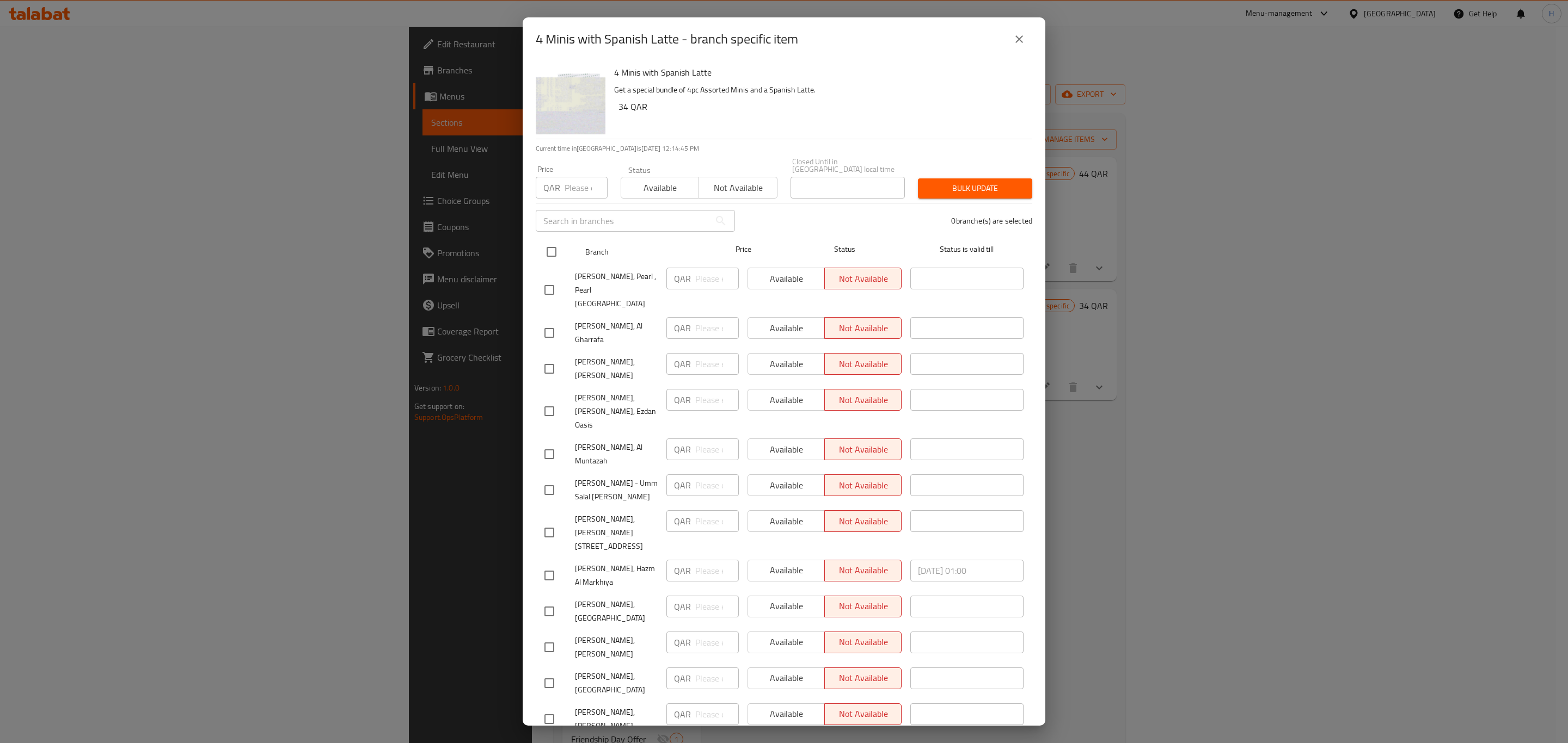
checkbox input "true"
click at [655, 186] on span "Available" at bounding box center [659, 188] width 69 height 16
click at [957, 191] on div "Bulk update" at bounding box center [975, 188] width 127 height 33
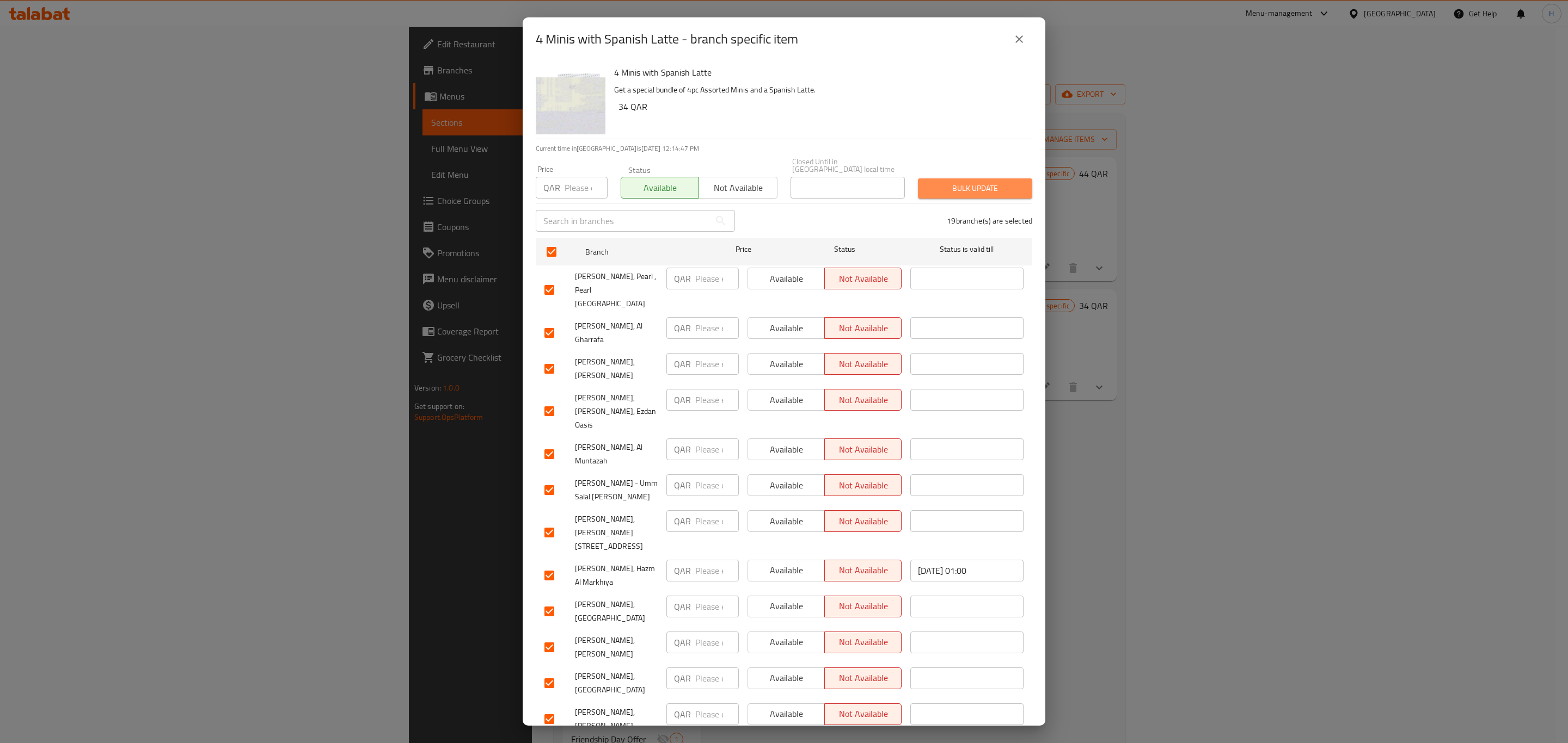
click at [967, 182] on span "Bulk update" at bounding box center [975, 188] width 97 height 13
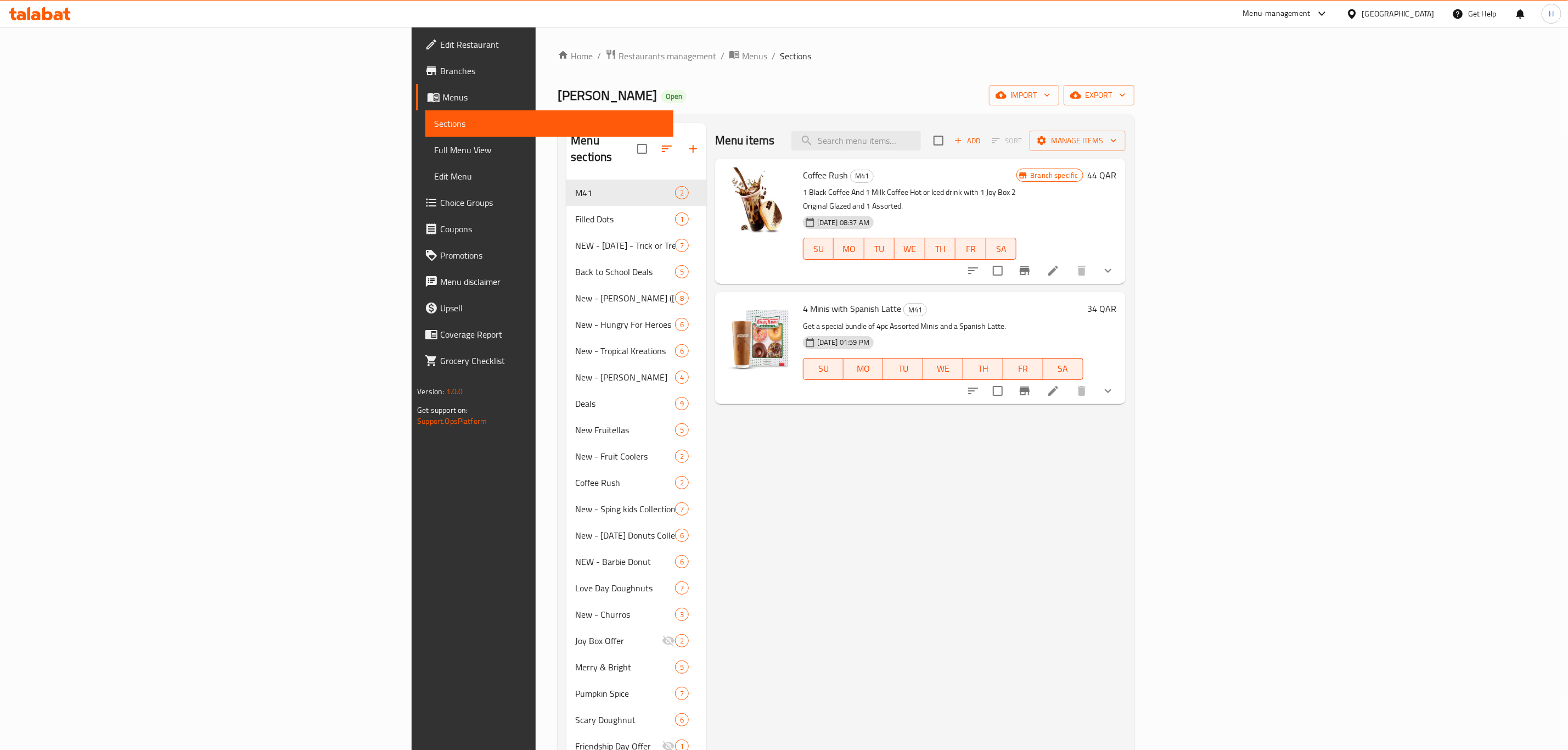
click at [1311, 8] on div "Menu-management" at bounding box center [1277, 14] width 67 height 13
click at [1255, 69] on div "Agent Campaigns Center" at bounding box center [1270, 74] width 83 height 12
